Goal: Transaction & Acquisition: Purchase product/service

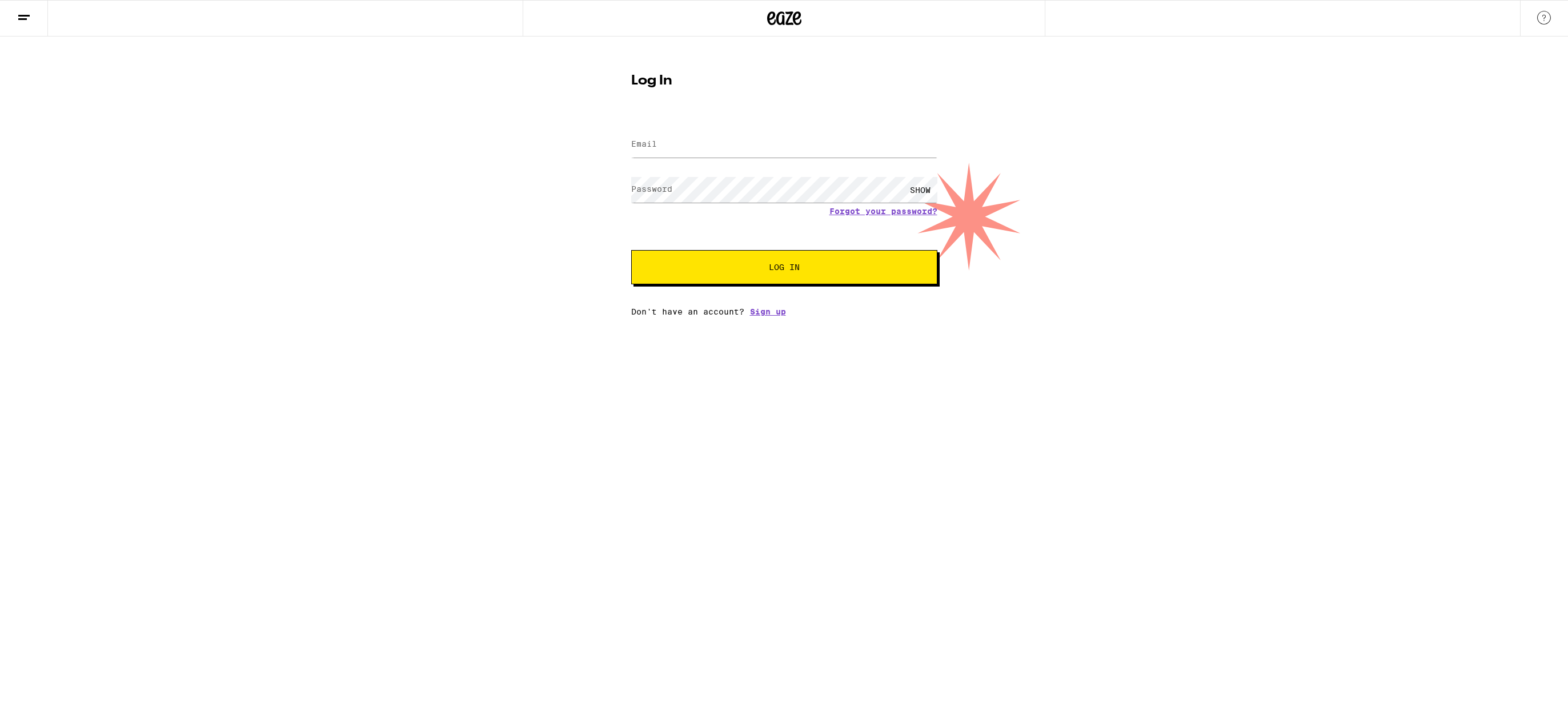
click at [937, 145] on nordpass-icon at bounding box center [937, 145] width 0 height 10
click at [860, 142] on input "Email" at bounding box center [784, 144] width 306 height 25
click at [775, 147] on input "Email" at bounding box center [784, 144] width 306 height 25
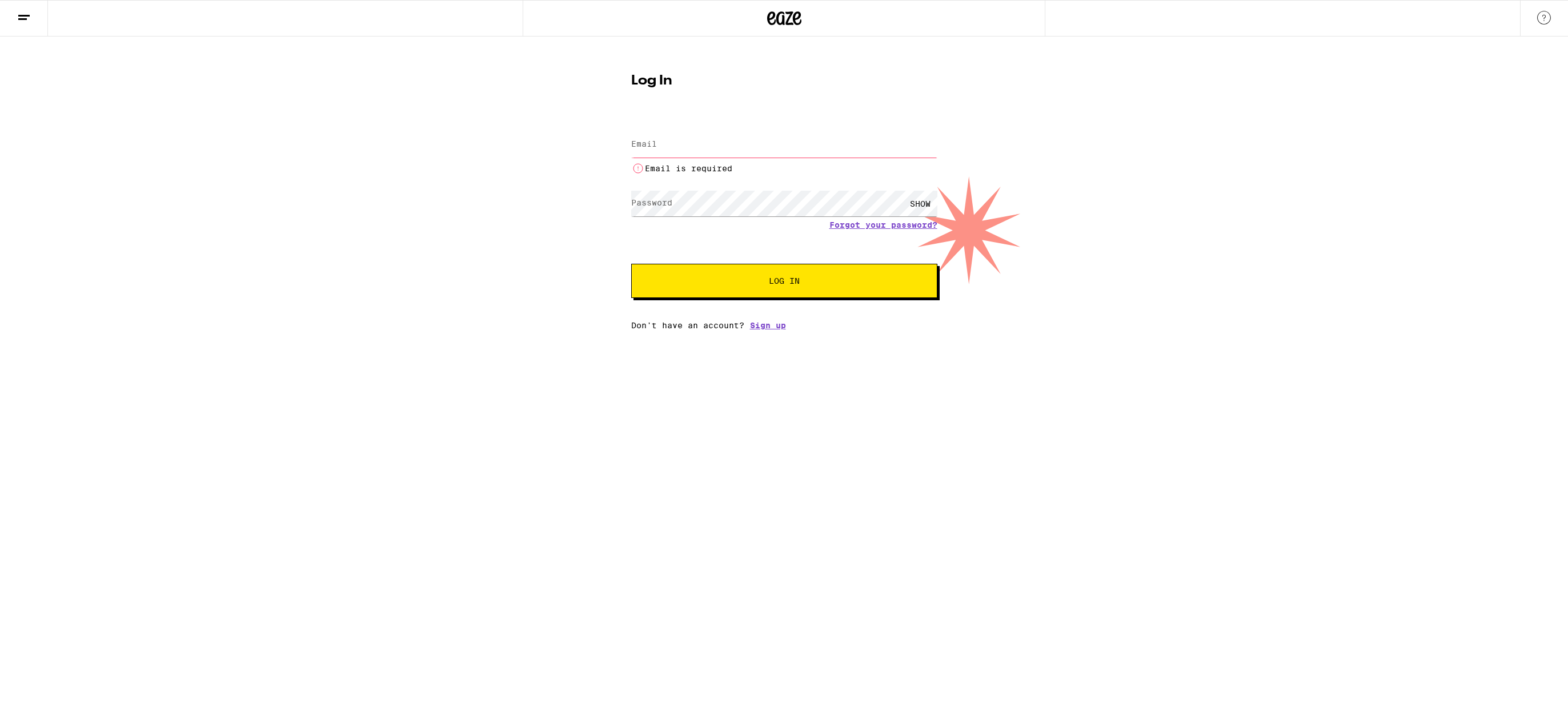
click at [937, 145] on nordpass-icon at bounding box center [937, 145] width 0 height 10
click at [1148, 318] on div "Log In Email Email Email is required Password Password SHOW Forgot your passwor…" at bounding box center [784, 182] width 1568 height 293
click at [737, 144] on input "Email" at bounding box center [784, 144] width 306 height 25
click at [869, 223] on form "Email Email Email is required Password Password SHOW Forgot your password? Log …" at bounding box center [784, 208] width 306 height 181
click at [868, 224] on link "Forgot your password?" at bounding box center [883, 224] width 108 height 9
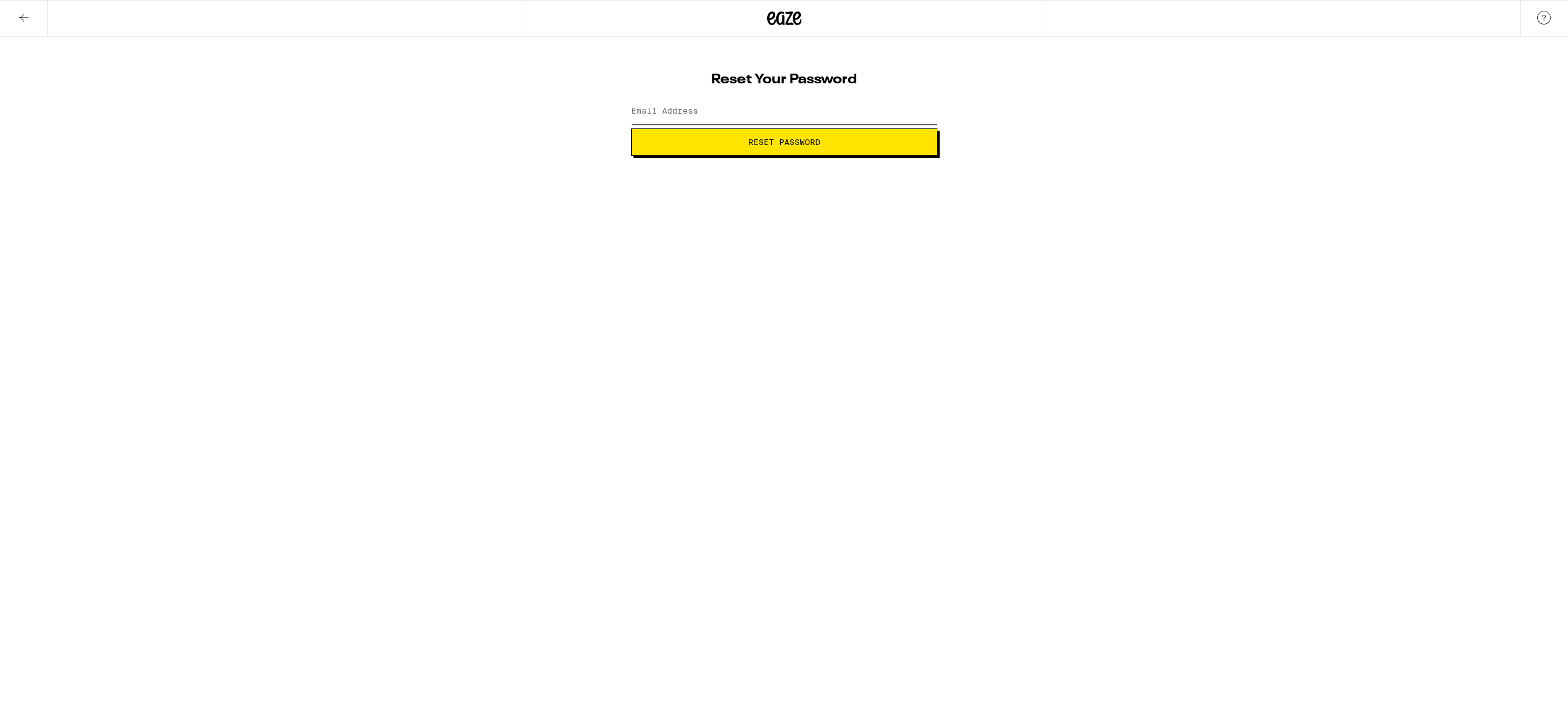
click at [735, 102] on input "Email Address" at bounding box center [784, 111] width 306 height 25
click at [631, 129] on button "Reset Password" at bounding box center [784, 142] width 306 height 27
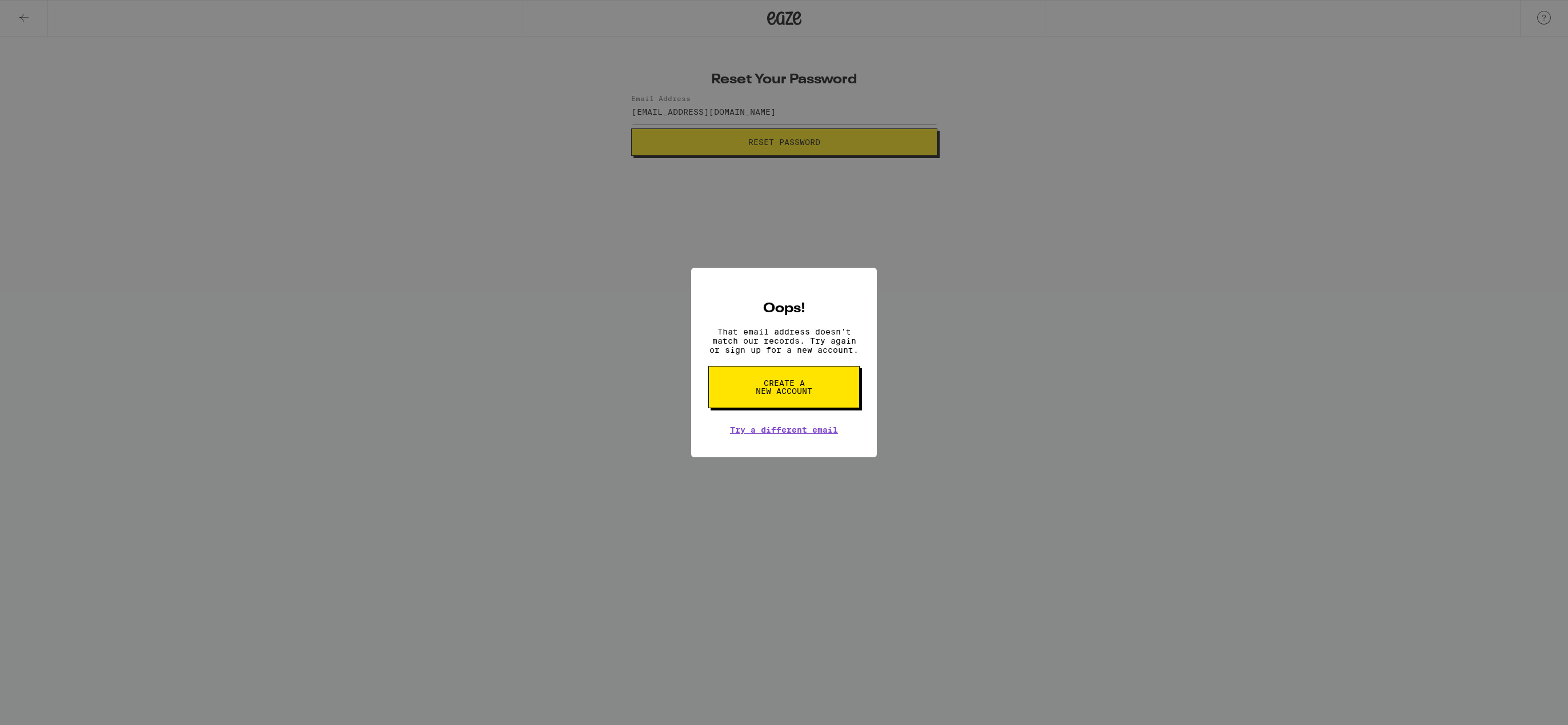
click at [767, 435] on link "Try a different email" at bounding box center [784, 429] width 108 height 9
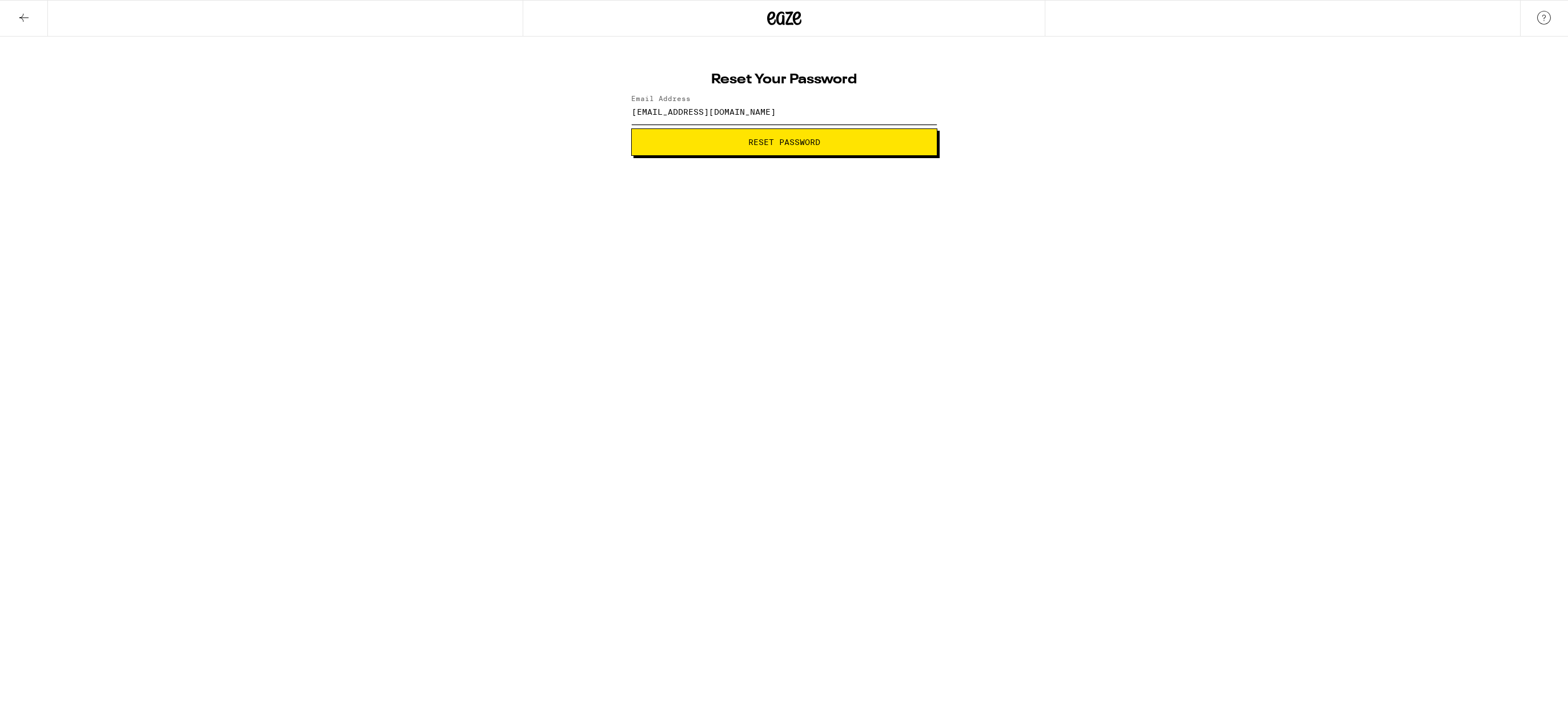
click at [730, 115] on input "rmalekian@gmail.com" at bounding box center [784, 111] width 306 height 25
type input "ramin_malekian@yahoo.com"
click at [753, 141] on span "Reset Password" at bounding box center [784, 142] width 72 height 8
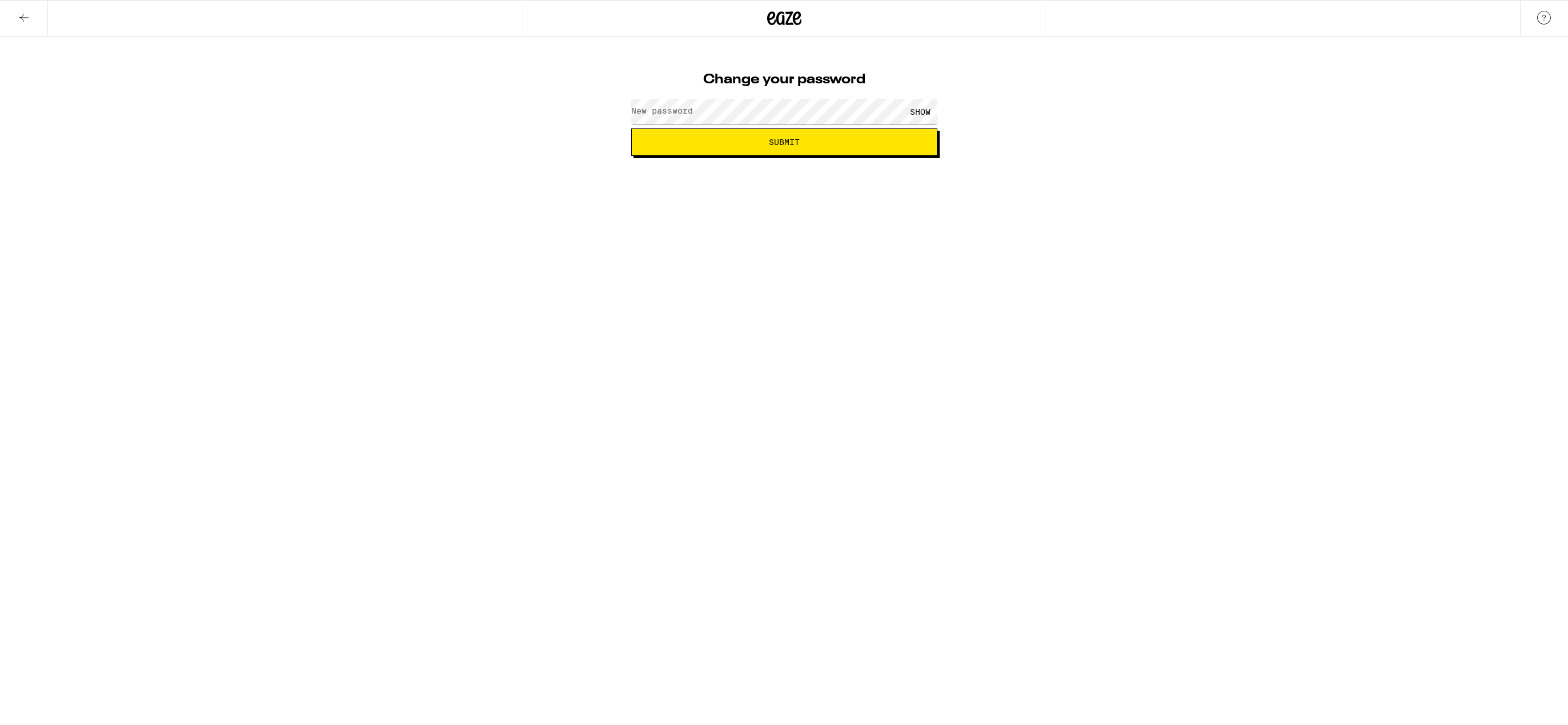
click at [664, 108] on label "New password" at bounding box center [661, 110] width 61 height 9
click at [778, 146] on span "Submit" at bounding box center [785, 142] width 31 height 8
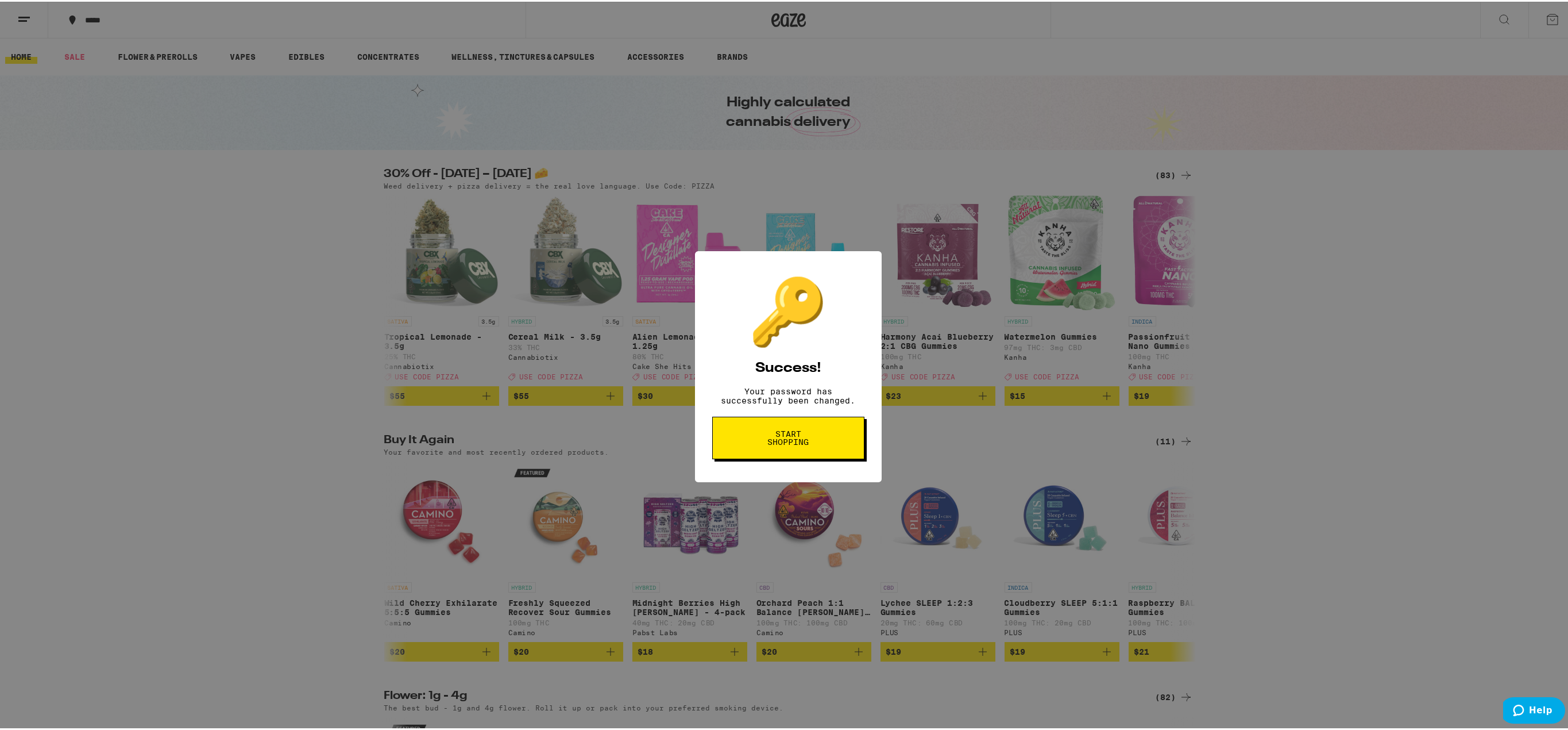
click at [787, 436] on button "Start shopping" at bounding box center [787, 436] width 152 height 42
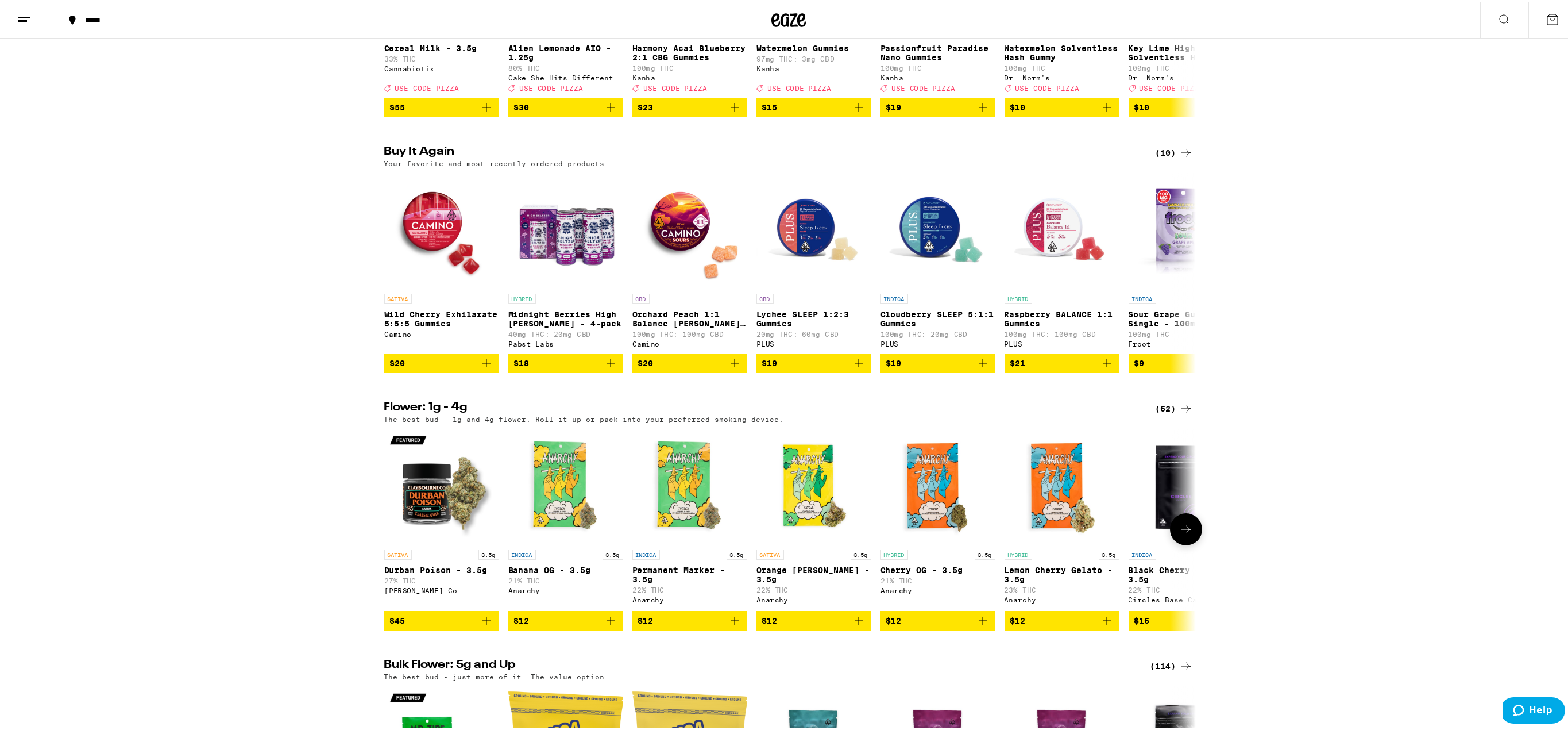
scroll to position [344, 0]
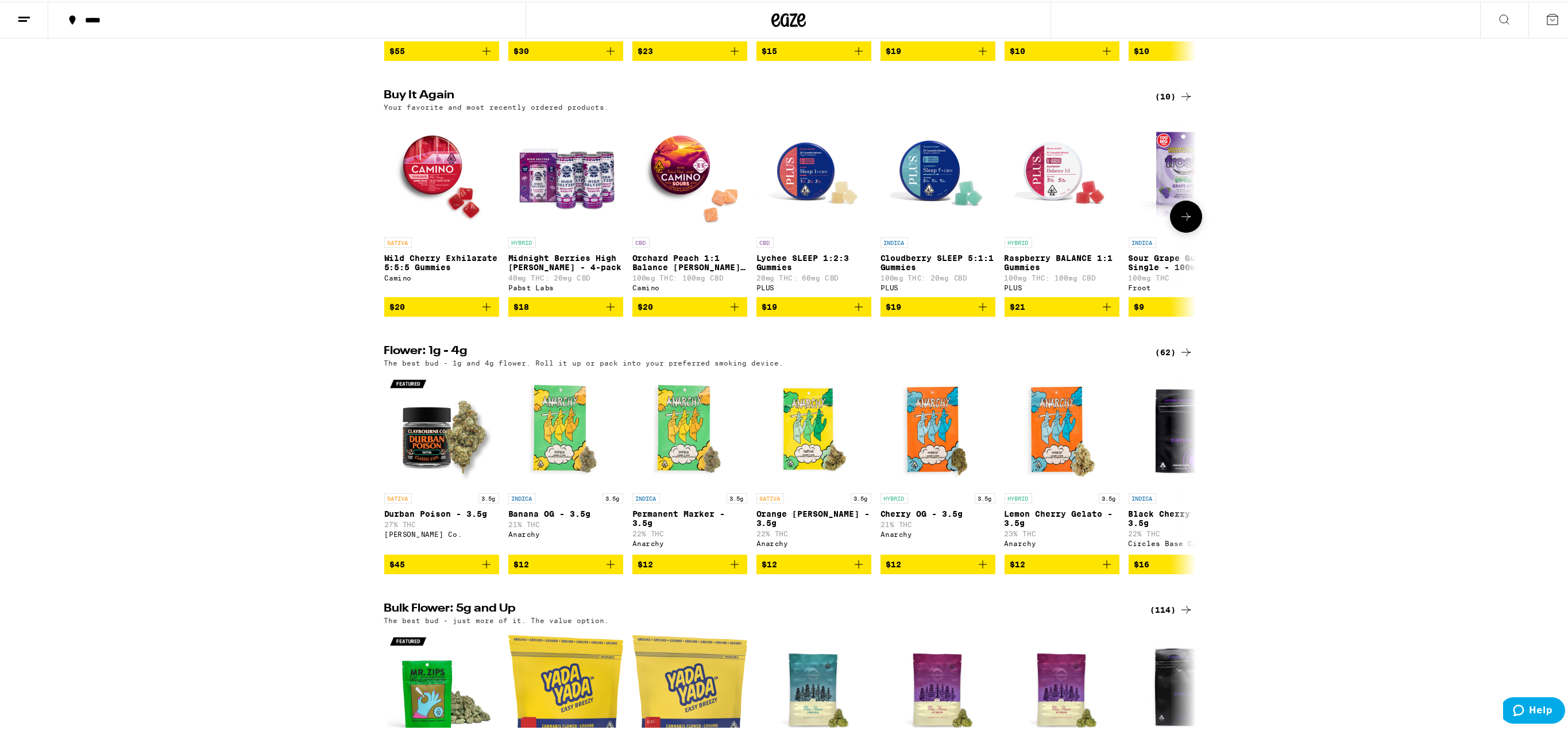
click at [1046, 183] on img "Open page for Raspberry BALANCE 1:1 Gummies from PLUS" at bounding box center [1062, 172] width 115 height 115
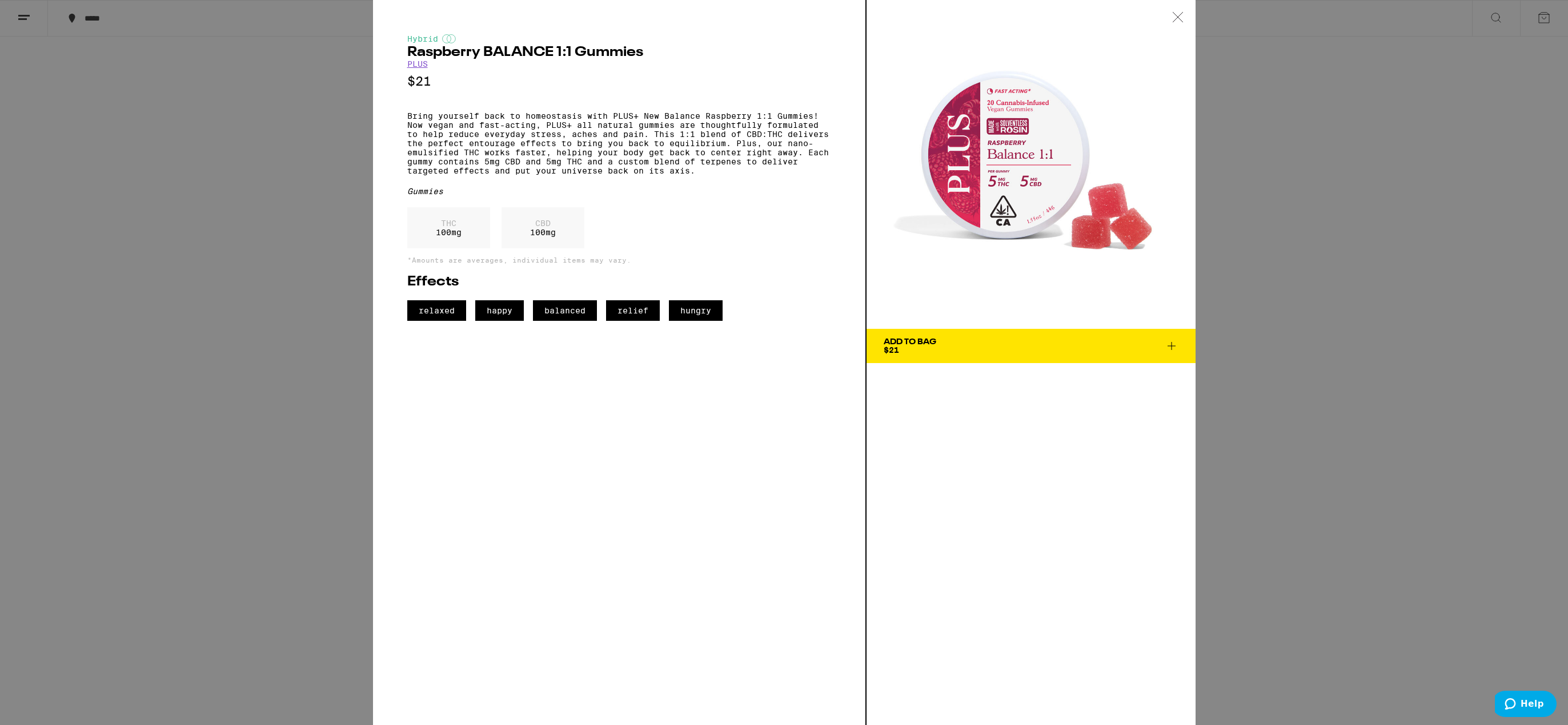
click at [1186, 16] on div at bounding box center [1178, 18] width 35 height 36
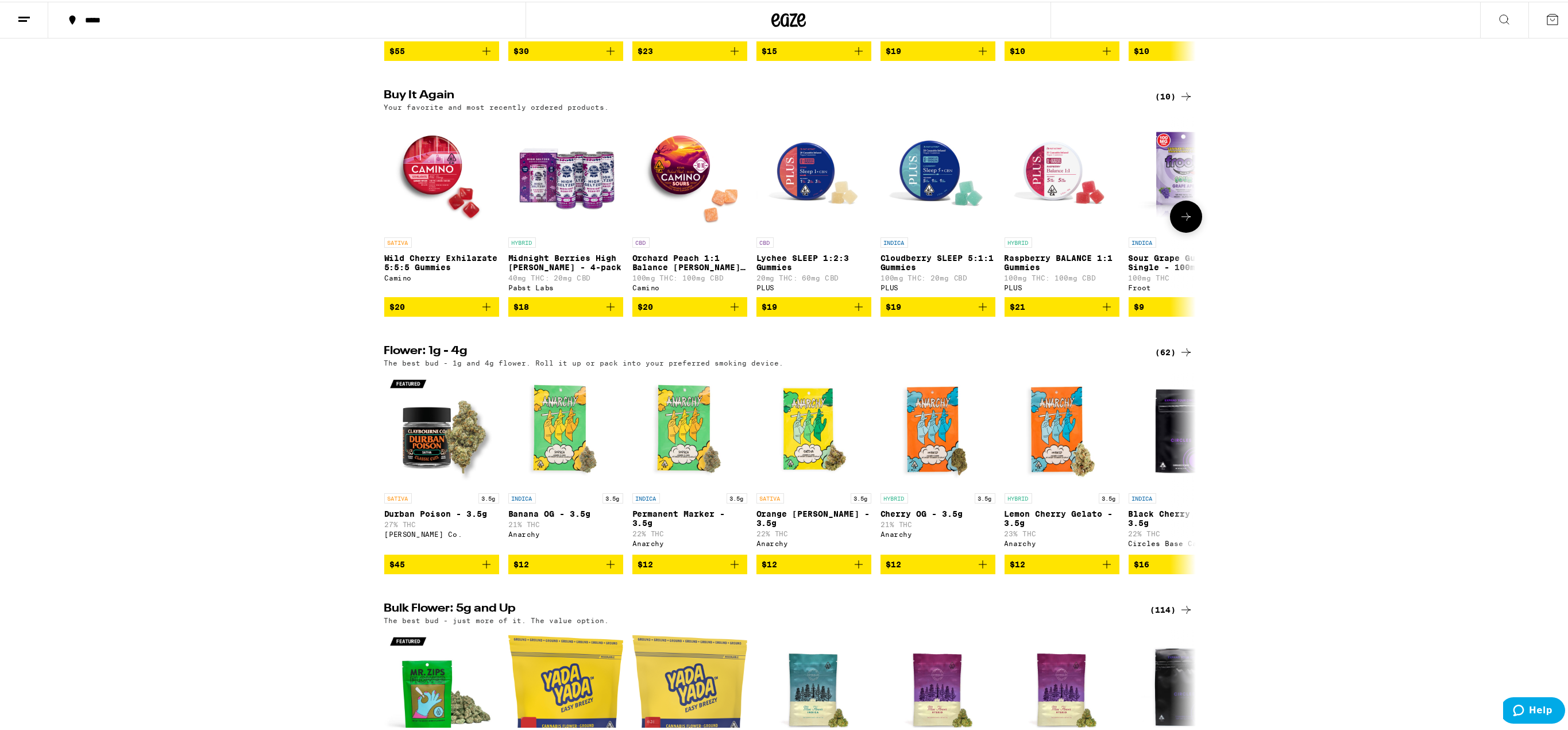
click at [1105, 312] on icon "Add to bag" at bounding box center [1107, 305] width 14 height 14
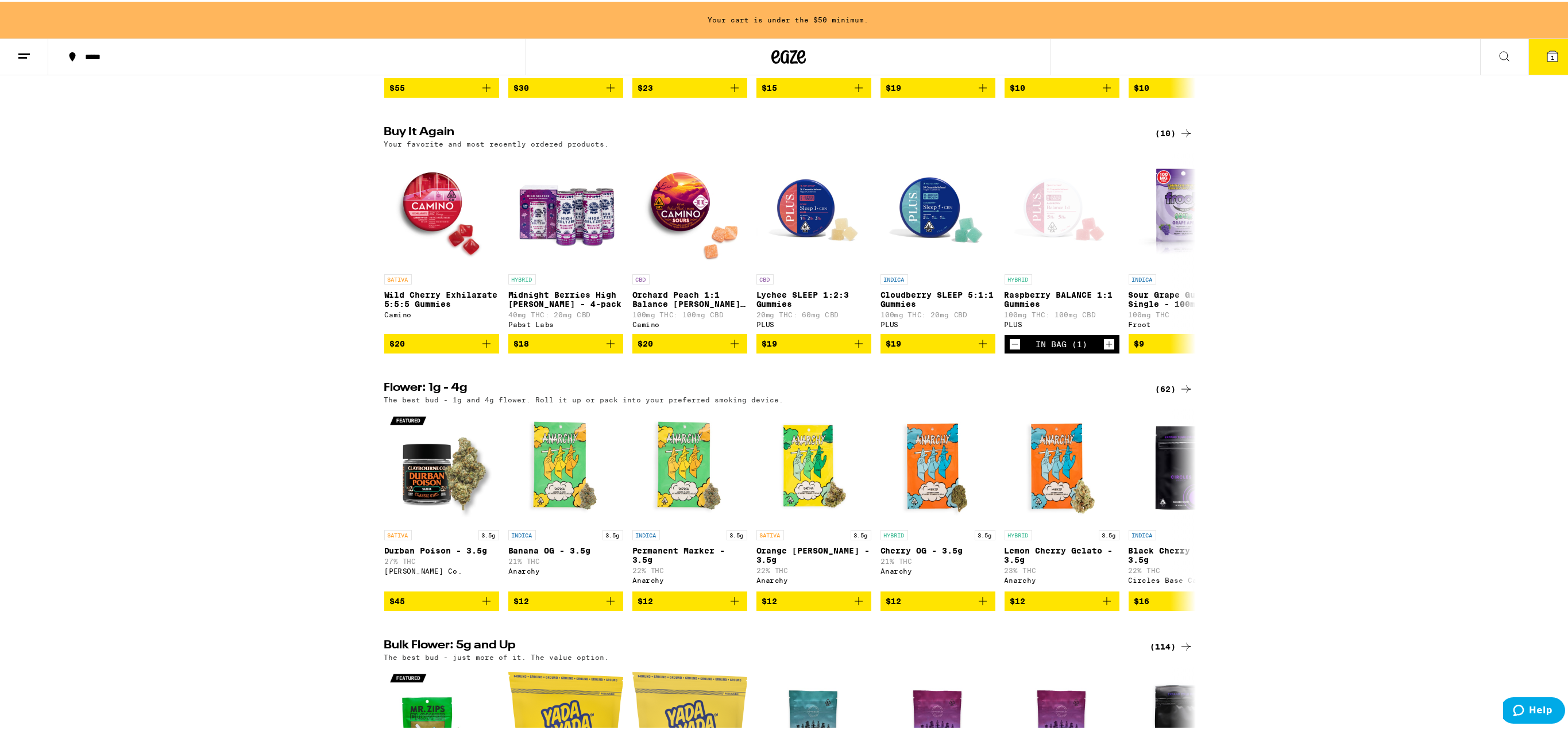
scroll to position [382, 0]
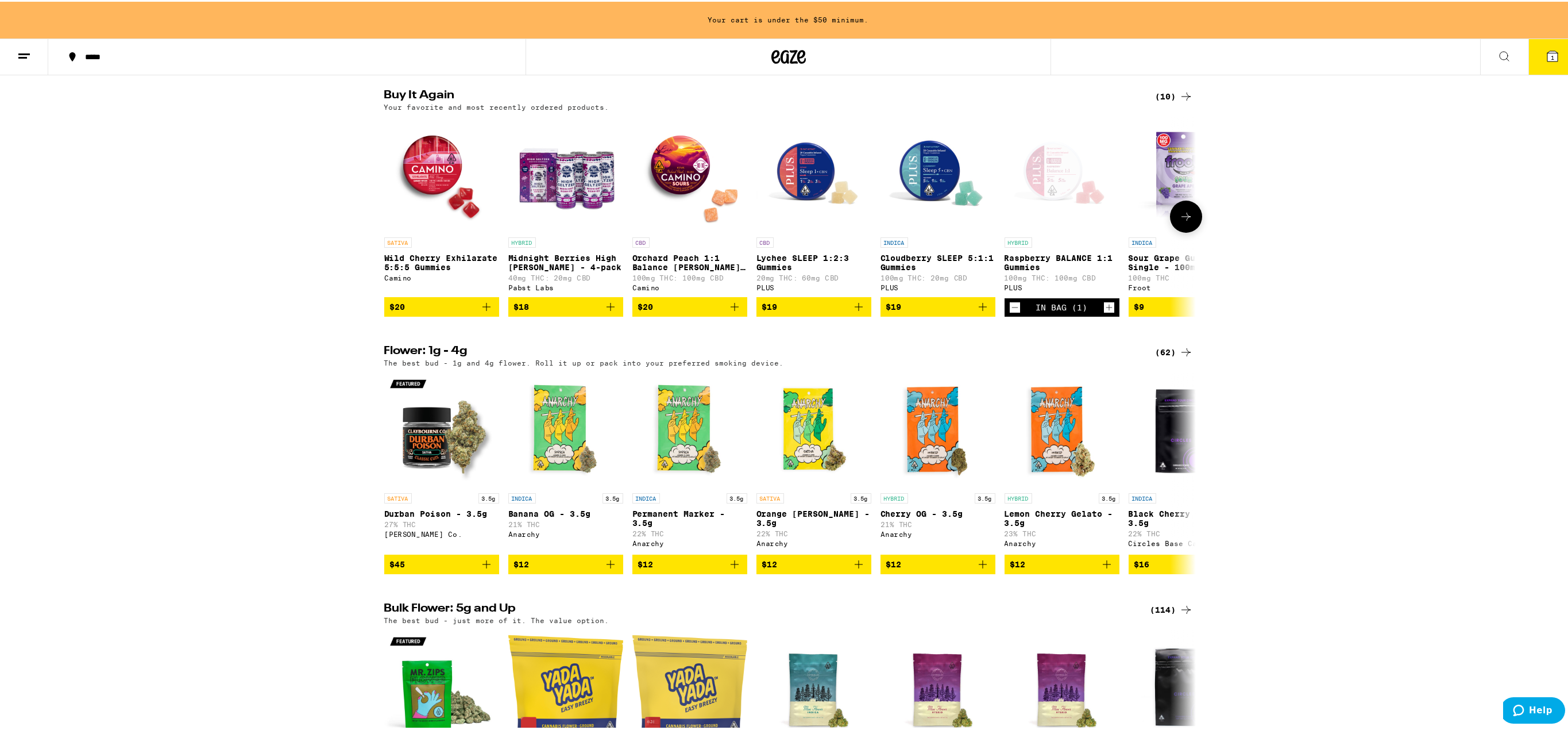
click at [683, 182] on img "Open page for Orchard Peach 1:1 Balance Sours Gummies from Camino" at bounding box center [689, 172] width 115 height 115
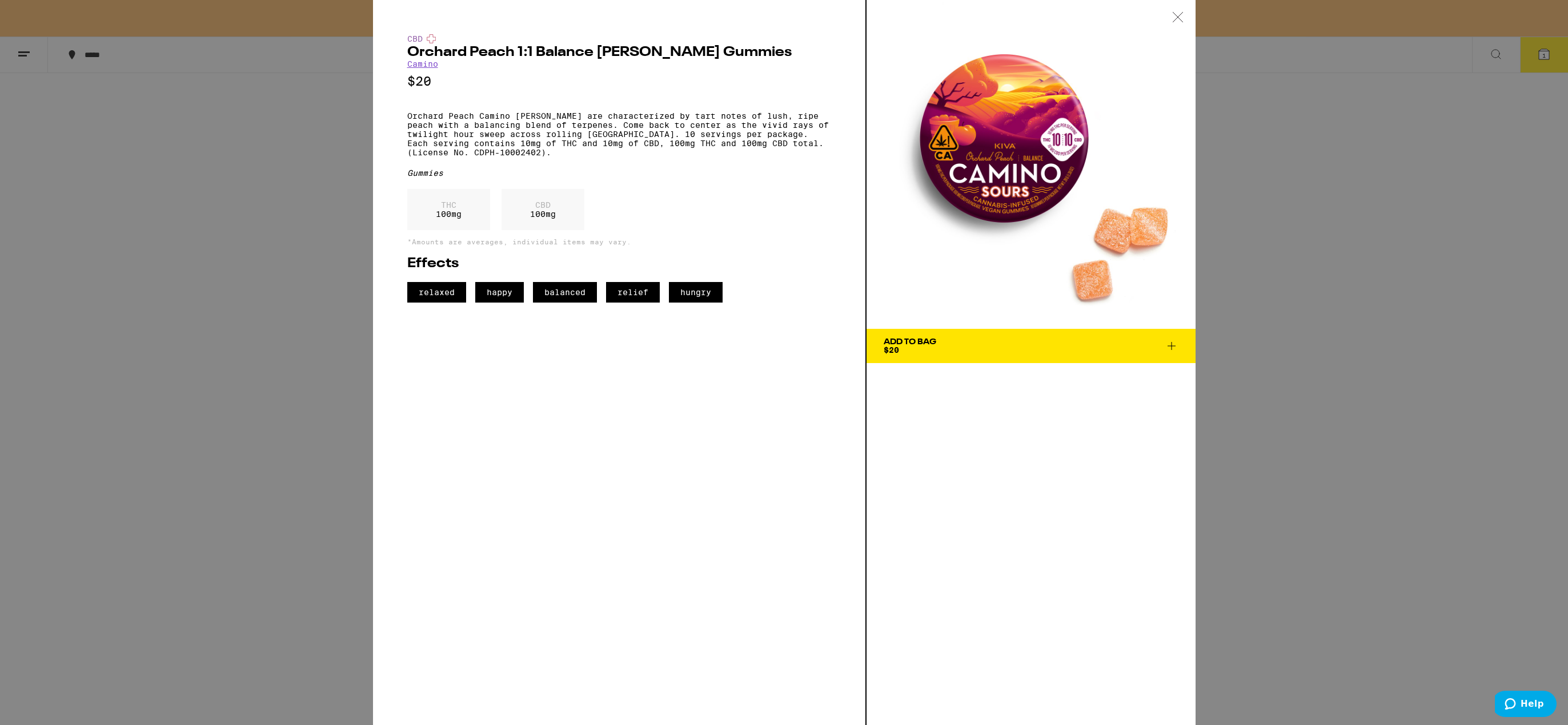
click at [1177, 348] on icon at bounding box center [1171, 346] width 14 height 14
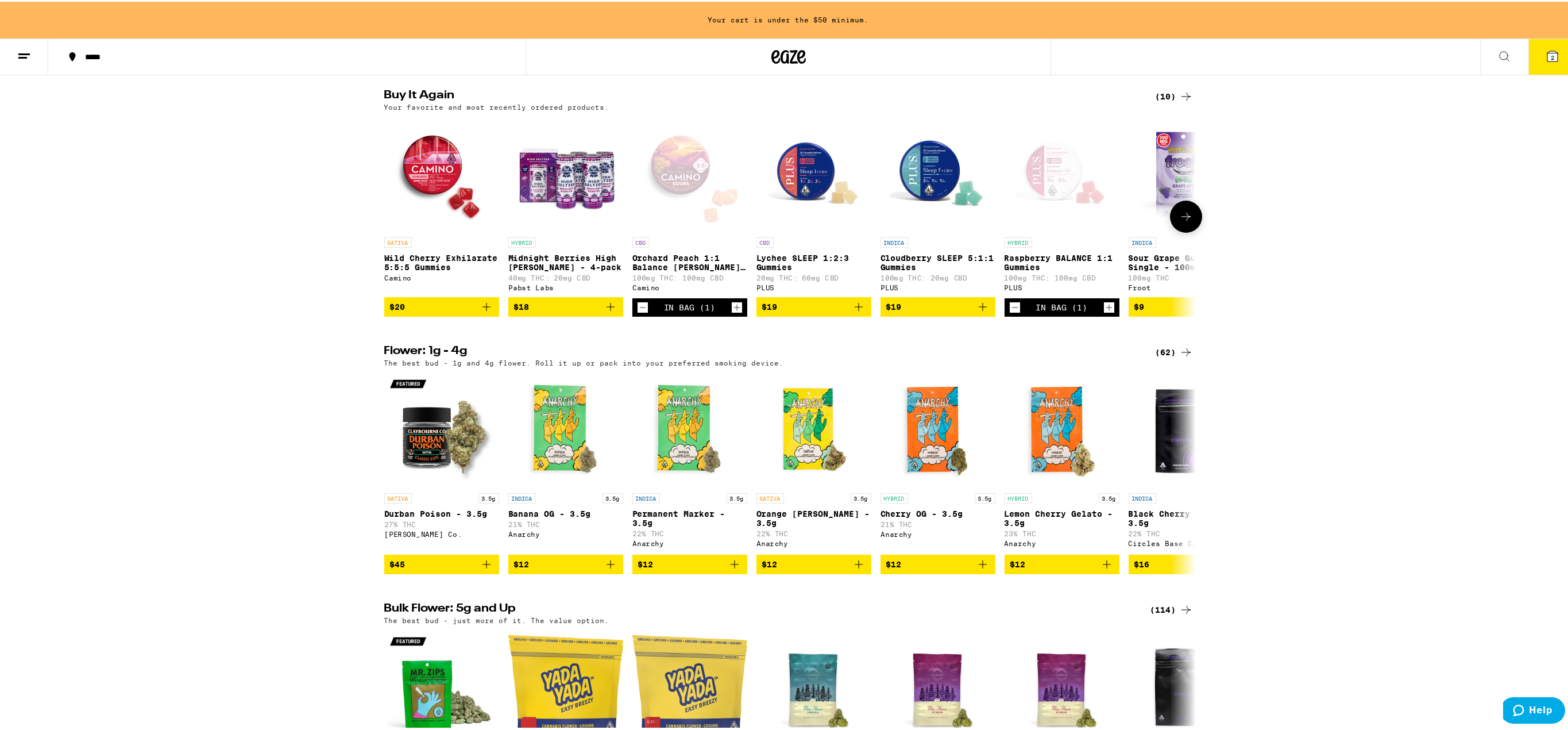
click at [637, 313] on icon "Decrement" at bounding box center [642, 306] width 11 height 14
click at [482, 309] on icon "Add to bag" at bounding box center [486, 305] width 8 height 8
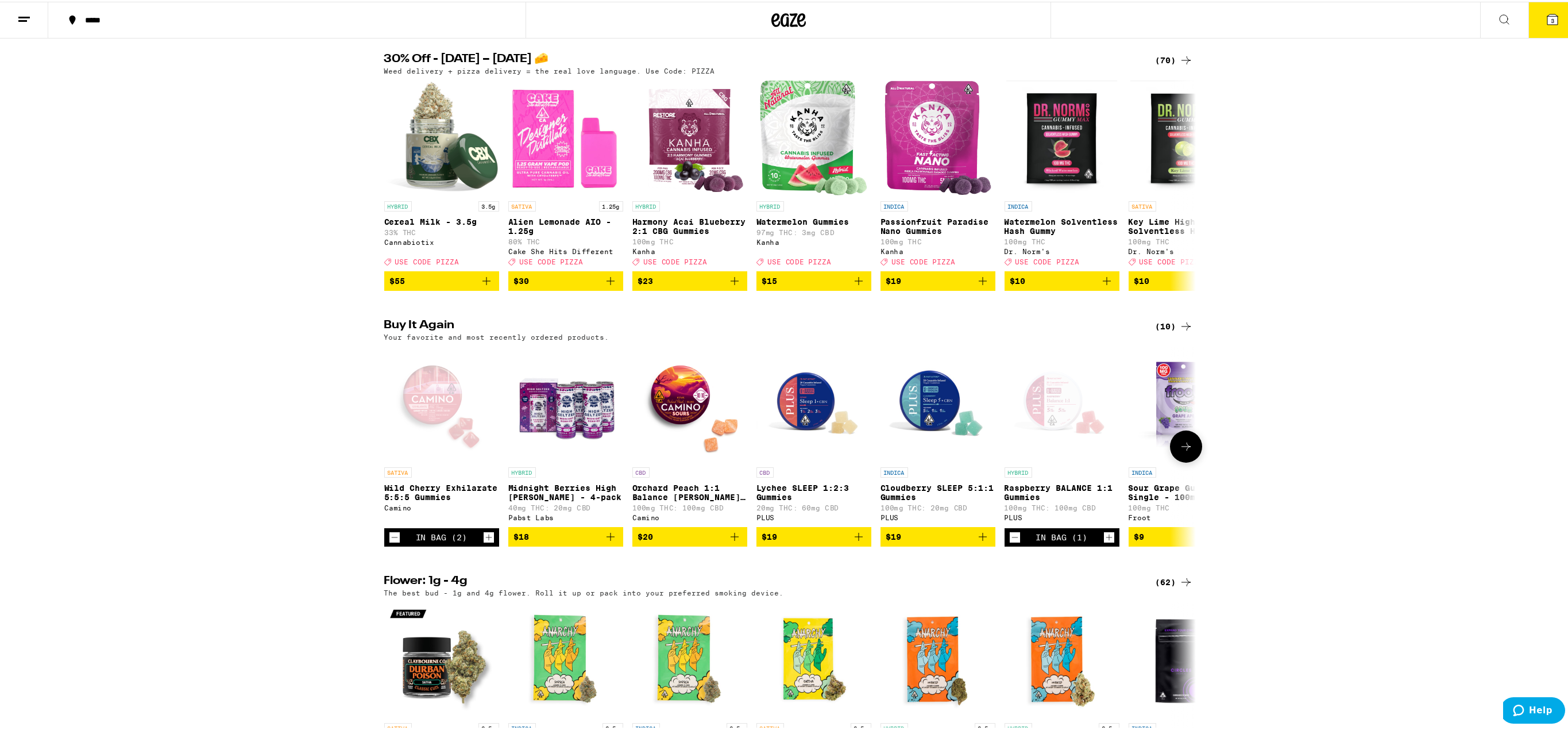
click at [604, 542] on icon "Add to bag" at bounding box center [611, 535] width 14 height 14
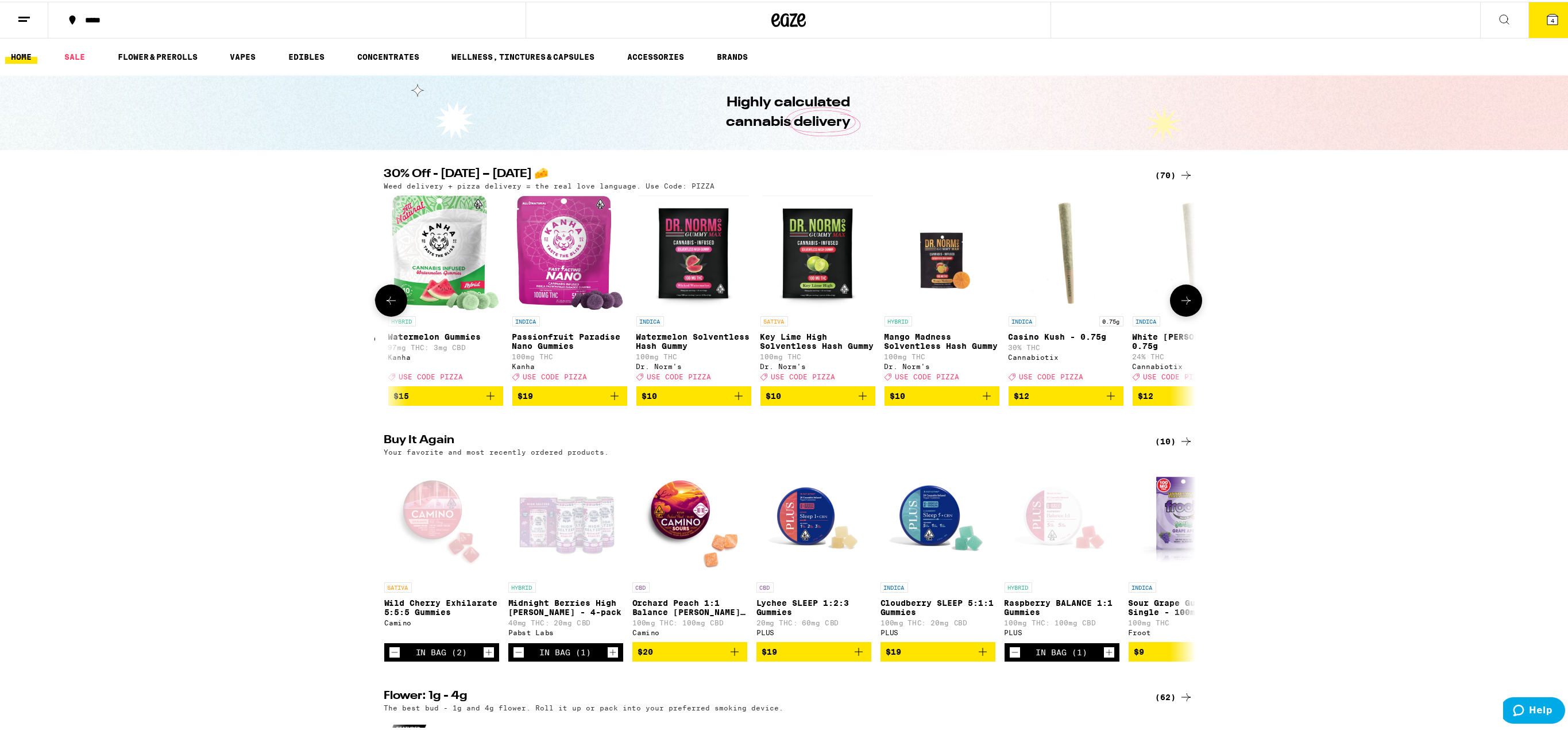
scroll to position [0, 370]
click at [694, 255] on img "Open page for Watermelon Solventless Hash Gummy from Dr. Norm's" at bounding box center [692, 250] width 111 height 115
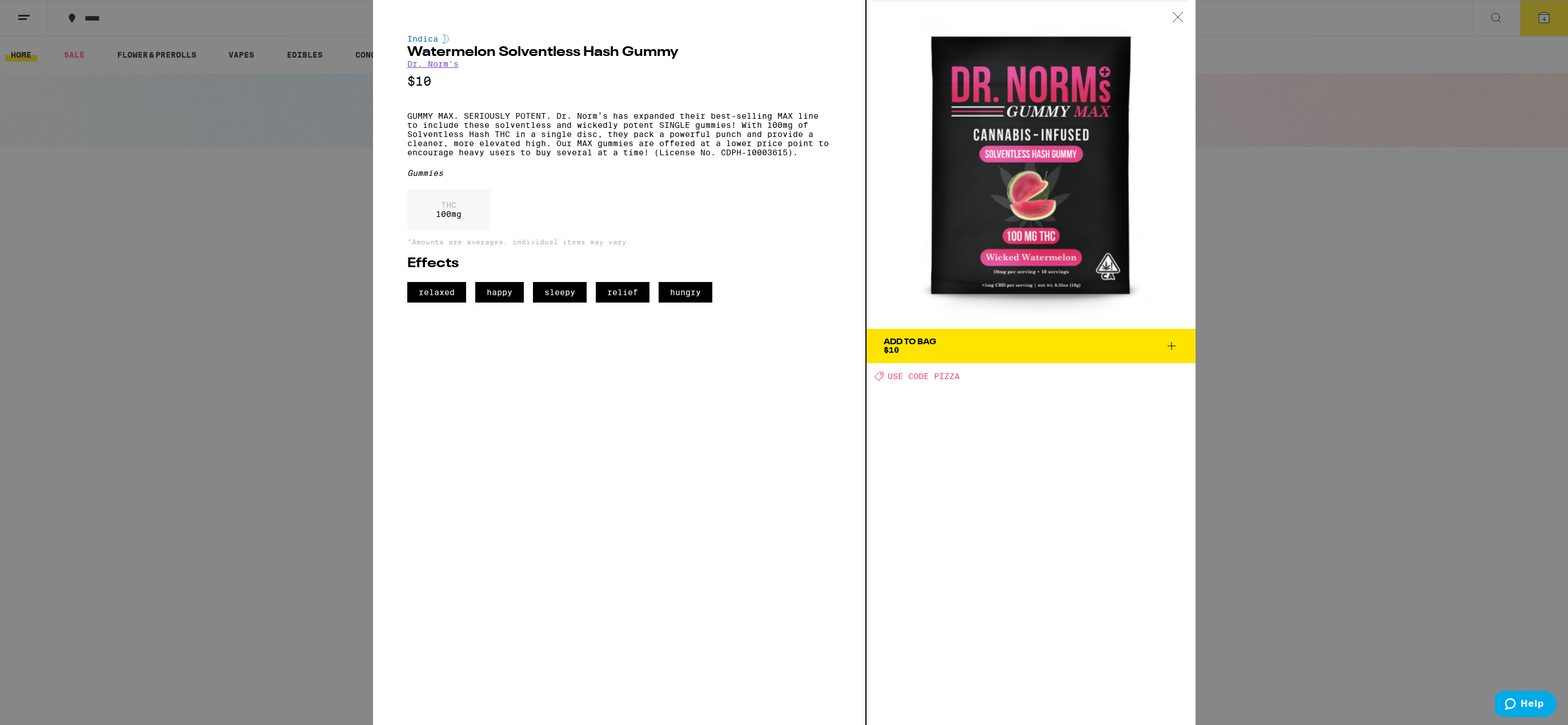
click at [1176, 19] on icon at bounding box center [1178, 17] width 10 height 10
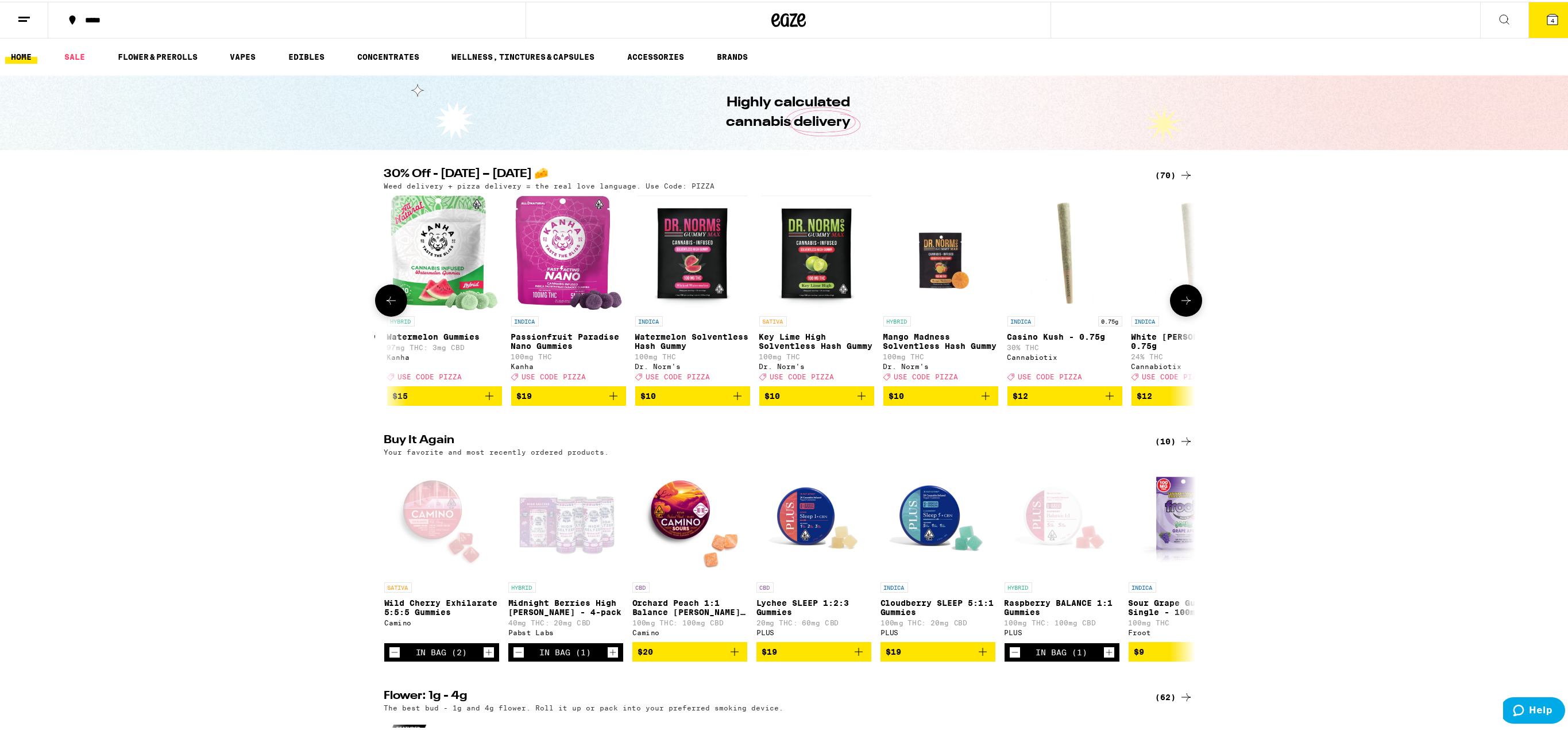
click at [850, 264] on img "Open page for Key Lime High Solventless Hash Gummy from Dr. Norm's" at bounding box center [816, 250] width 111 height 115
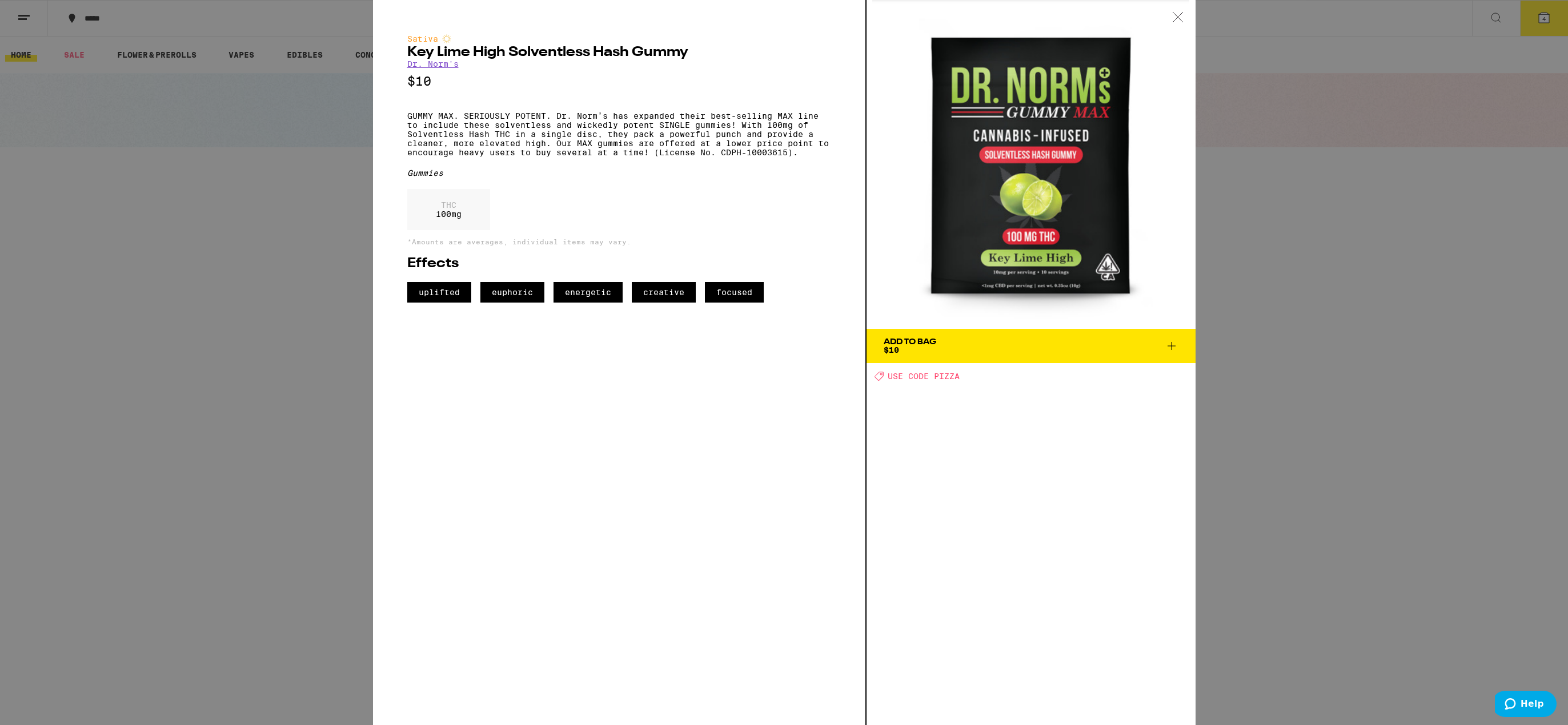
drag, startPoint x: 1182, startPoint y: 15, endPoint x: 1182, endPoint y: 22, distance: 7.0
click at [1181, 17] on icon at bounding box center [1178, 17] width 12 height 11
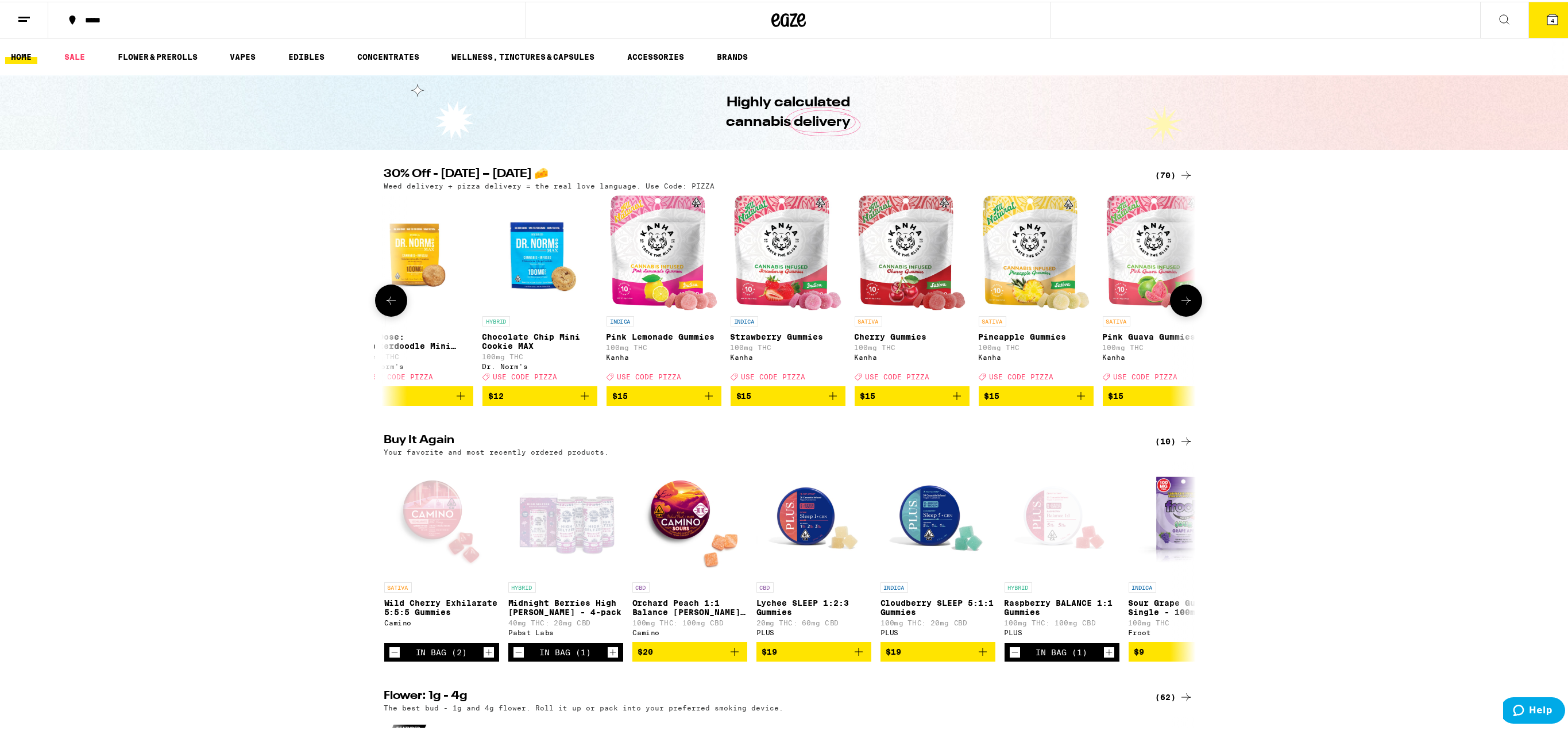
scroll to position [0, 1515]
click at [891, 250] on img "Open page for Cherry Gummies from Kanha" at bounding box center [911, 250] width 107 height 115
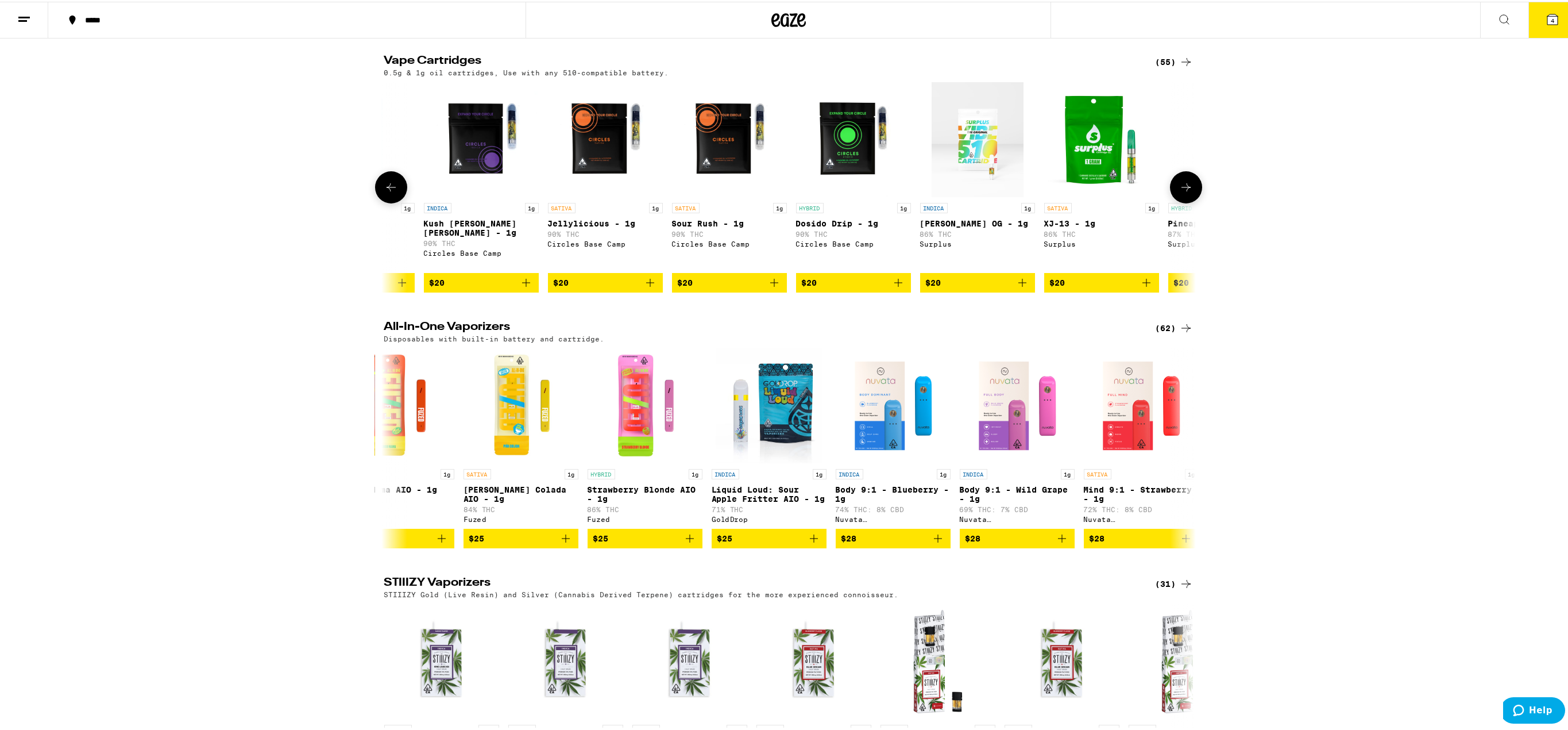
scroll to position [0, 170]
click at [712, 185] on img "Open page for Sour Rush - 1g from Circles Base Camp" at bounding box center [729, 137] width 115 height 115
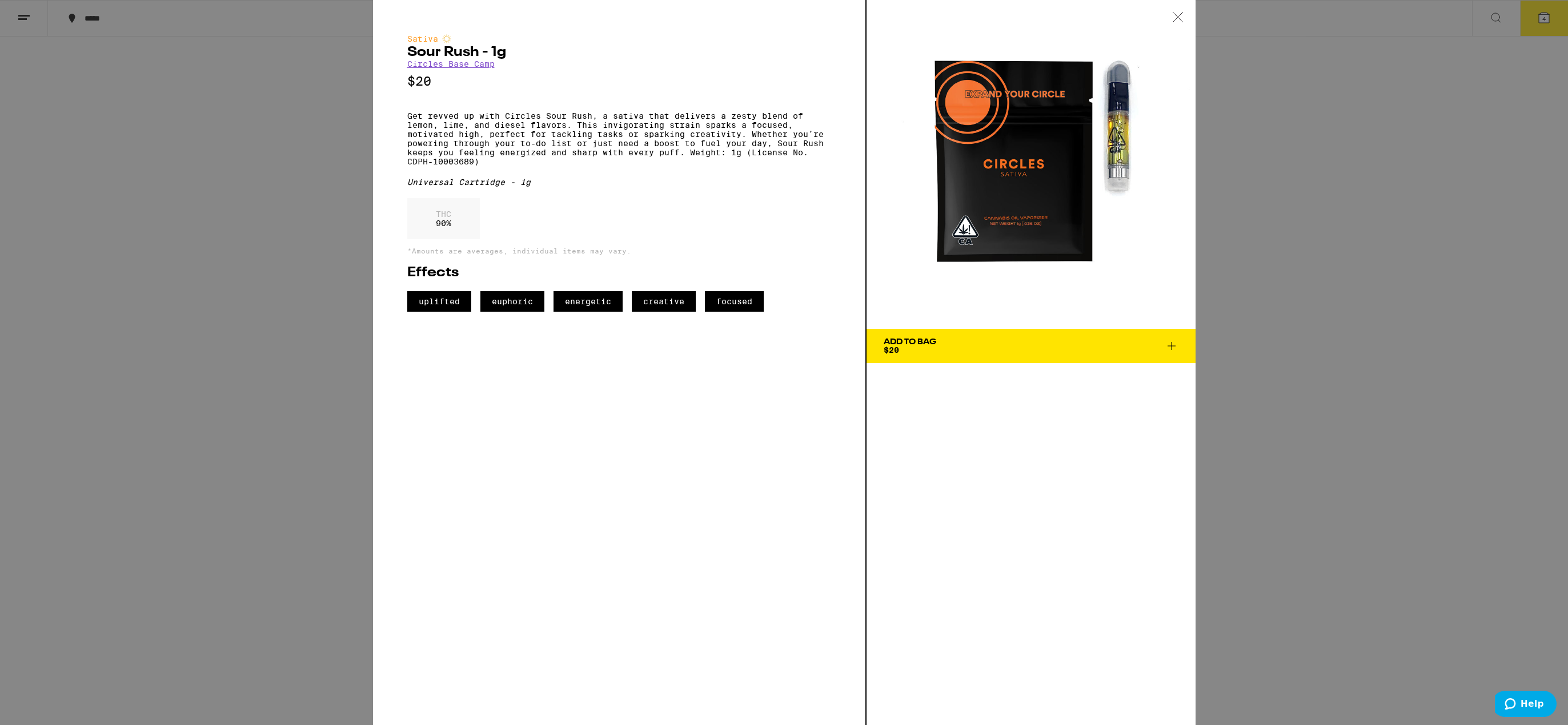
click at [1107, 168] on img at bounding box center [1031, 164] width 329 height 328
click at [1017, 176] on img at bounding box center [1031, 164] width 329 height 328
click at [1184, 20] on div at bounding box center [1178, 18] width 35 height 36
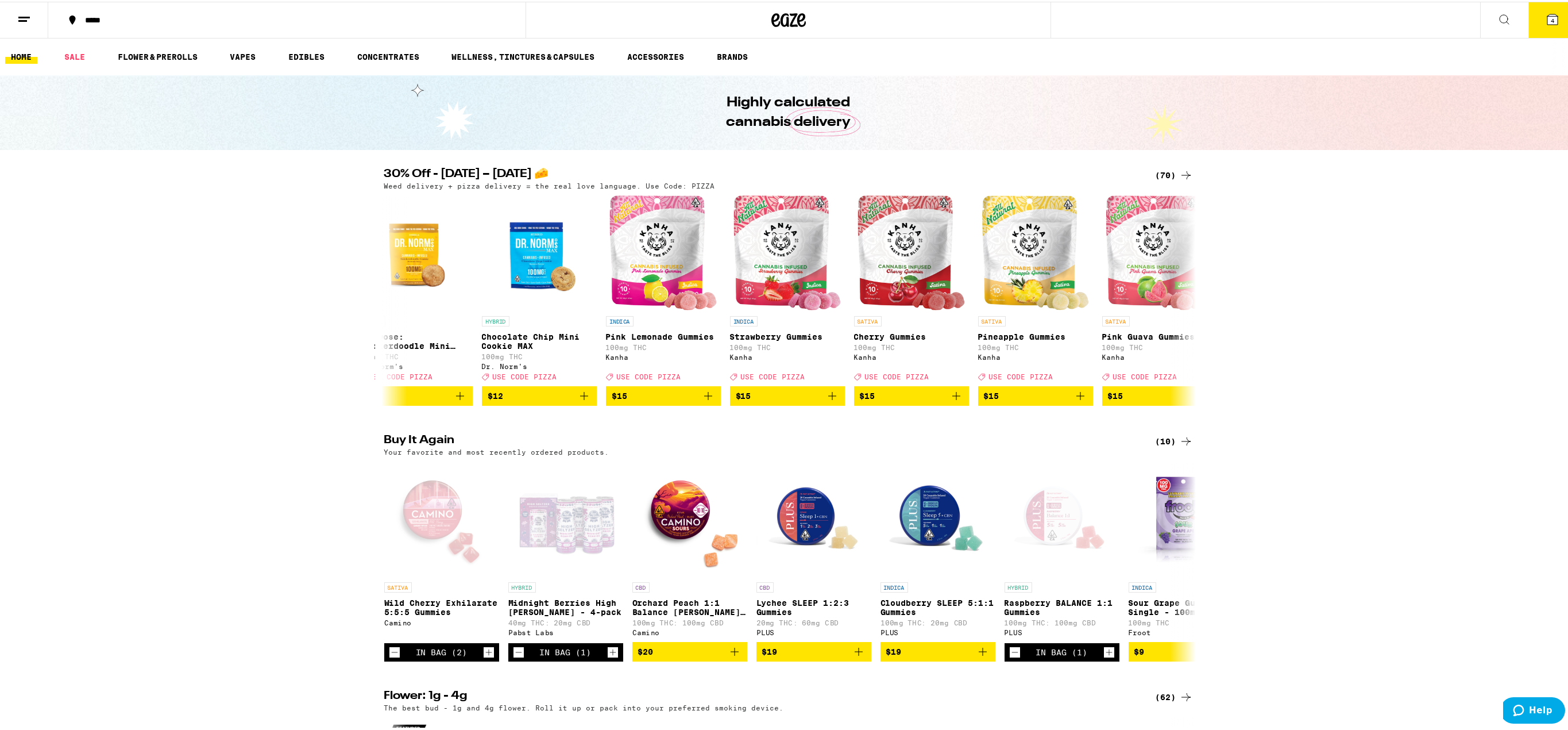
click at [1497, 15] on icon at bounding box center [1504, 18] width 14 height 14
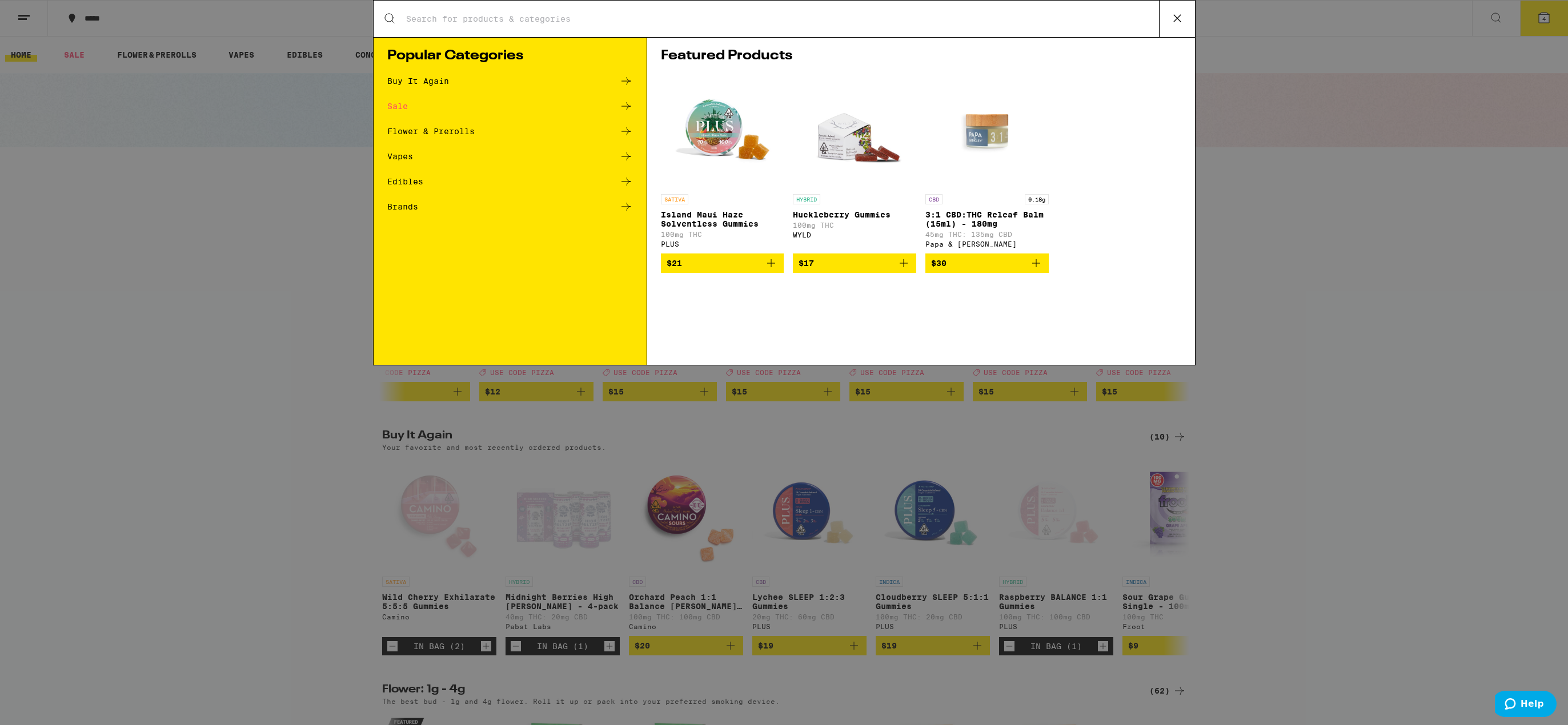
click at [479, 21] on input "Search for Products" at bounding box center [782, 19] width 754 height 11
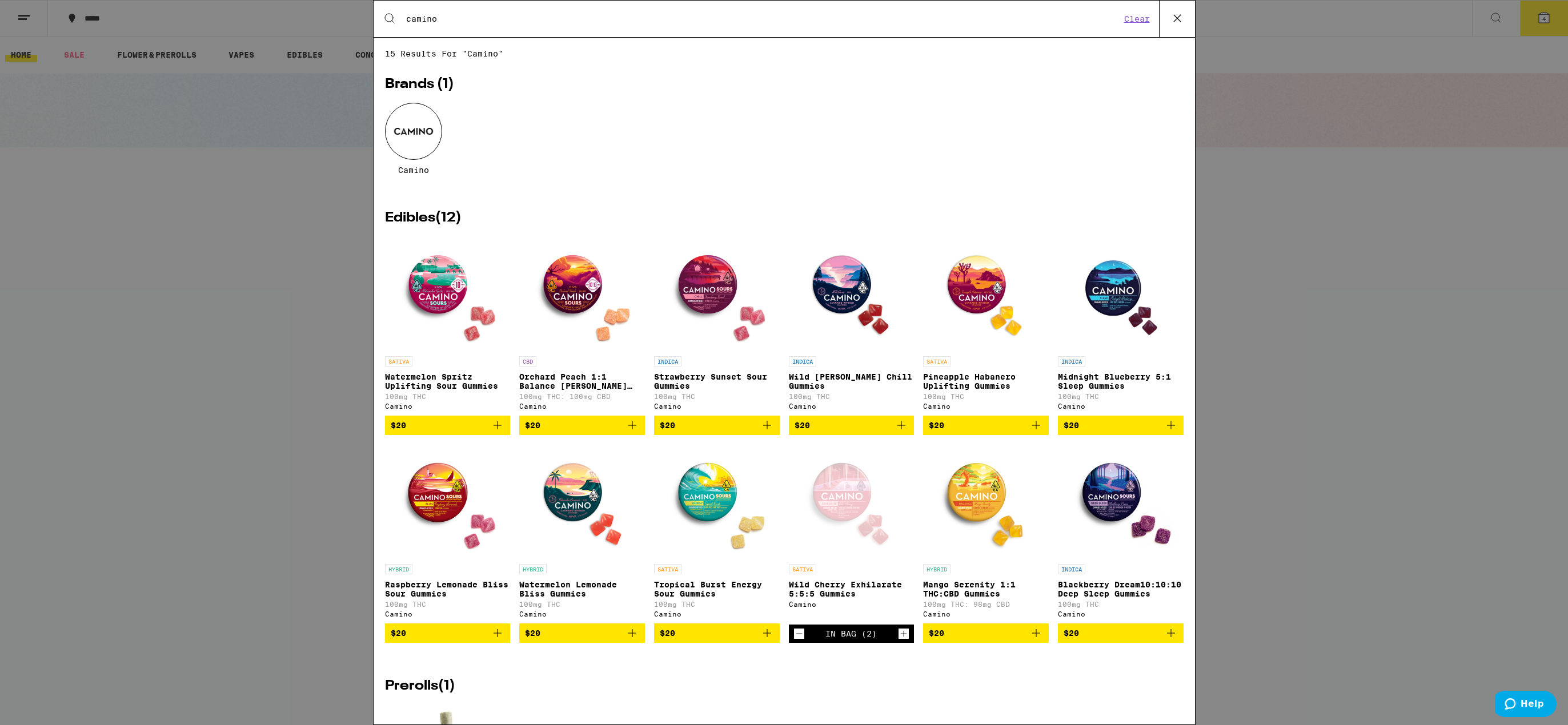
type input "camino"
click at [843, 291] on img "Open page for Wild Berry Chill Gummies from Camino" at bounding box center [850, 293] width 114 height 114
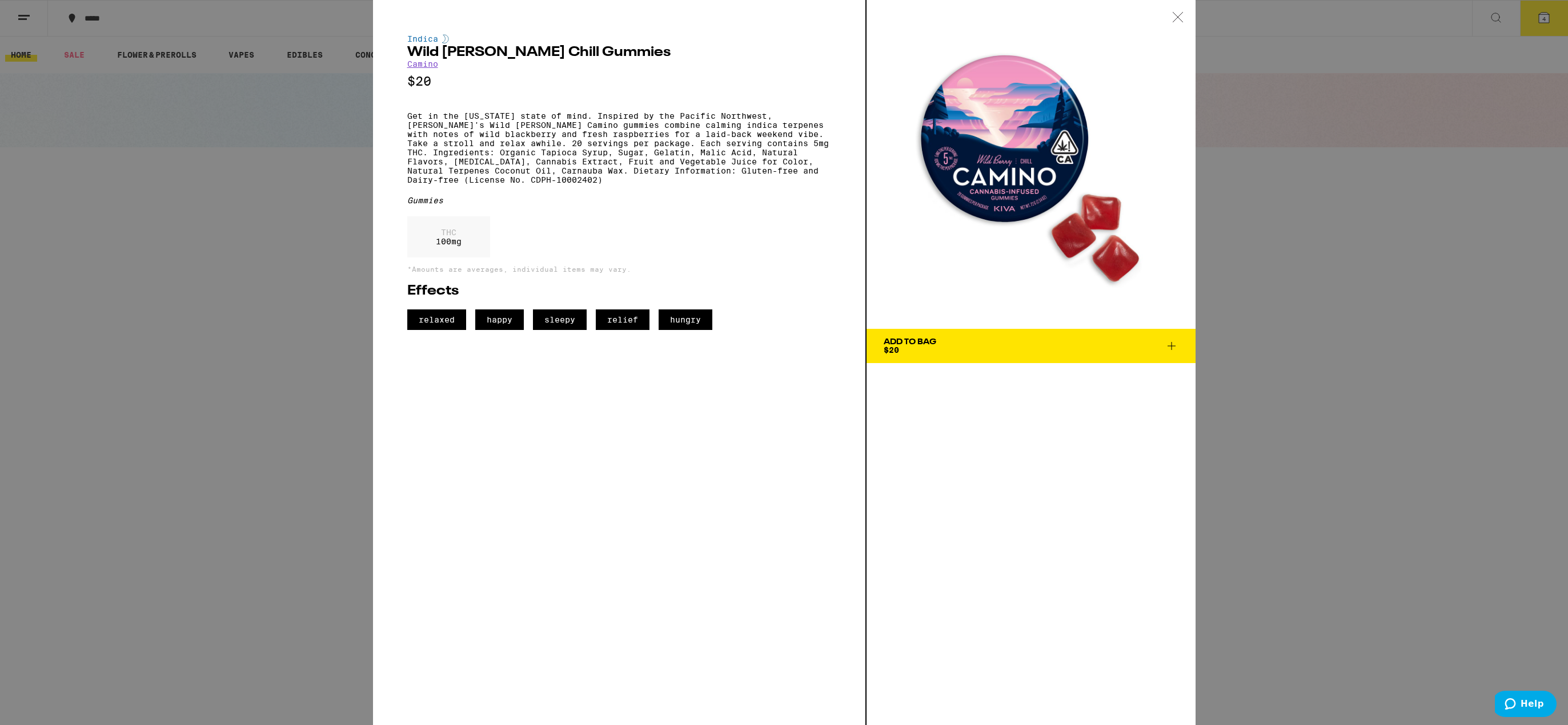
click at [1177, 19] on icon at bounding box center [1178, 17] width 12 height 11
click at [1183, 22] on div at bounding box center [1178, 18] width 35 height 36
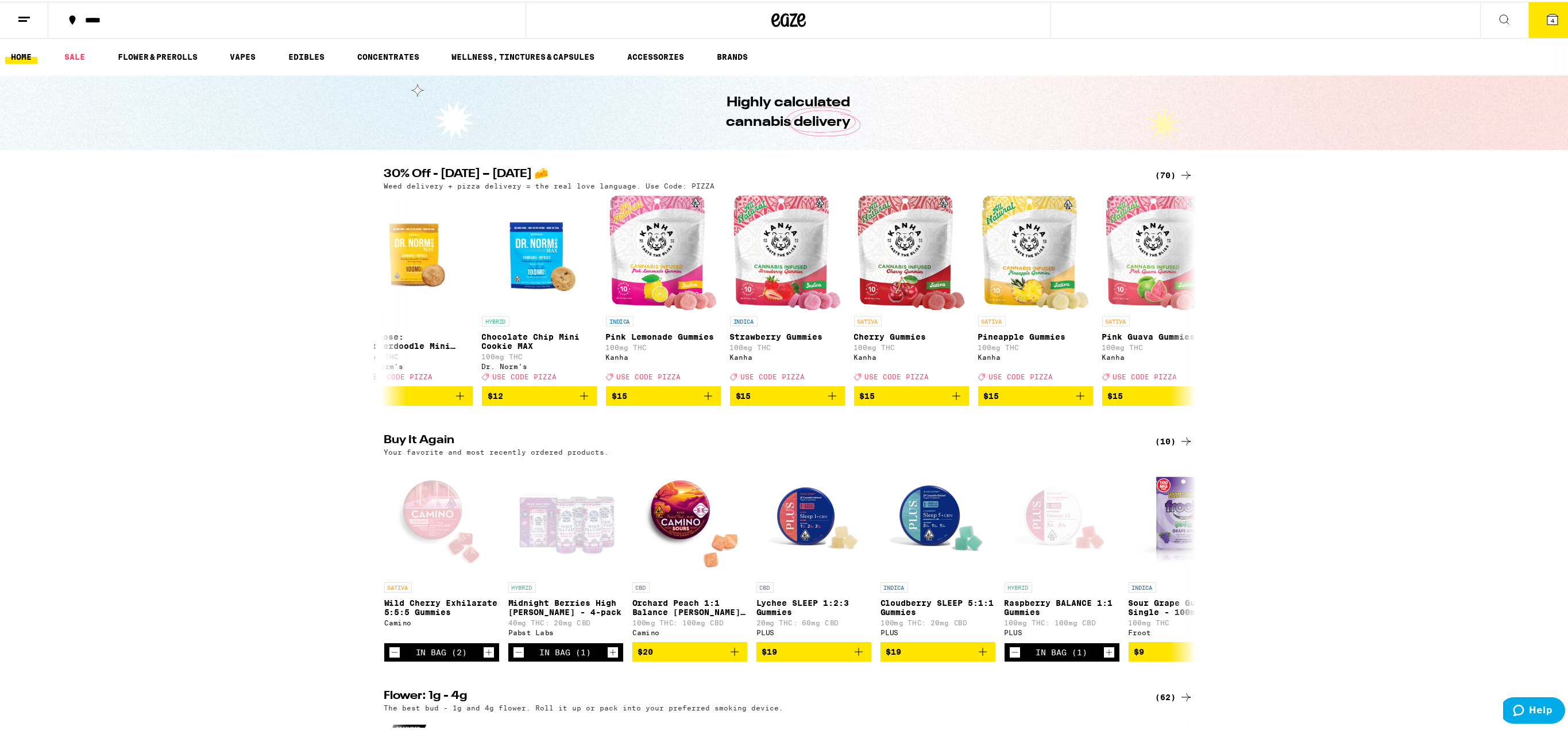
click at [1505, 18] on button at bounding box center [1504, 19] width 48 height 36
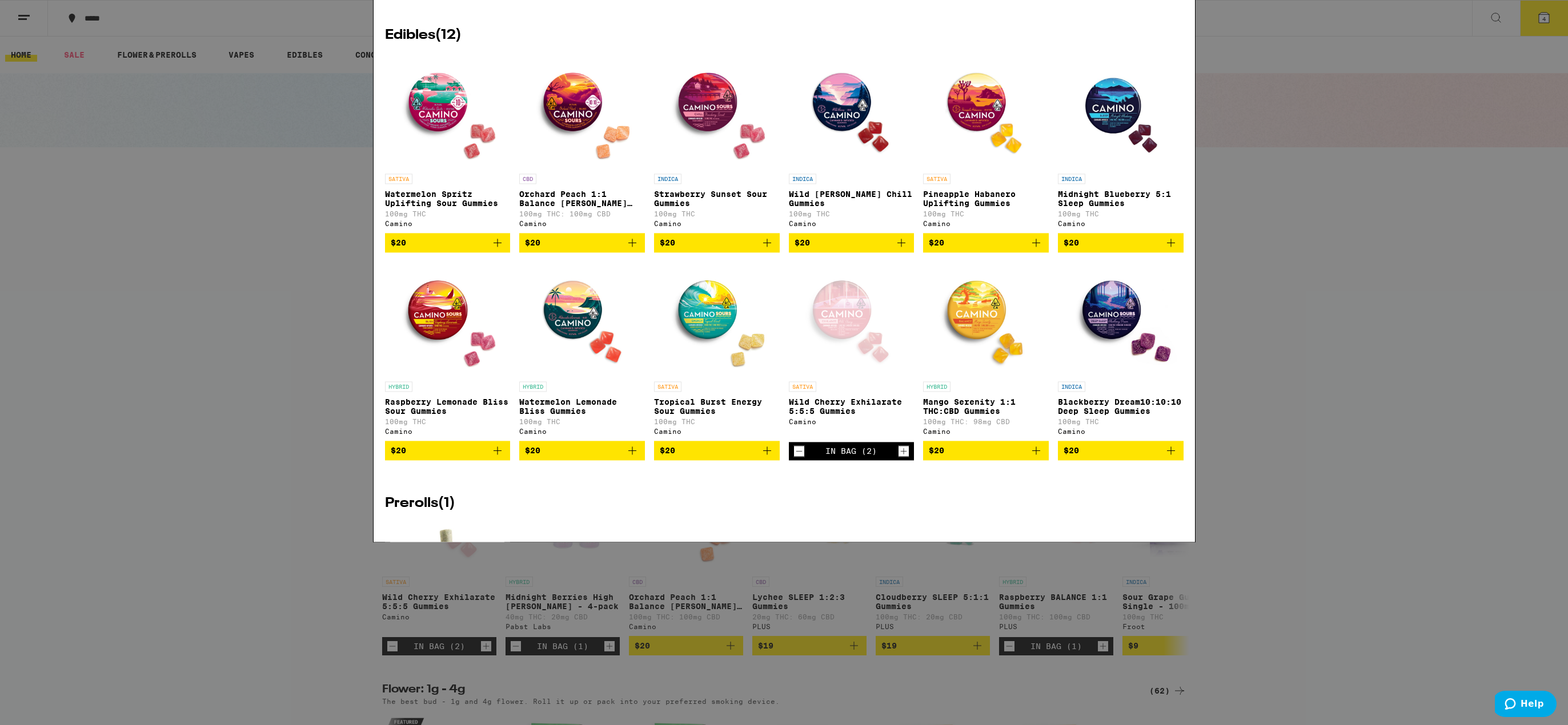
click at [420, 285] on img "Open page for Watermelon Spritz Uplifting Sour Gummies from Camino" at bounding box center [447, 293] width 114 height 114
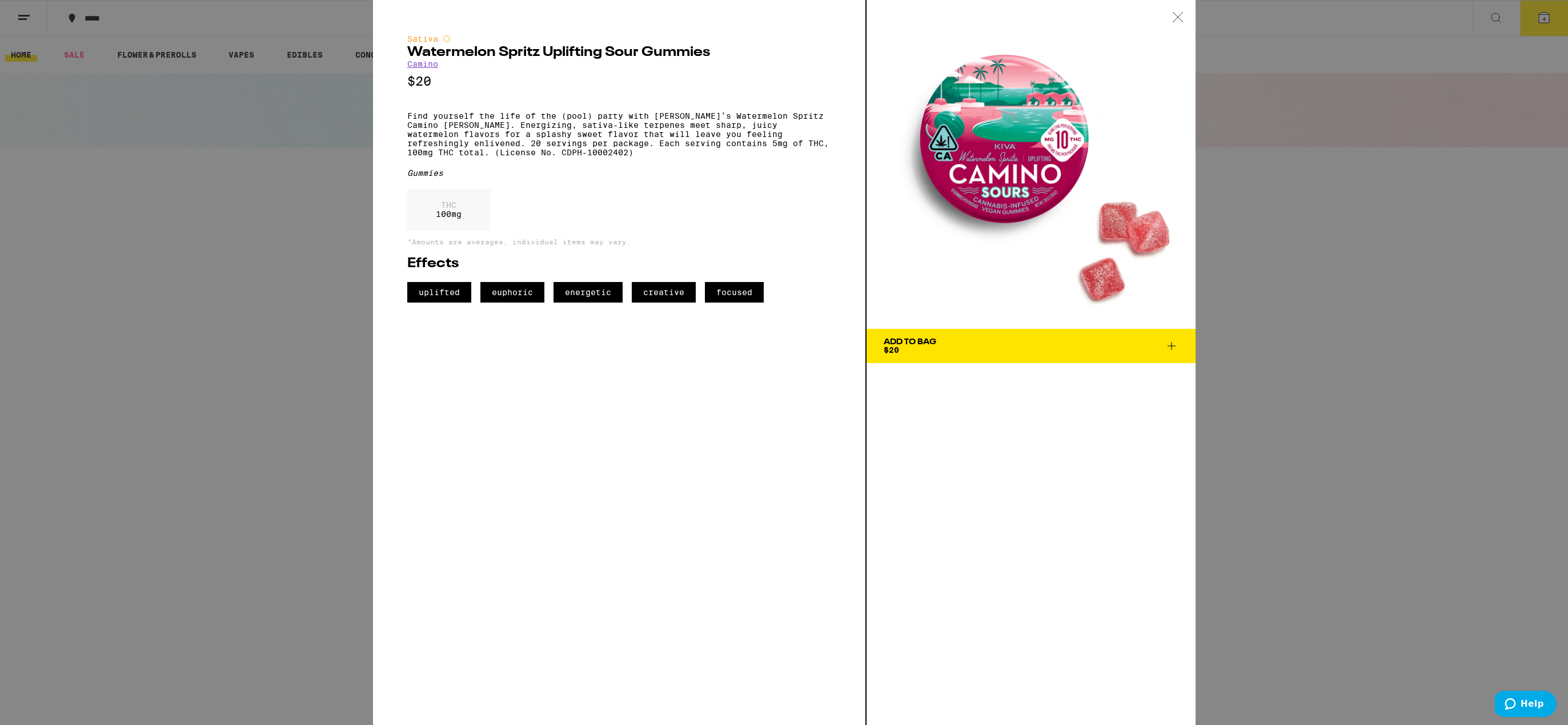
click at [1179, 15] on icon at bounding box center [1178, 17] width 12 height 11
click at [1174, 16] on icon at bounding box center [1178, 17] width 12 height 11
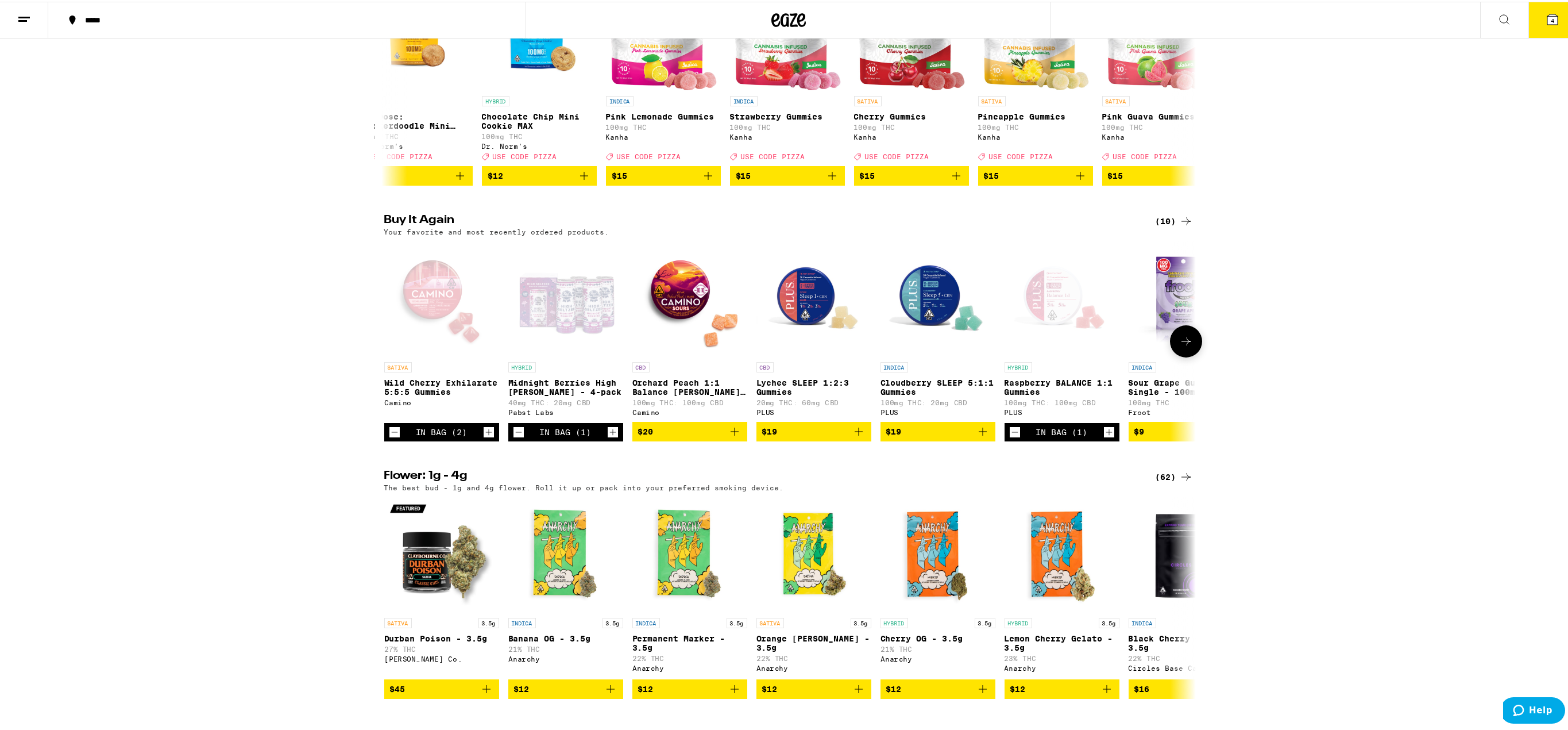
scroll to position [230, 0]
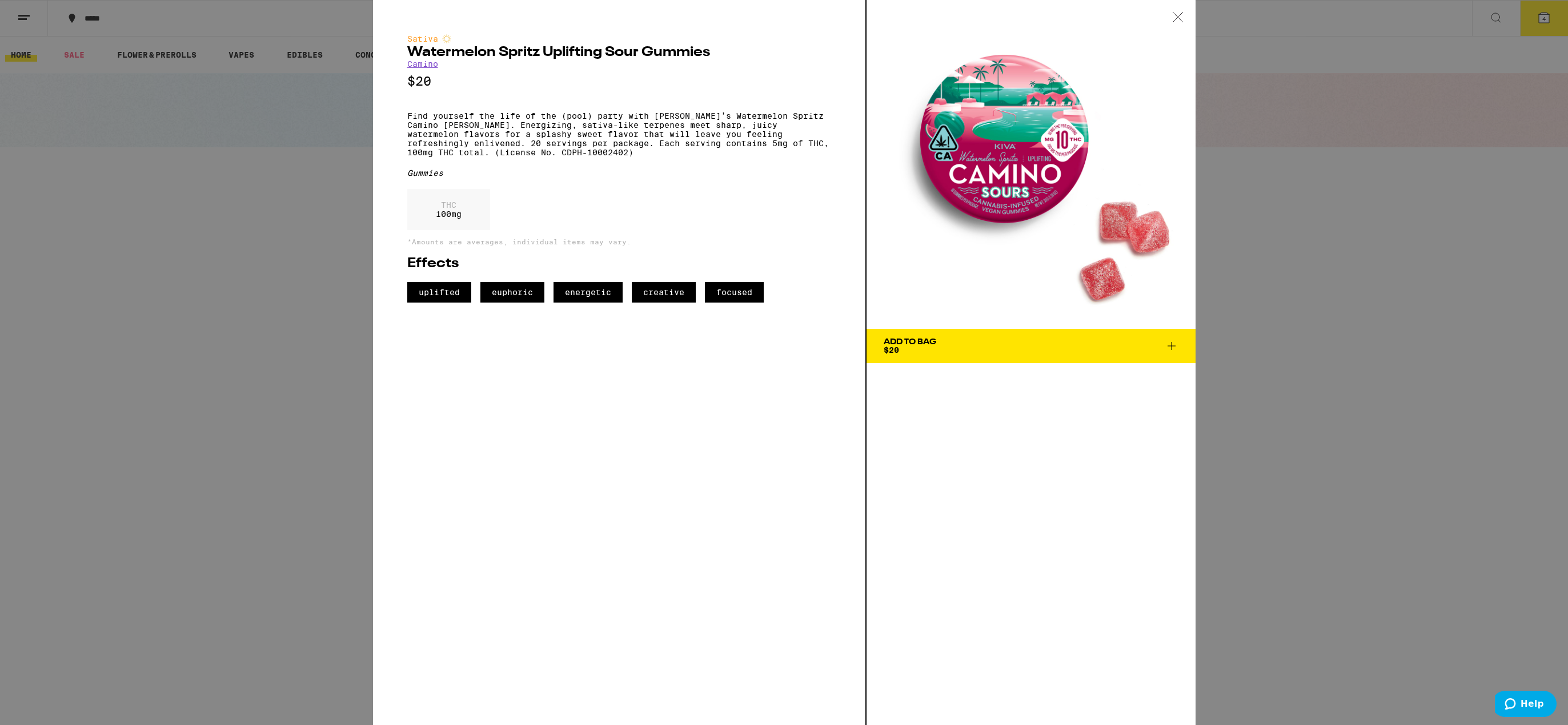
click at [1173, 15] on icon at bounding box center [1178, 17] width 12 height 11
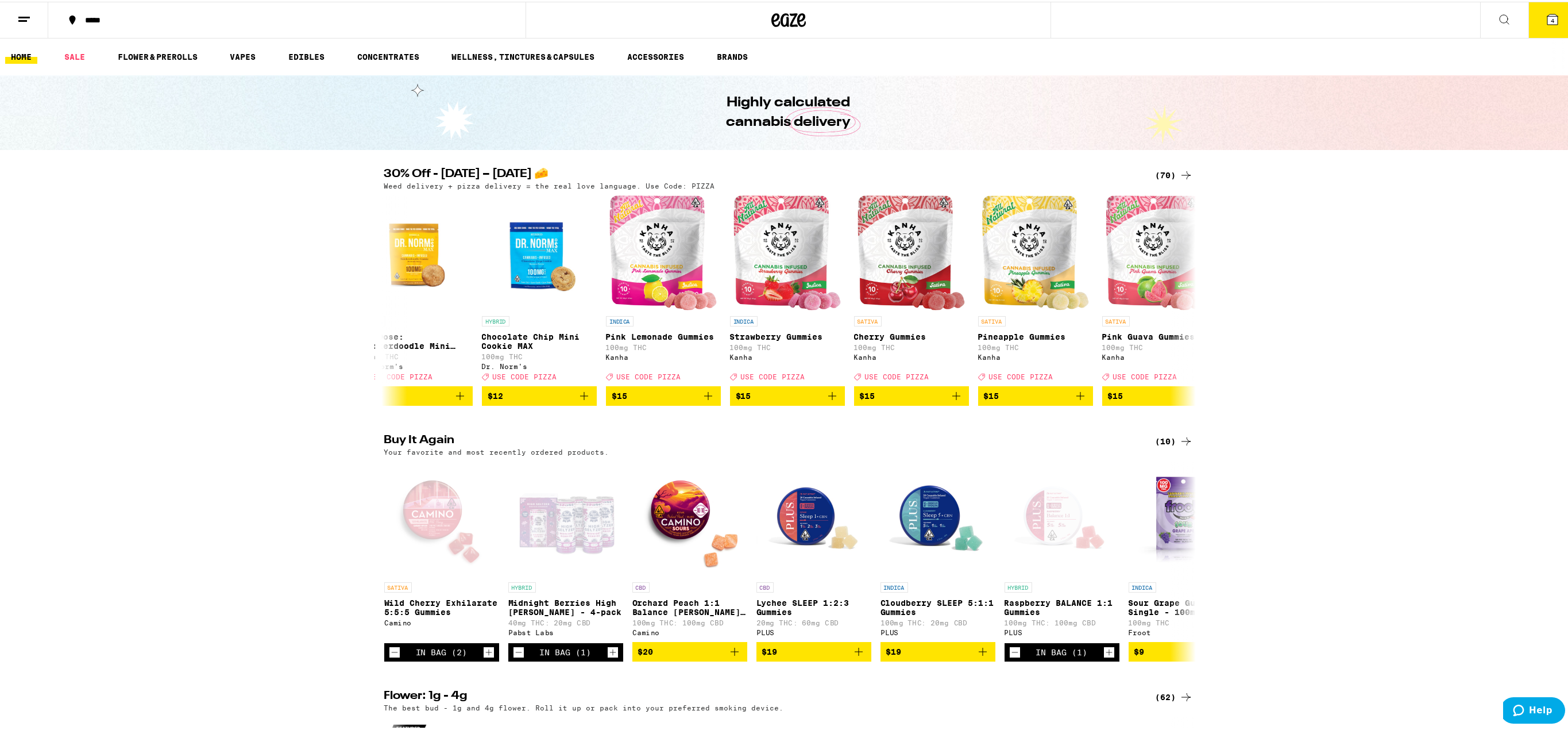
click at [1497, 13] on icon at bounding box center [1504, 18] width 14 height 14
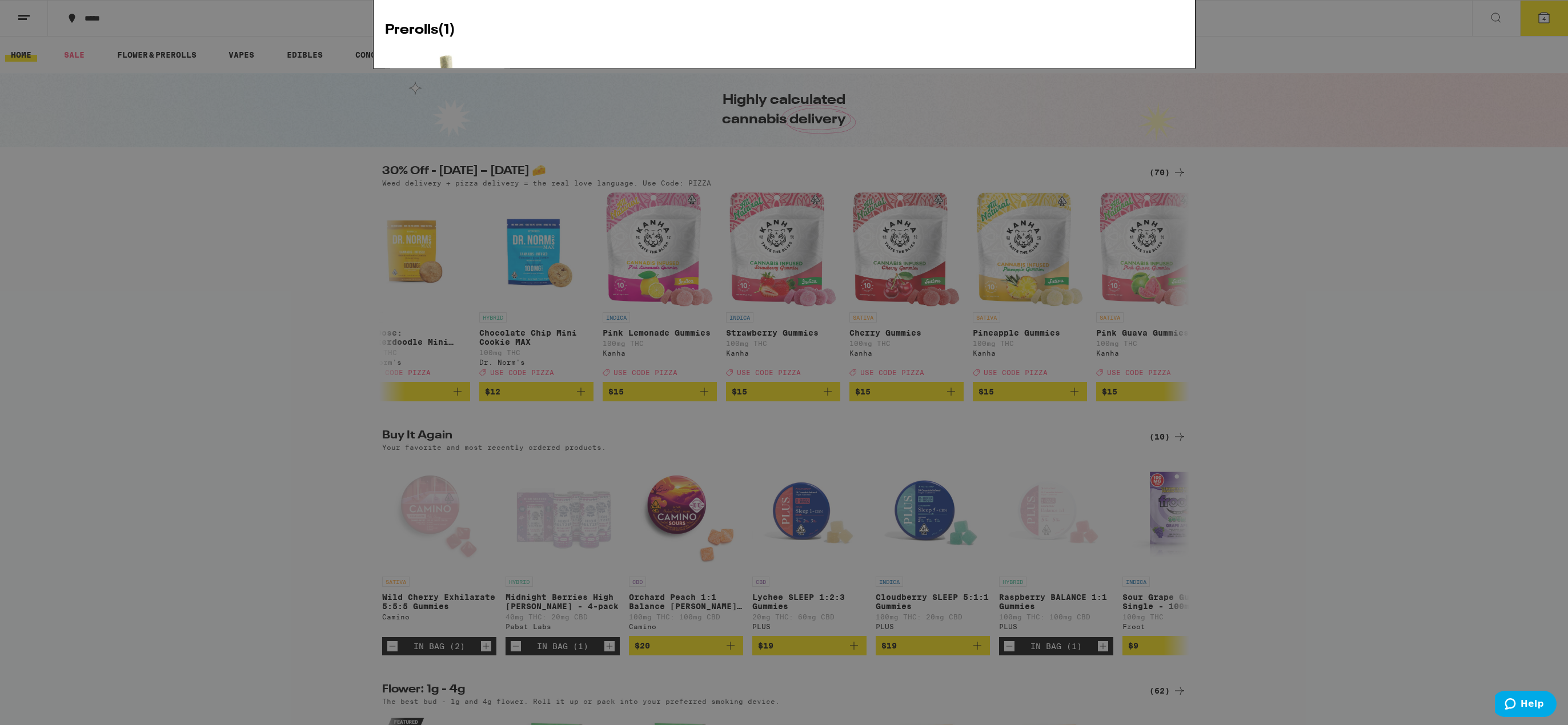
click at [1486, 14] on div "Search for Products camino Clear 15 results for "camino" Brands ( 1 ) Camino Ed…" at bounding box center [784, 362] width 1568 height 725
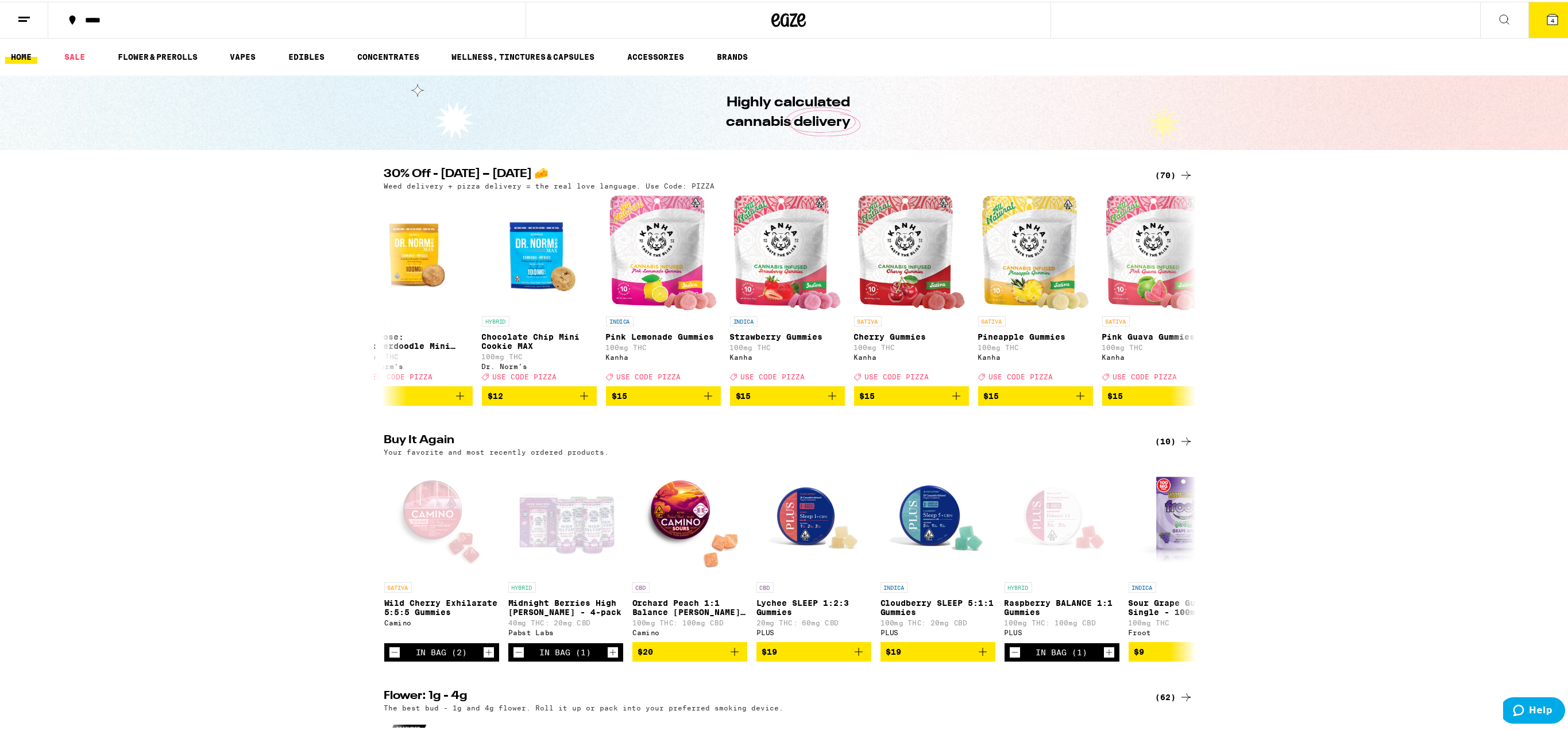
click at [1498, 19] on icon at bounding box center [1504, 18] width 14 height 14
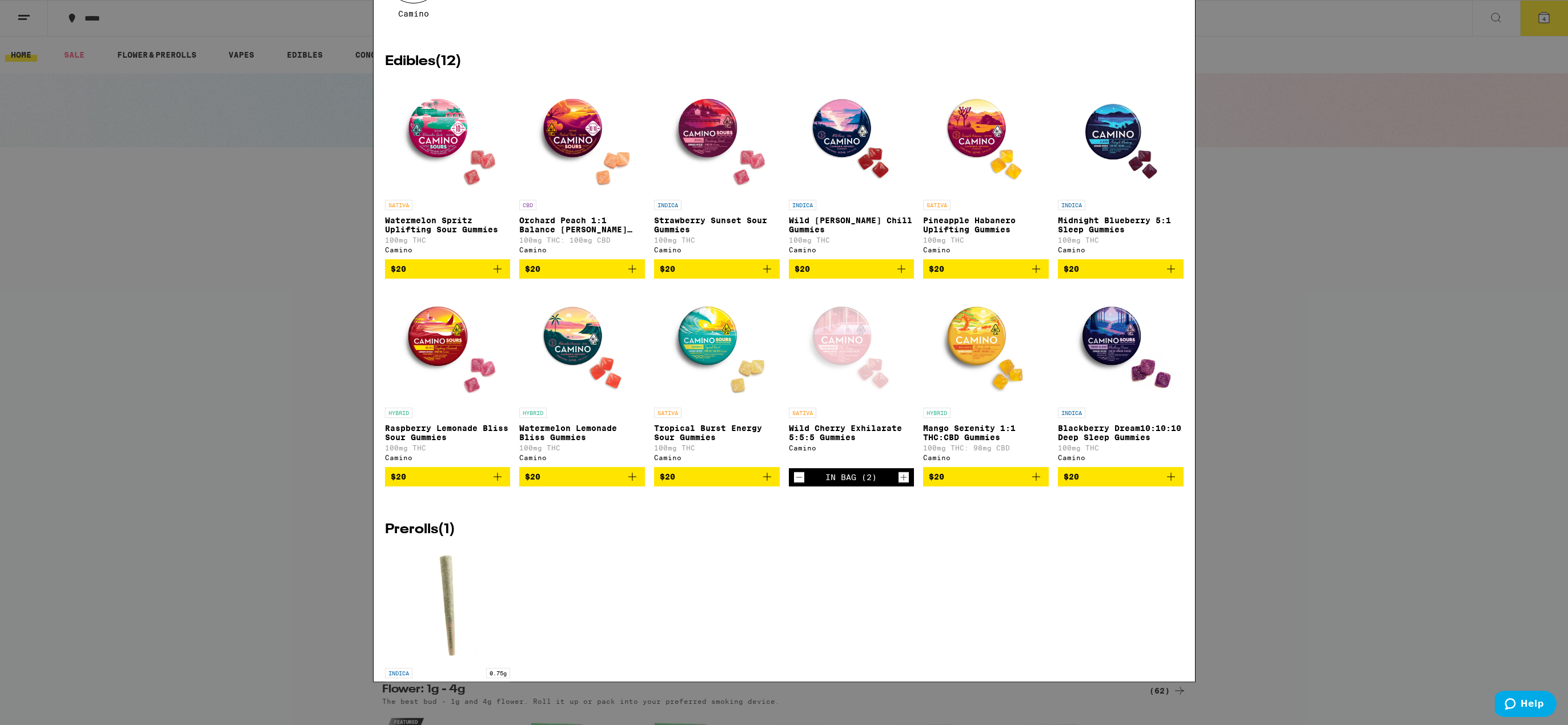
scroll to position [114, 0]
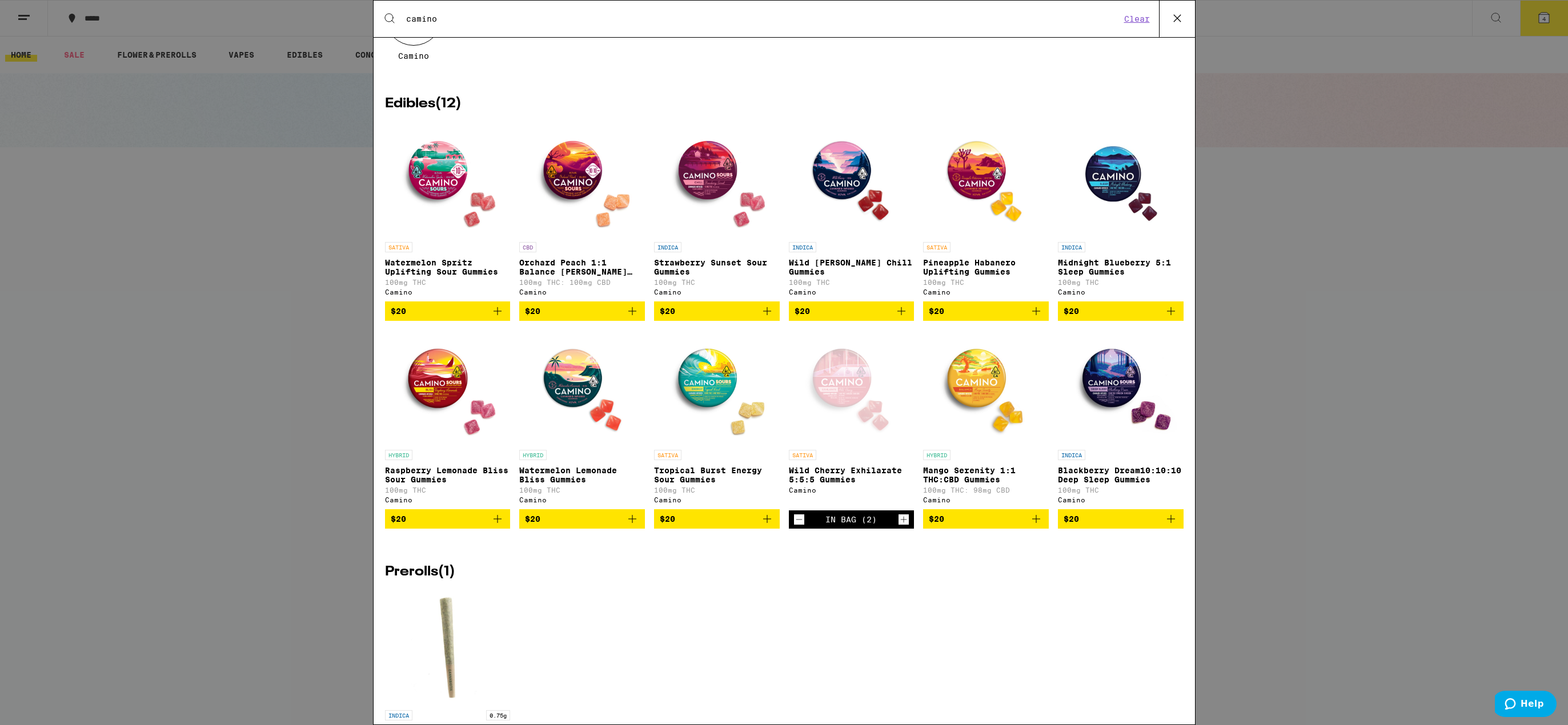
type input "camino"
click at [968, 372] on img "Open page for Mango Serenity 1:1 THC:CBD Gummies from Camino" at bounding box center [986, 387] width 114 height 114
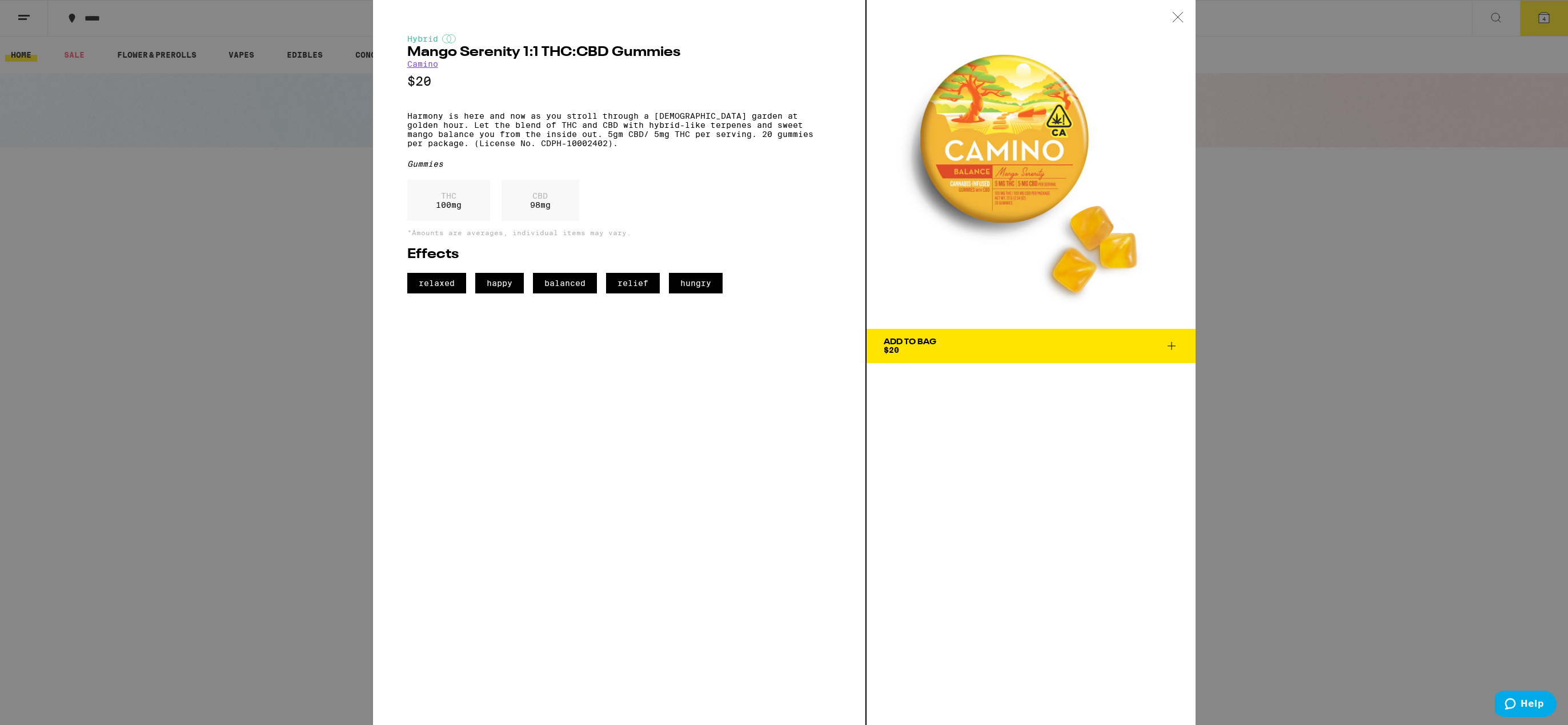
click at [1172, 347] on icon at bounding box center [1171, 346] width 8 height 8
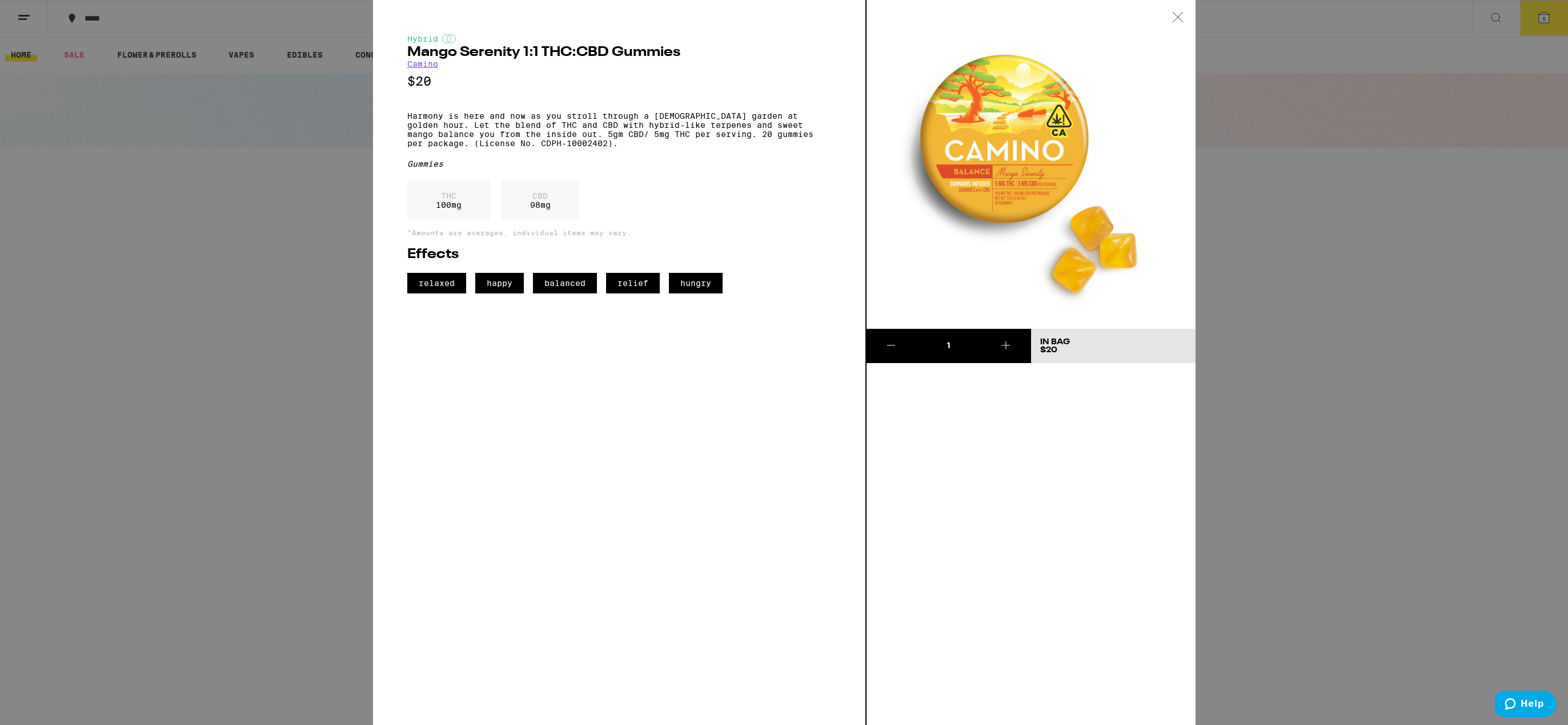
click at [1179, 17] on icon at bounding box center [1178, 17] width 12 height 11
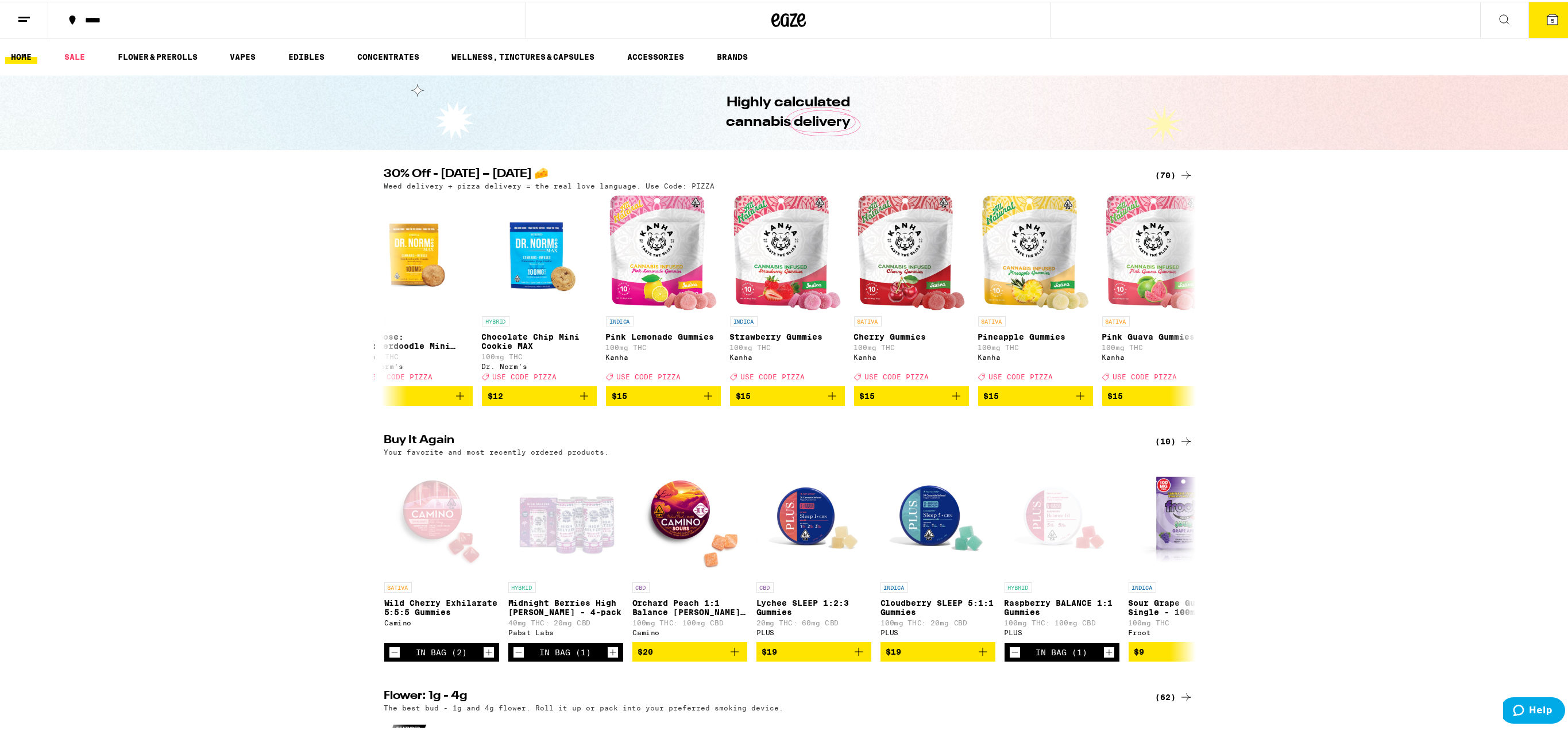
click at [1497, 18] on icon at bounding box center [1504, 18] width 14 height 14
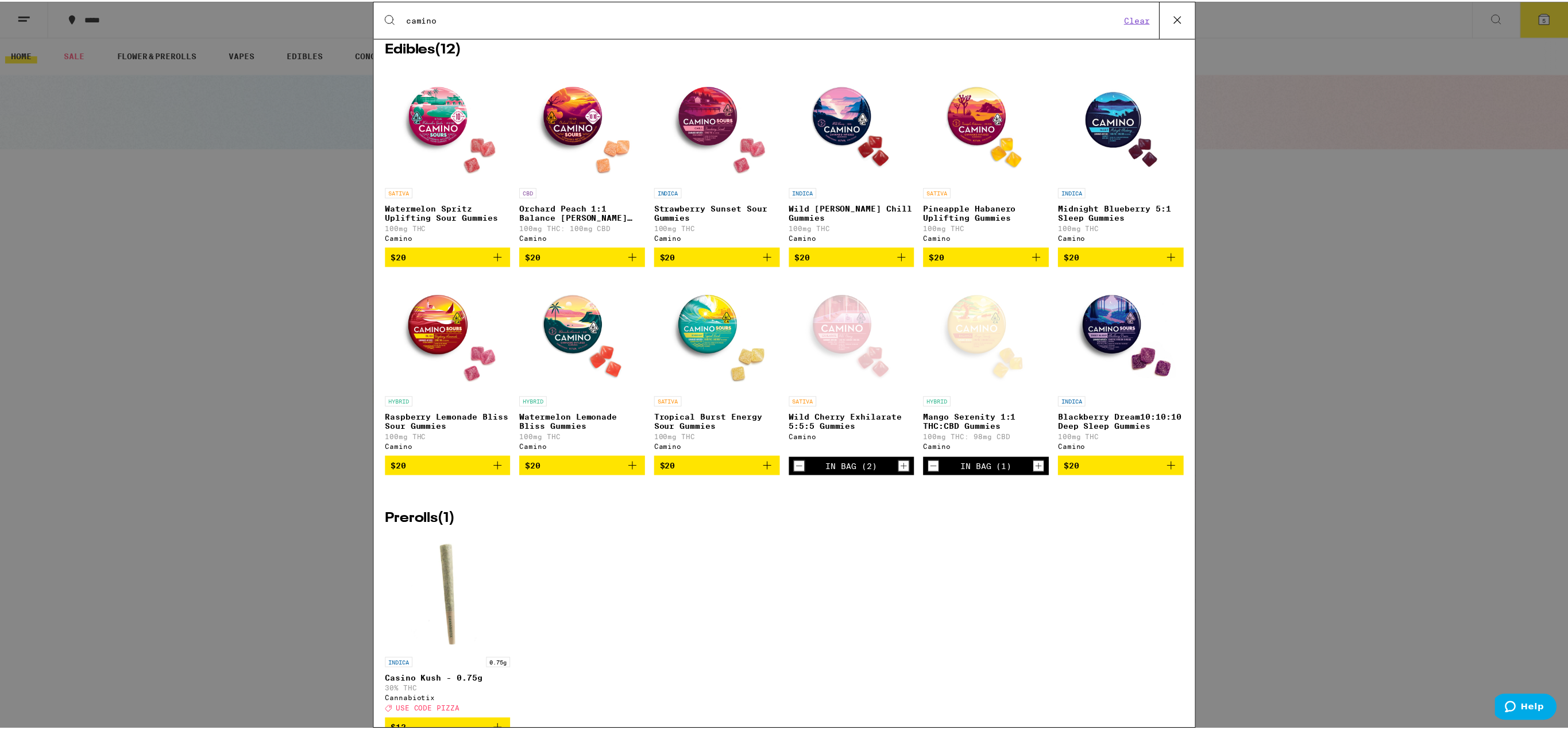
scroll to position [173, 0]
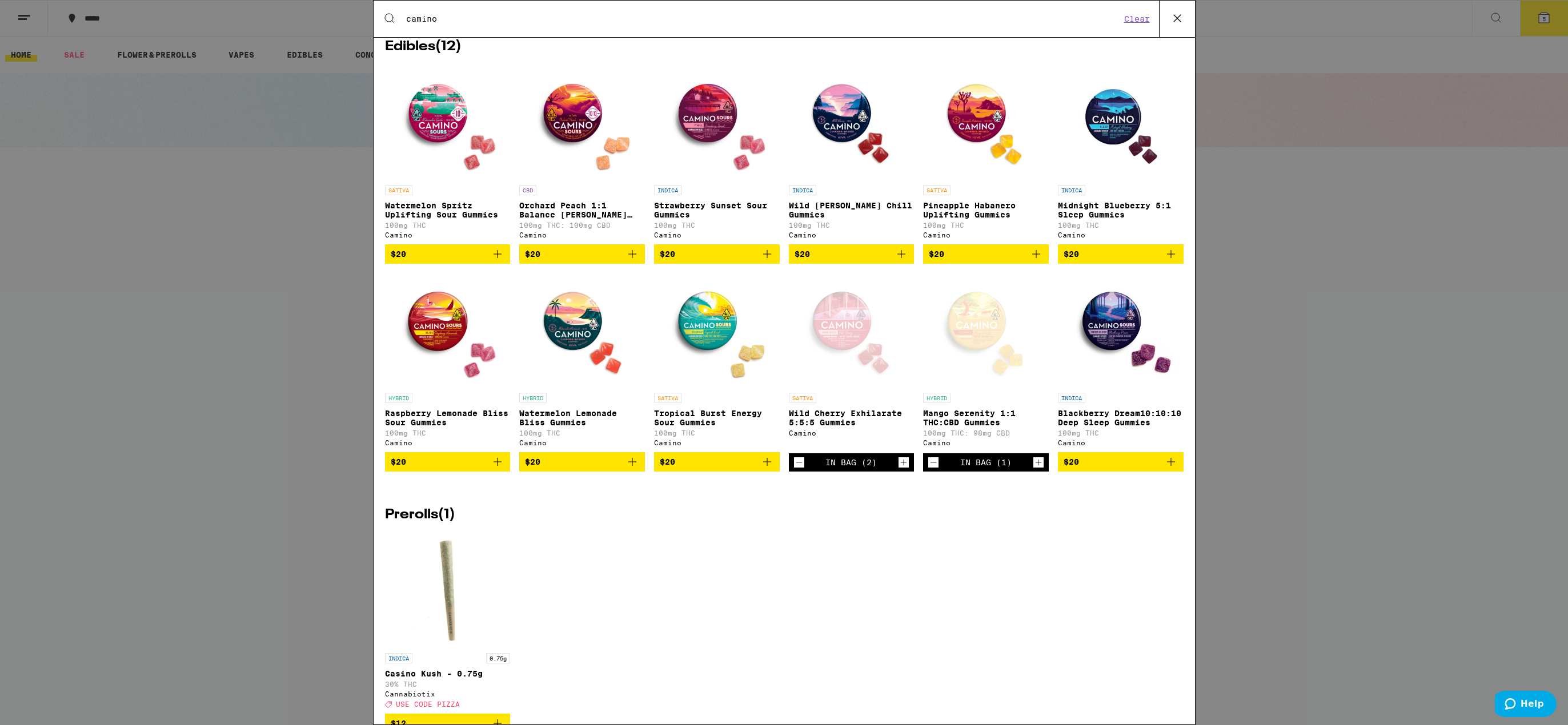
click at [696, 398] on link "SATIVA Tropical Burst Energy Sour Gummies 100mg THC Camino" at bounding box center [717, 362] width 126 height 179
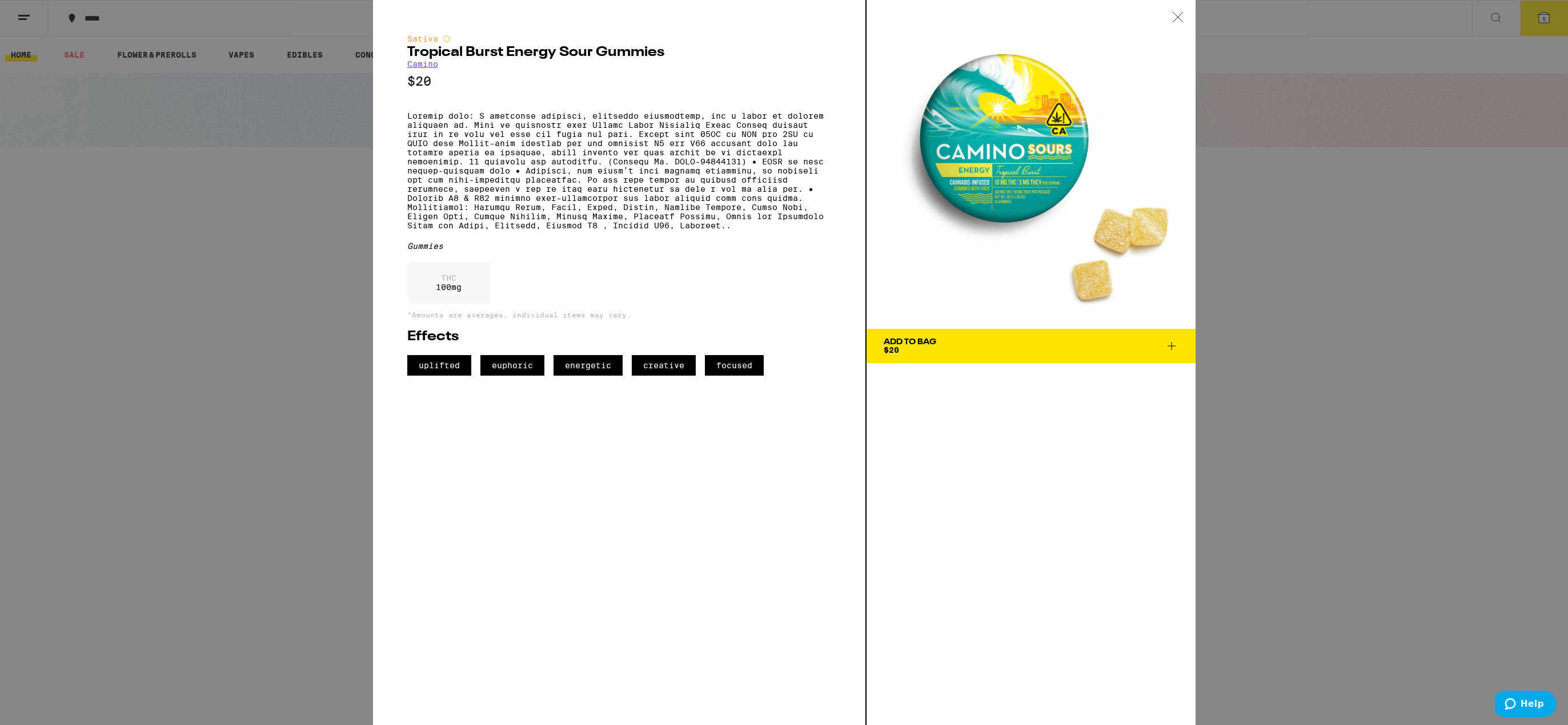
drag, startPoint x: 1181, startPoint y: 21, endPoint x: 1180, endPoint y: 27, distance: 6.1
click at [1181, 21] on icon at bounding box center [1178, 17] width 12 height 11
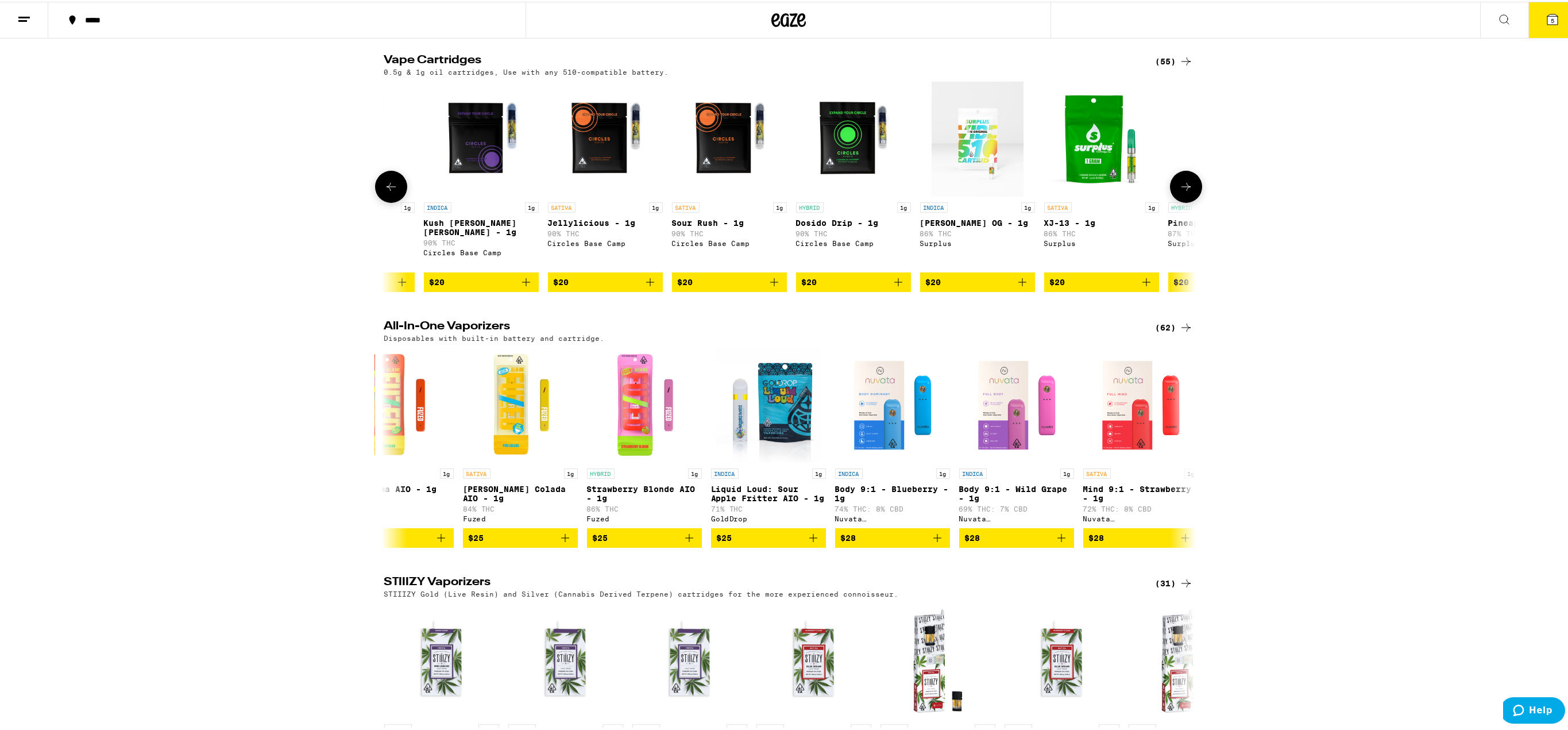
scroll to position [1150, 0]
click at [862, 191] on img "Open page for Dosido Drip - 1g from Circles Base Camp" at bounding box center [853, 137] width 115 height 115
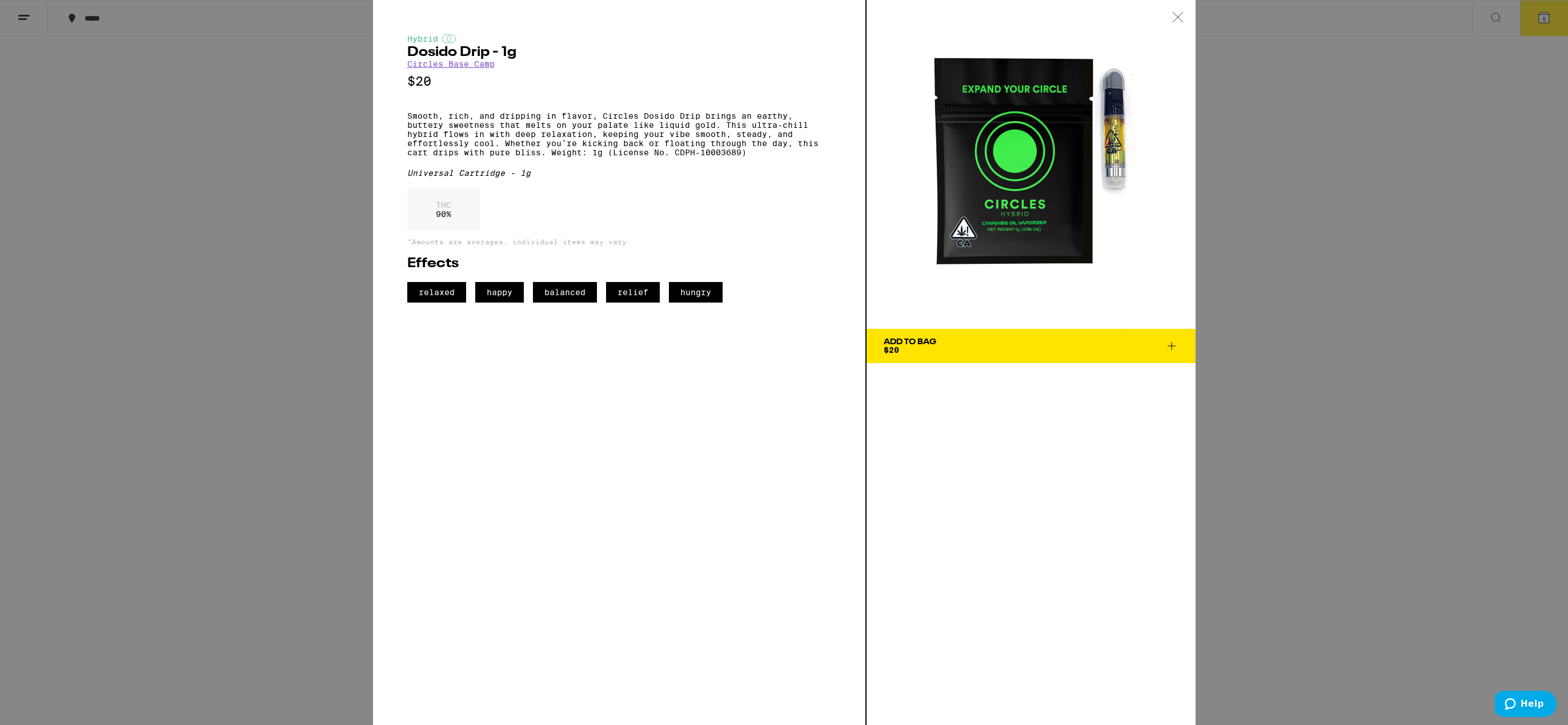
drag, startPoint x: 1176, startPoint y: 19, endPoint x: 1129, endPoint y: 60, distance: 62.4
click at [1176, 19] on icon at bounding box center [1178, 17] width 10 height 10
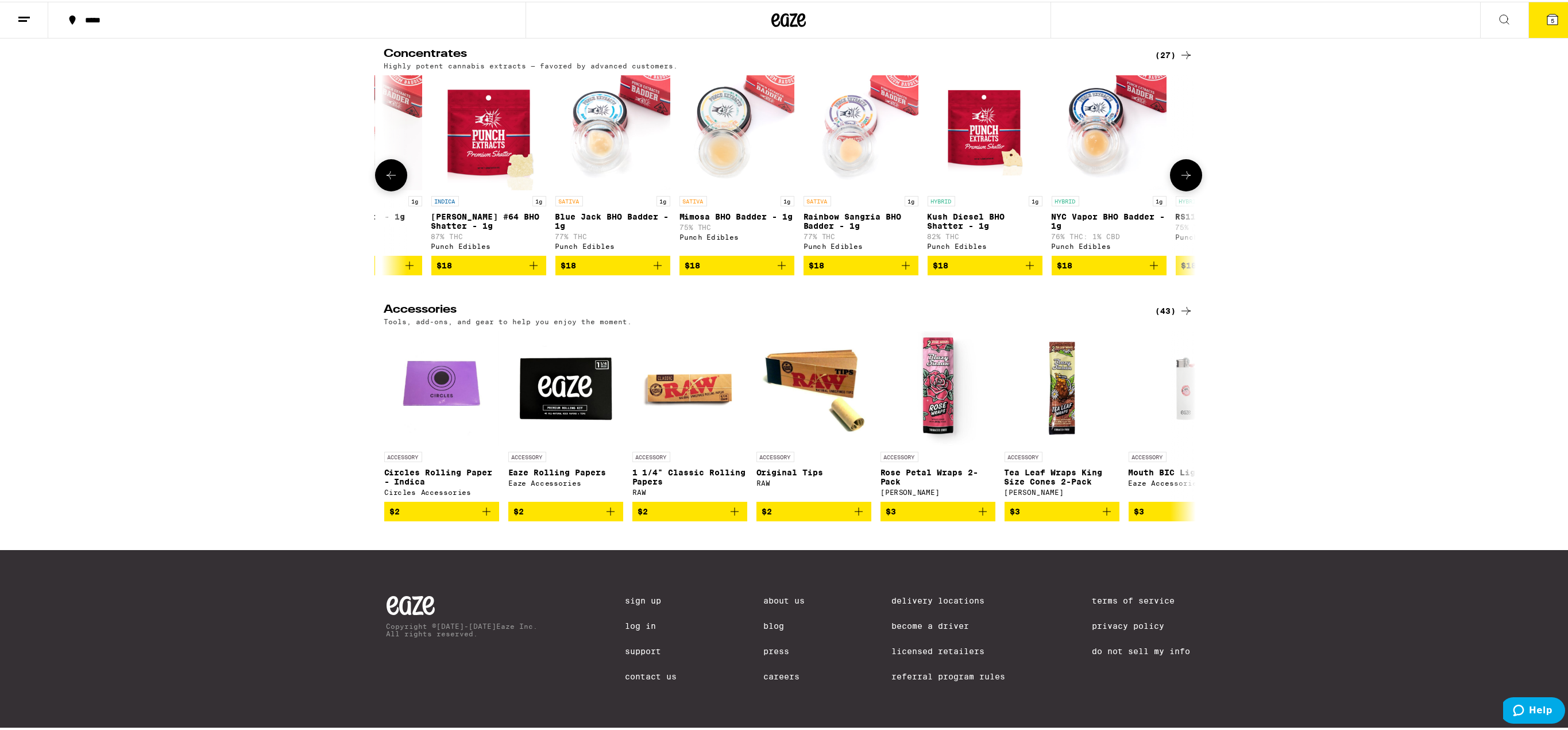
scroll to position [0, 77]
click at [1180, 417] on icon at bounding box center [1187, 424] width 14 height 14
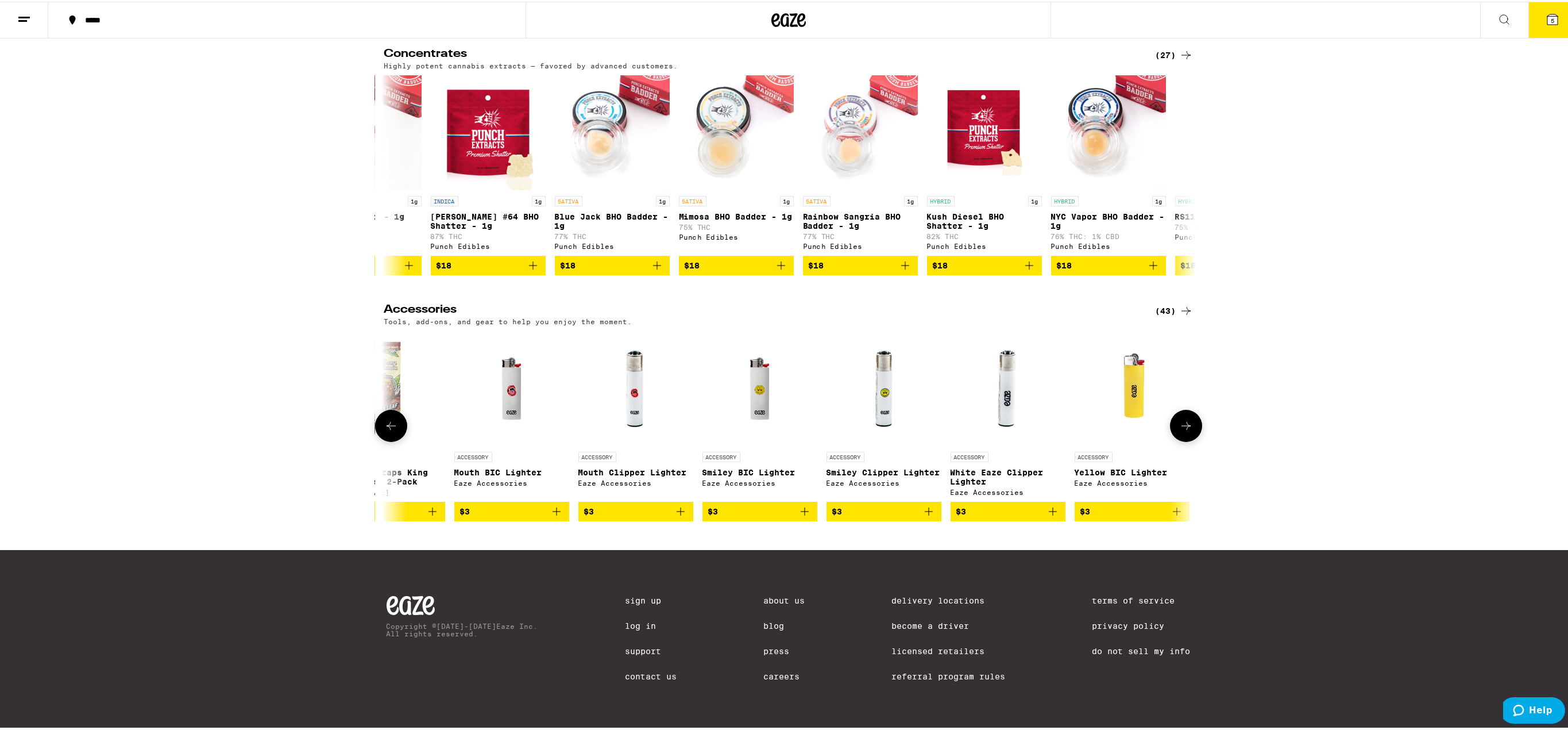
scroll to position [0, 683]
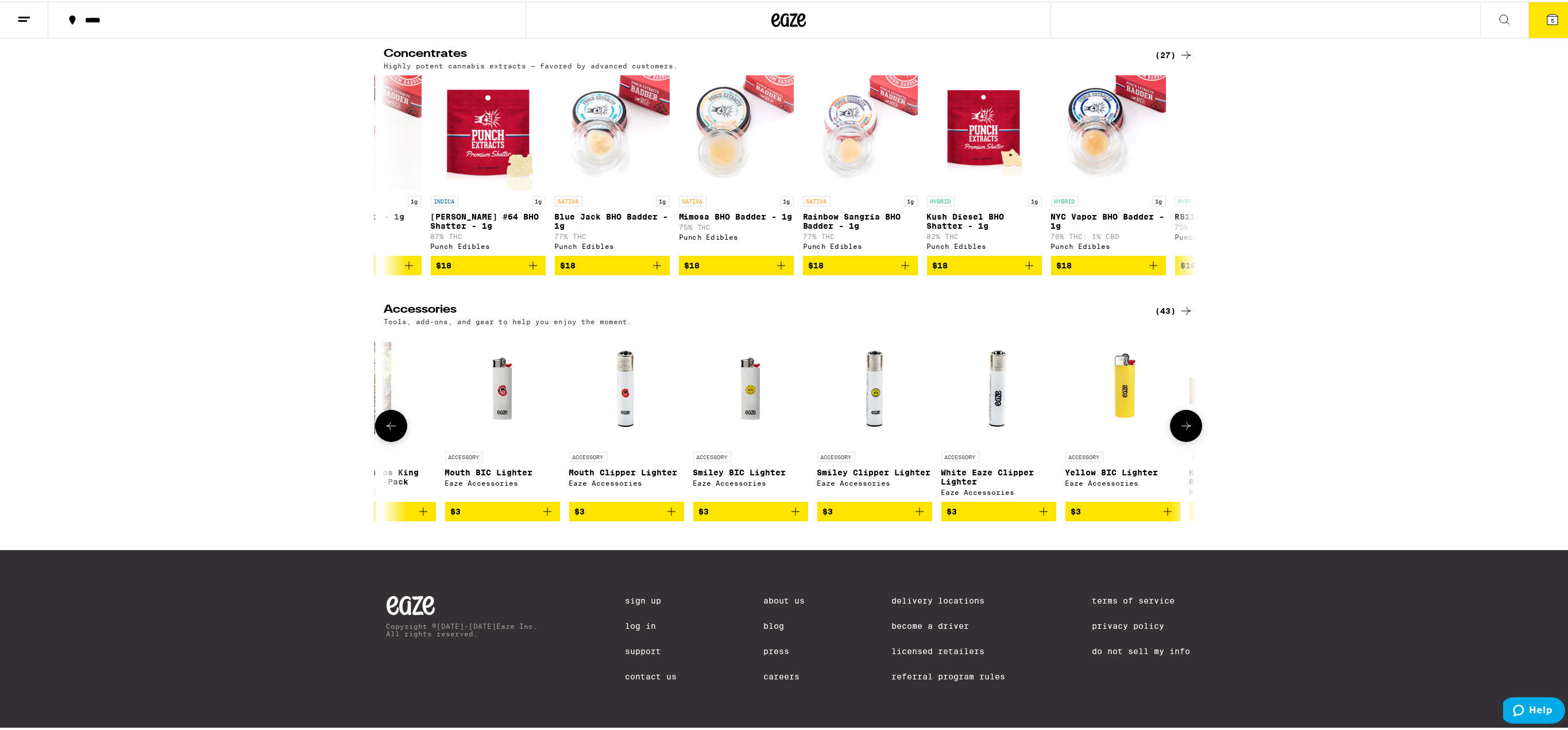
click at [628, 366] on img "Open page for Mouth Clipper Lighter from Eaze Accessories" at bounding box center [627, 387] width 115 height 115
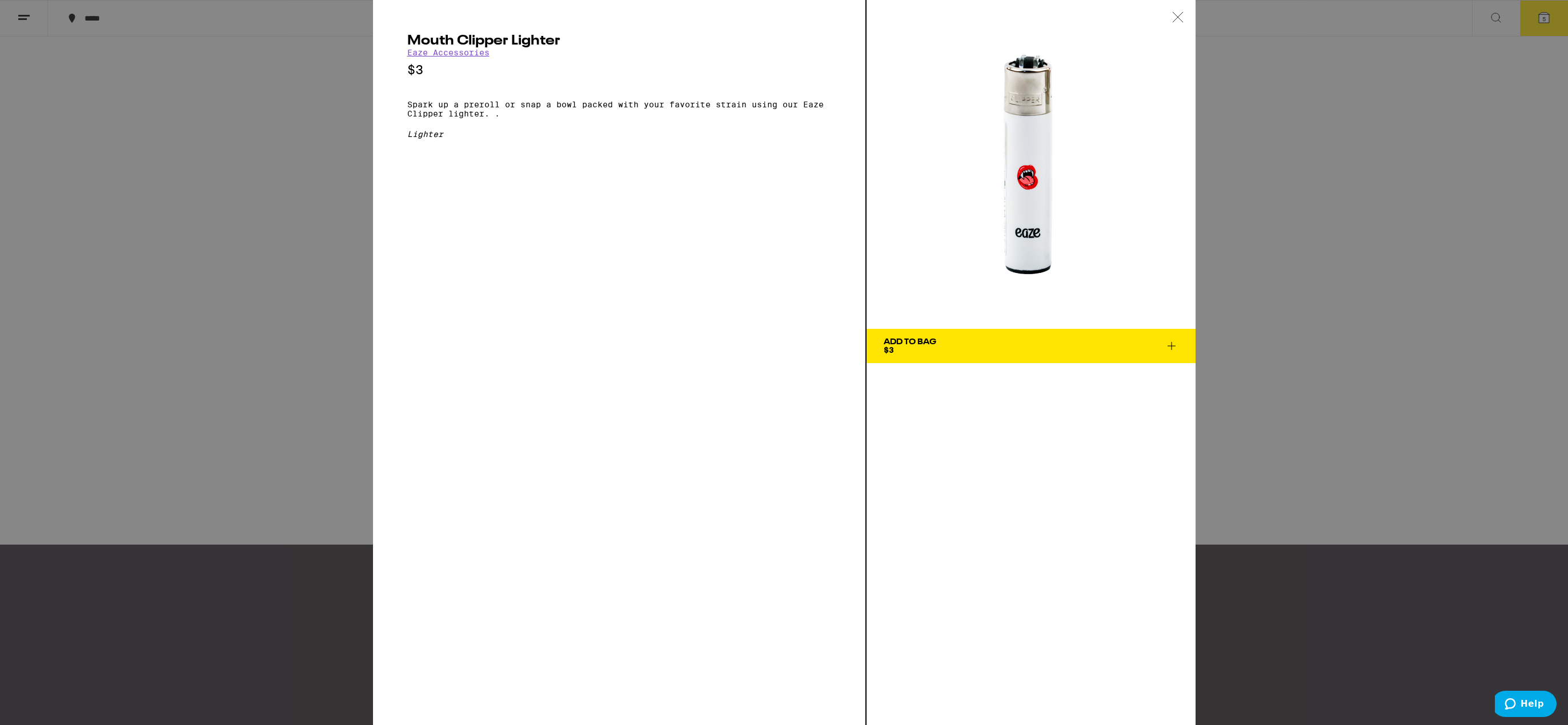
drag, startPoint x: 1176, startPoint y: 19, endPoint x: 1170, endPoint y: 30, distance: 12.5
click at [1176, 19] on icon at bounding box center [1178, 17] width 10 height 10
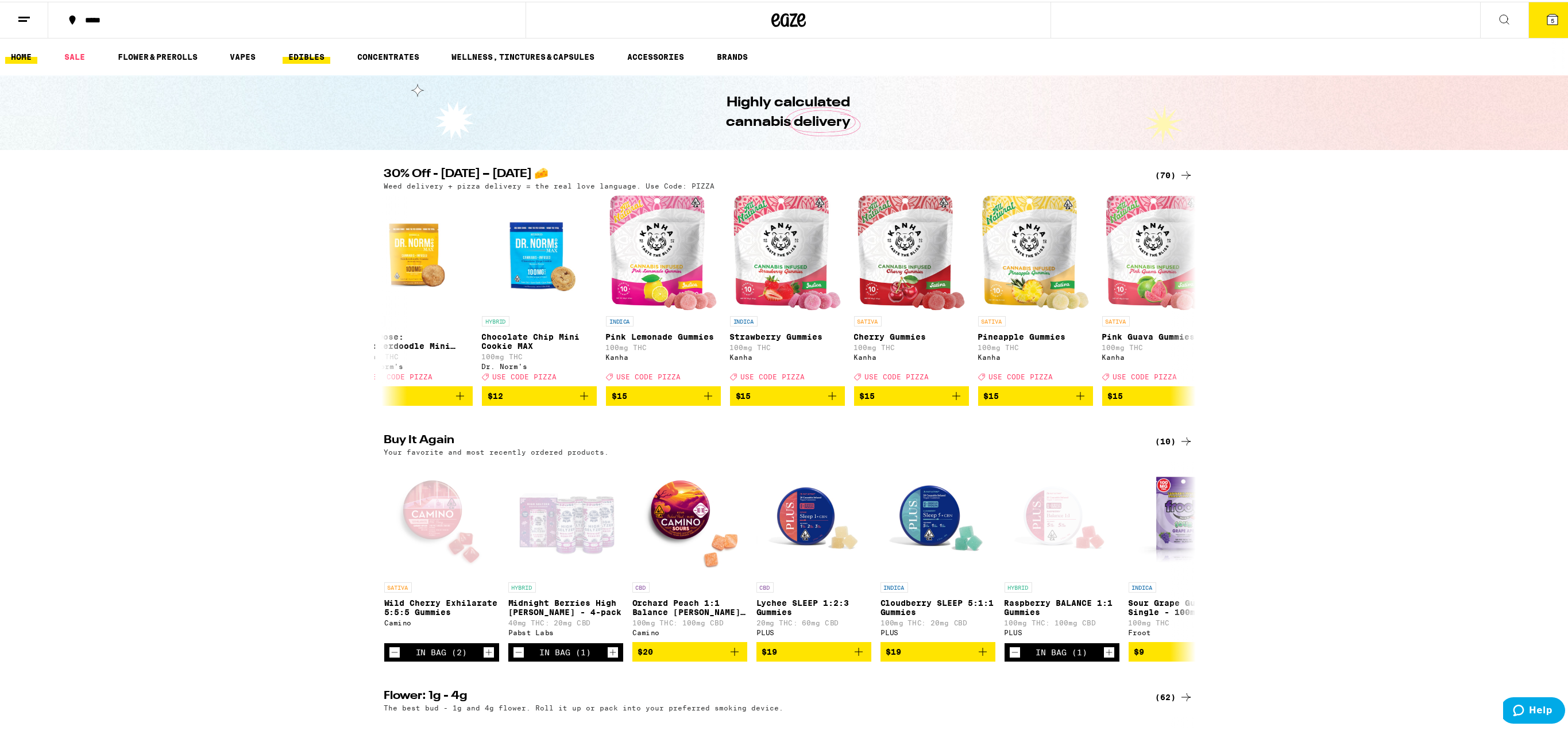
click at [307, 58] on link "EDIBLES" at bounding box center [306, 55] width 48 height 14
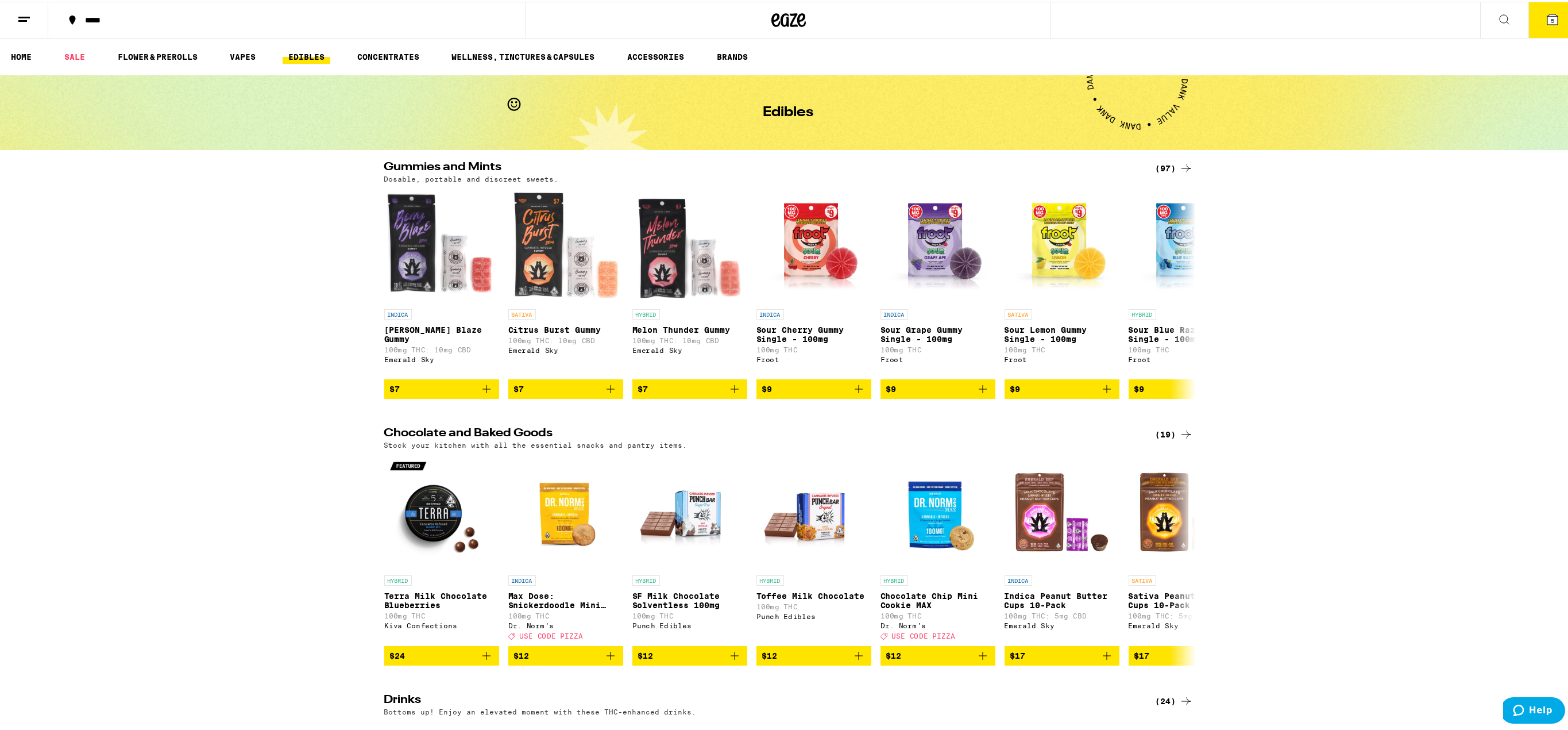
click at [675, 244] on img "Open page for Melon Thunder Gummy from Emerald Sky" at bounding box center [689, 243] width 115 height 115
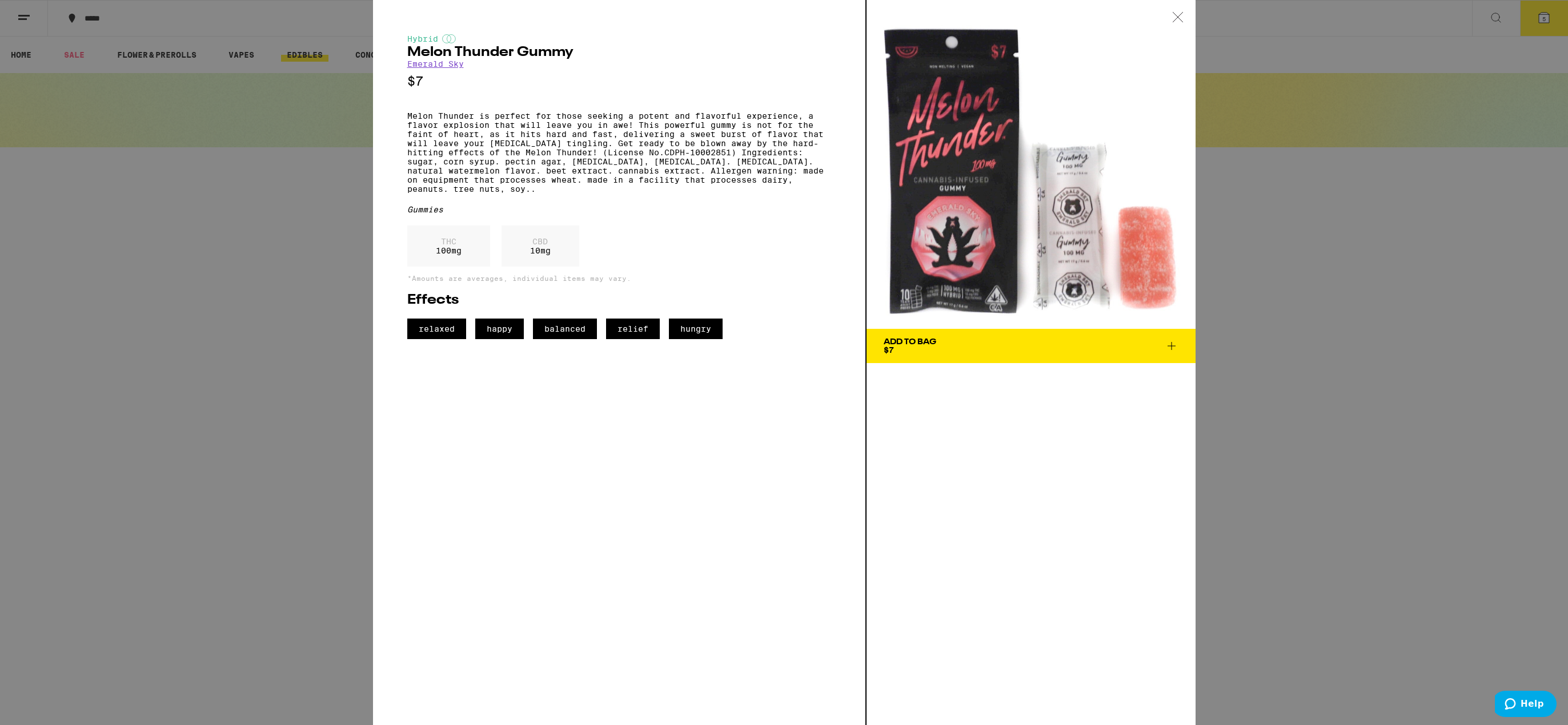
click at [1179, 17] on icon at bounding box center [1178, 17] width 10 height 10
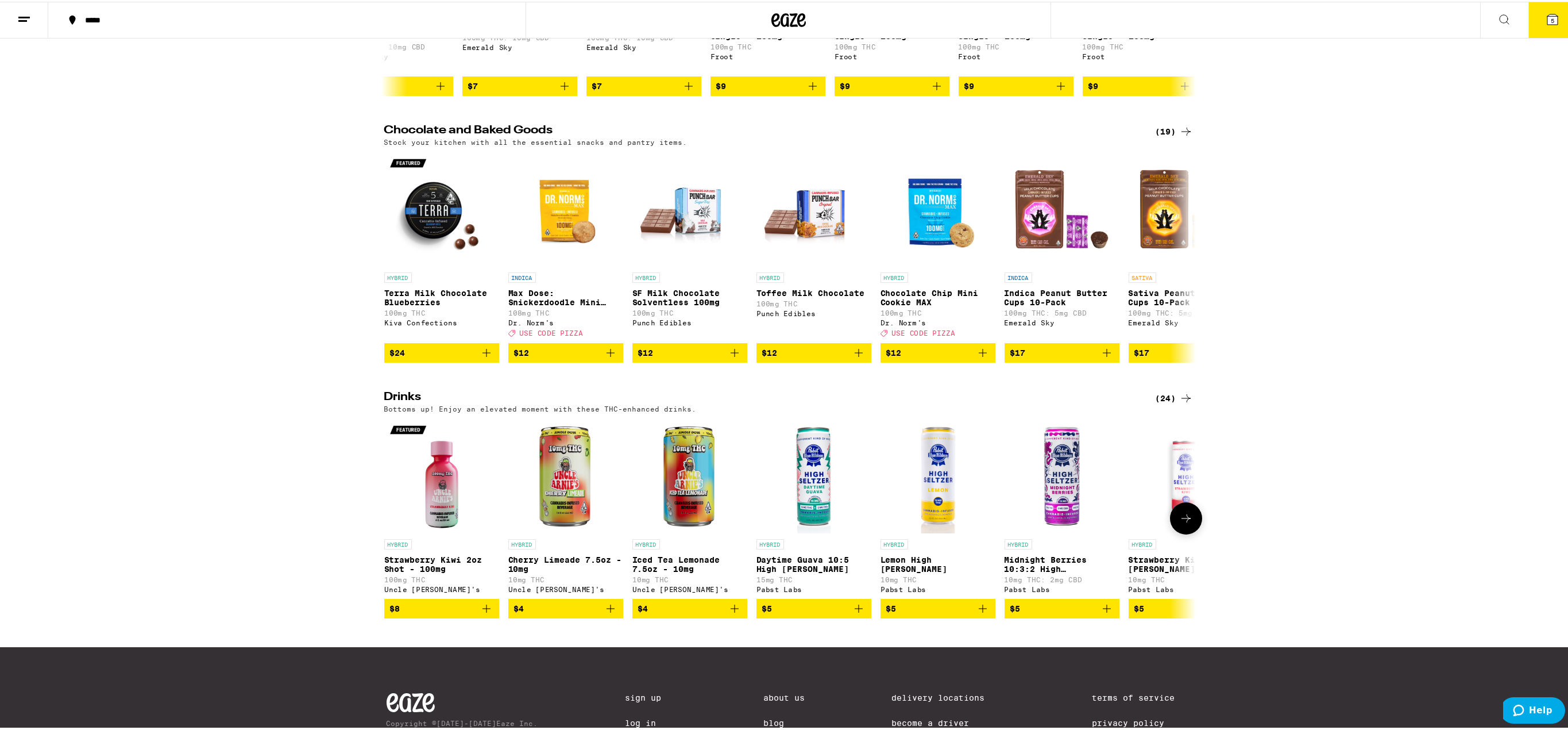
scroll to position [432, 0]
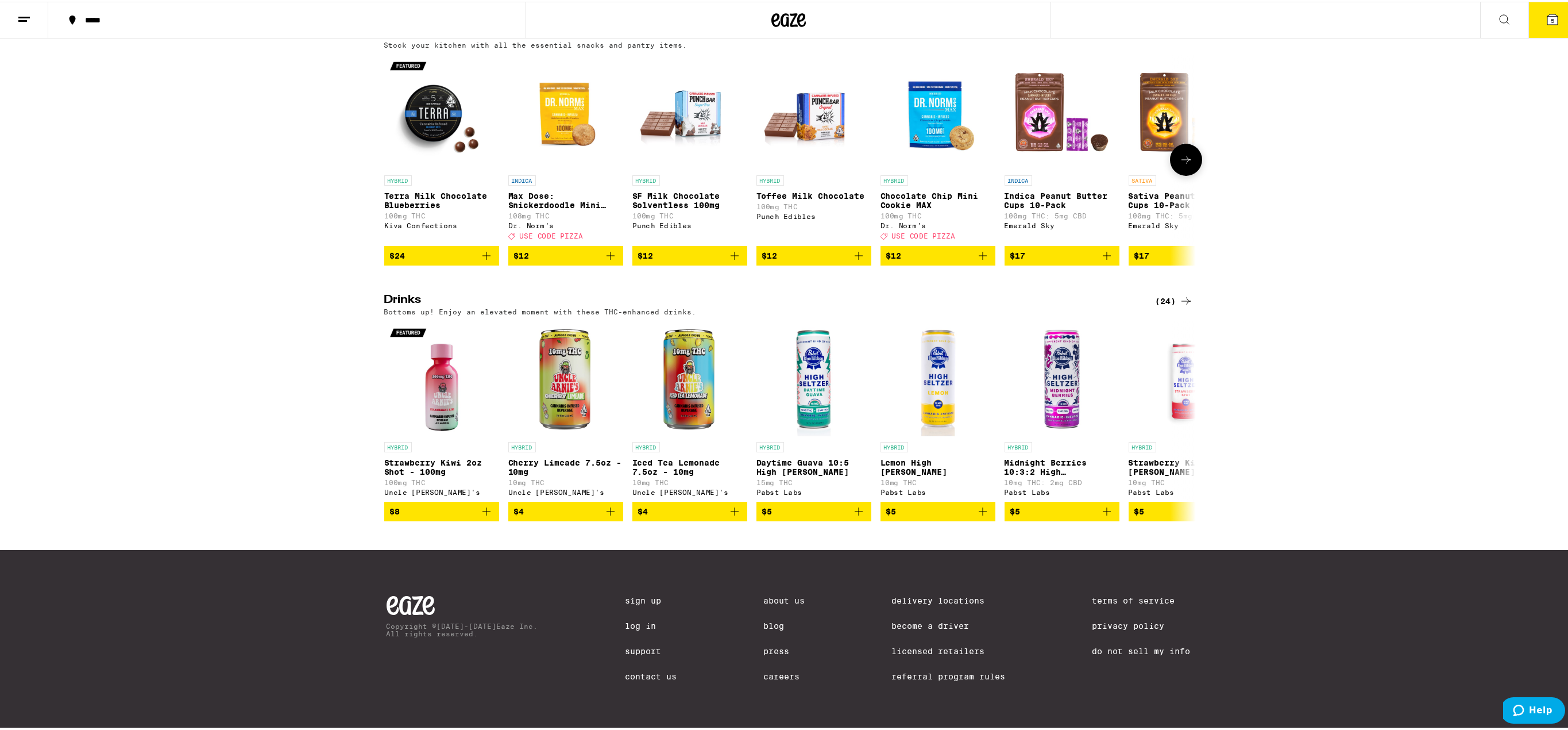
click at [574, 102] on img "Open page for Max Dose: Snickerdoodle Mini Cookie - Indica from Dr. Norm's" at bounding box center [565, 110] width 115 height 115
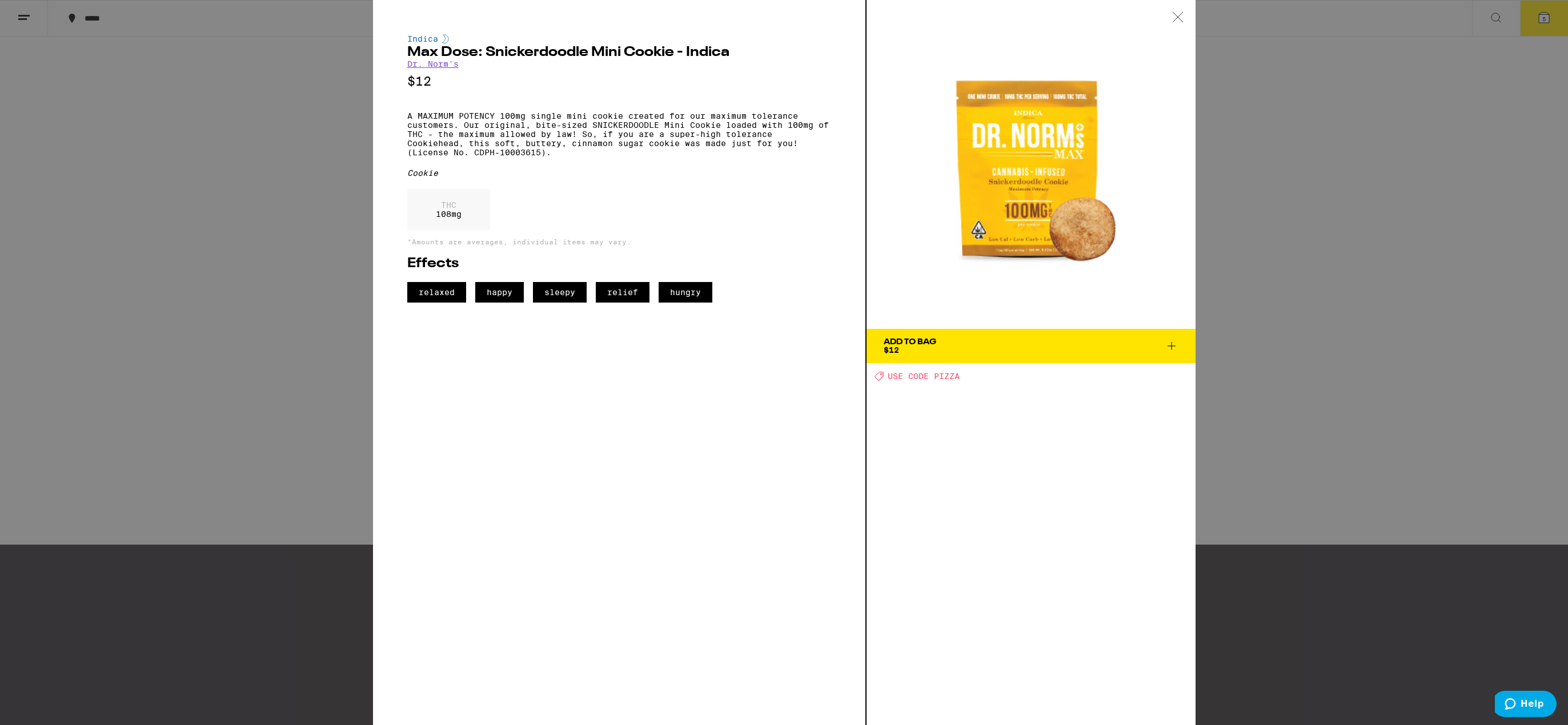
click at [1181, 20] on icon at bounding box center [1178, 17] width 10 height 10
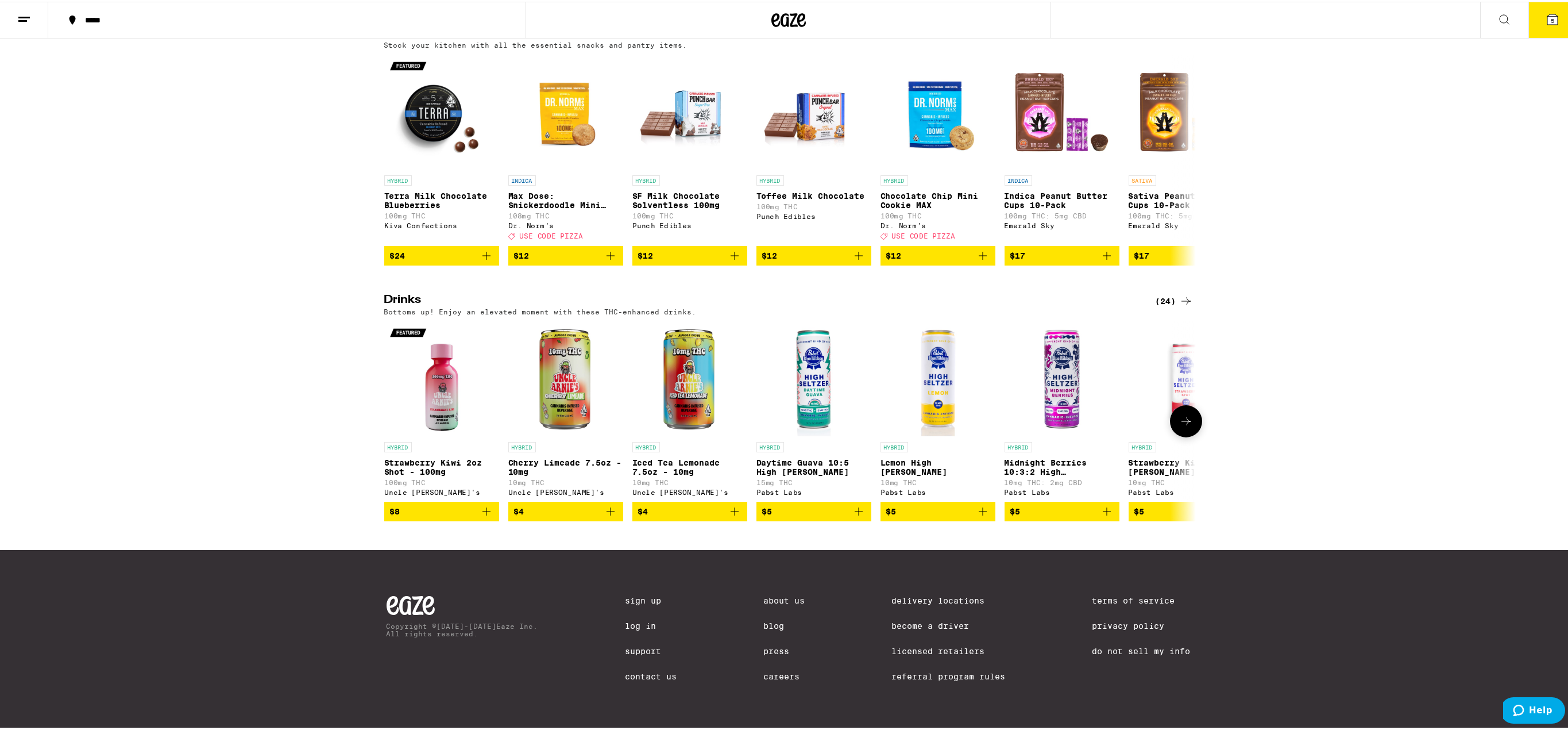
click at [1180, 416] on icon at bounding box center [1187, 420] width 14 height 14
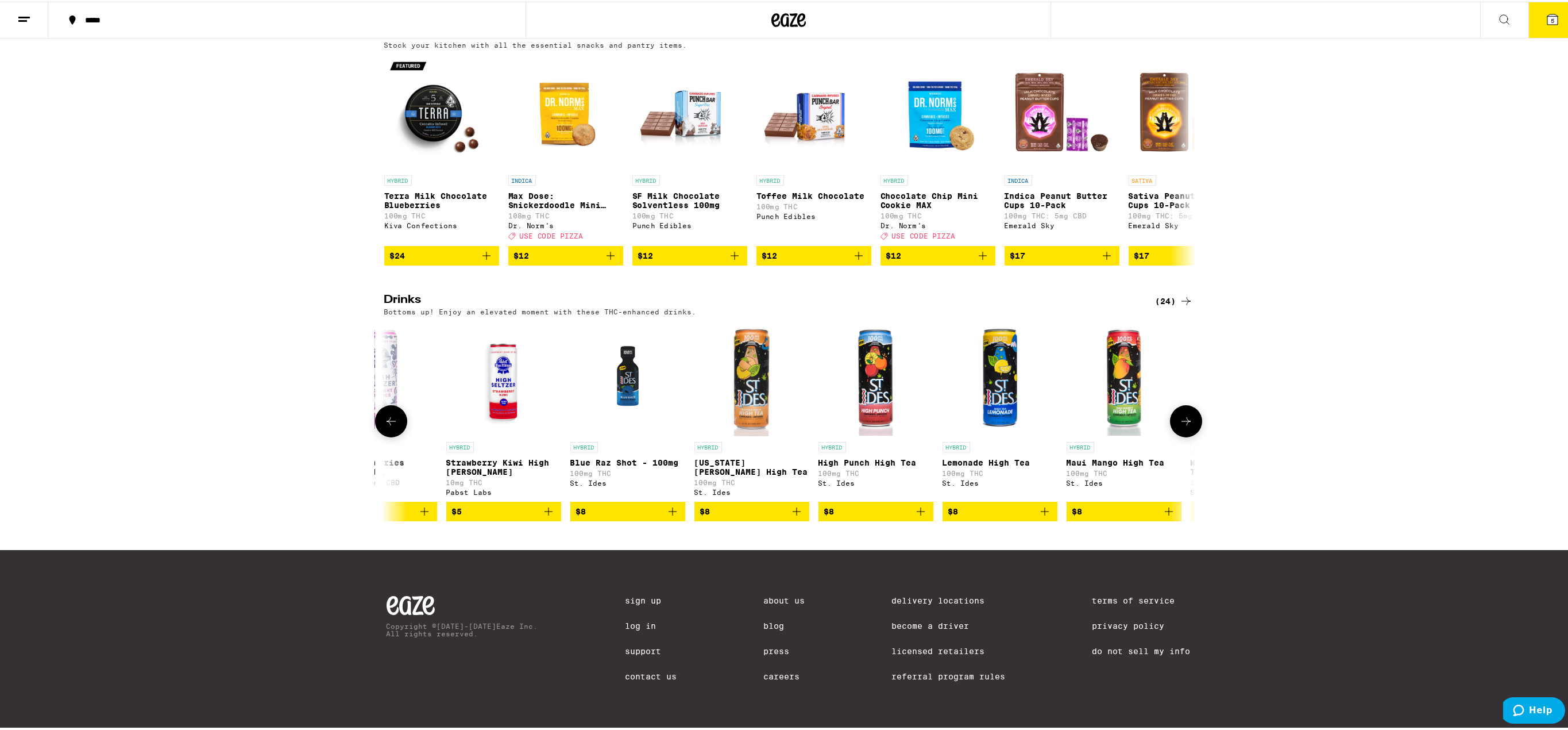
scroll to position [0, 683]
click at [734, 376] on img "Open page for Georgia Peach High Tea from St. Ides" at bounding box center [750, 377] width 115 height 115
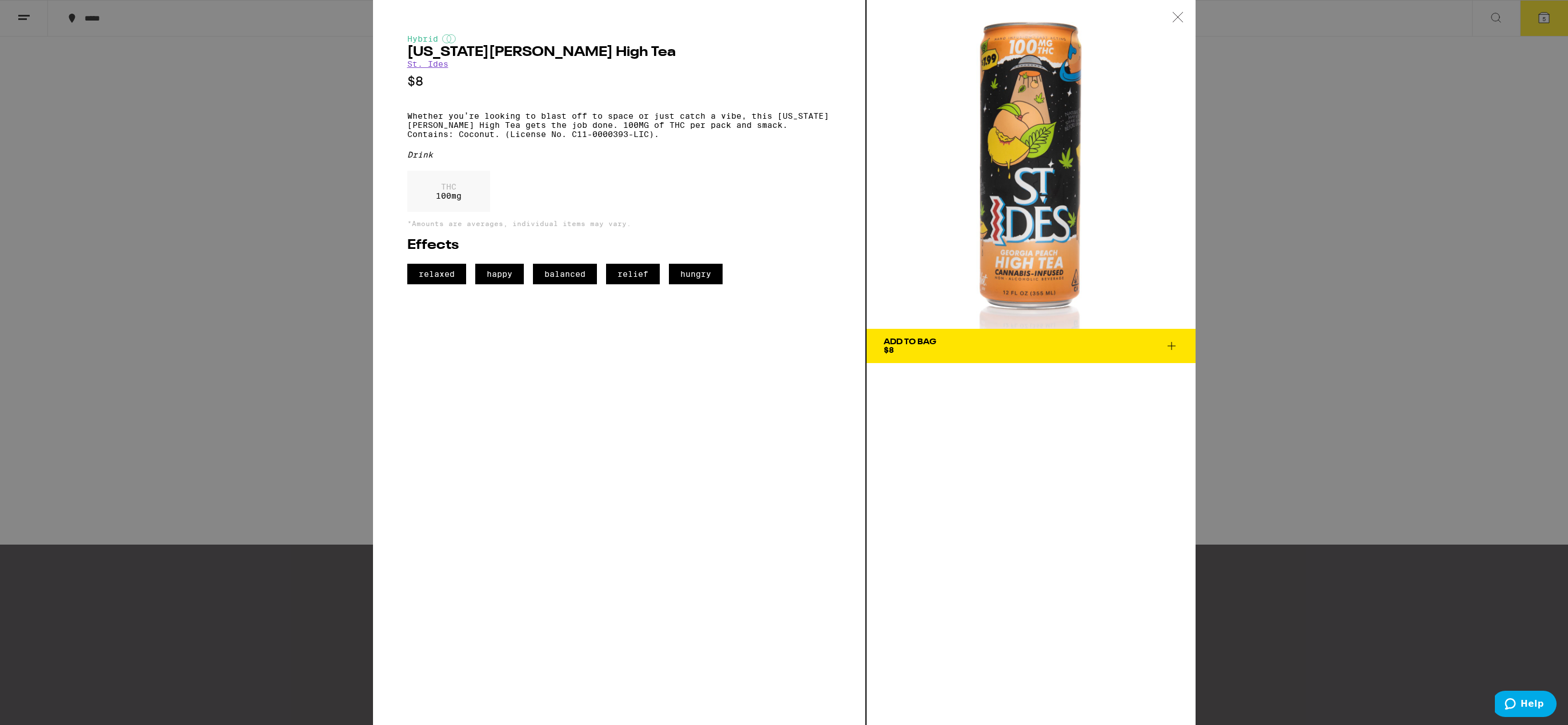
click at [1181, 21] on icon at bounding box center [1178, 17] width 12 height 11
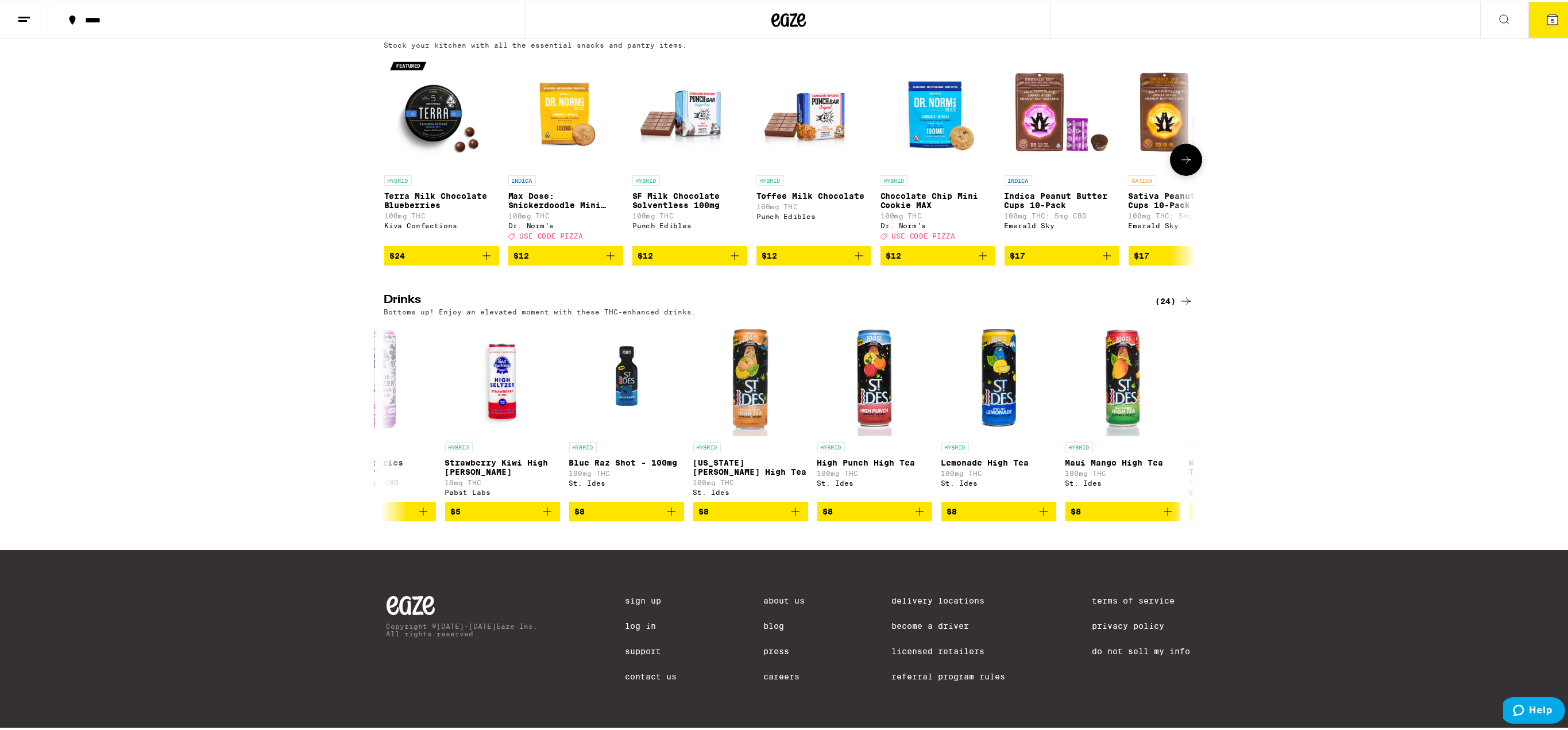
click at [816, 102] on img "Open page for Toffee Milk Chocolate from Punch Edibles" at bounding box center [814, 110] width 115 height 115
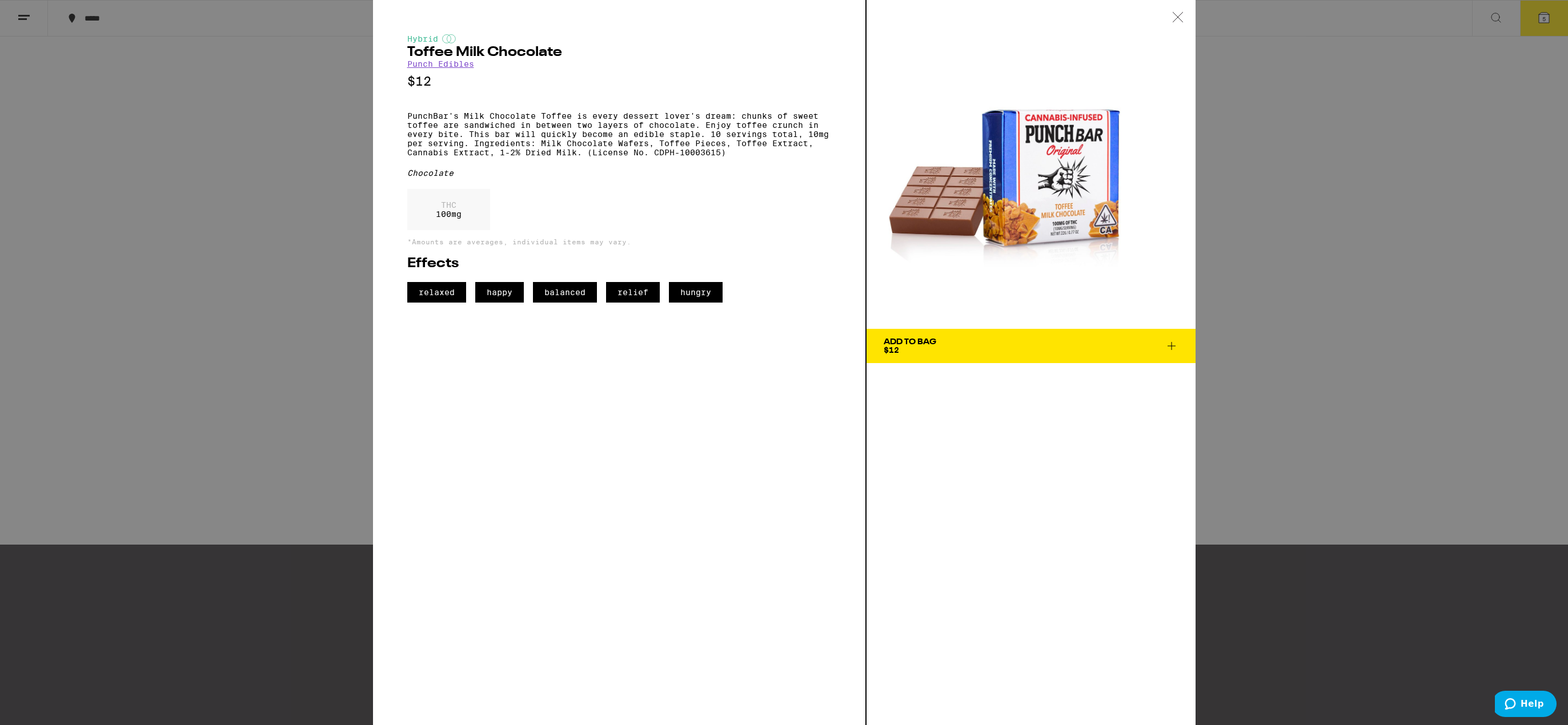
click at [1174, 17] on icon at bounding box center [1178, 17] width 12 height 11
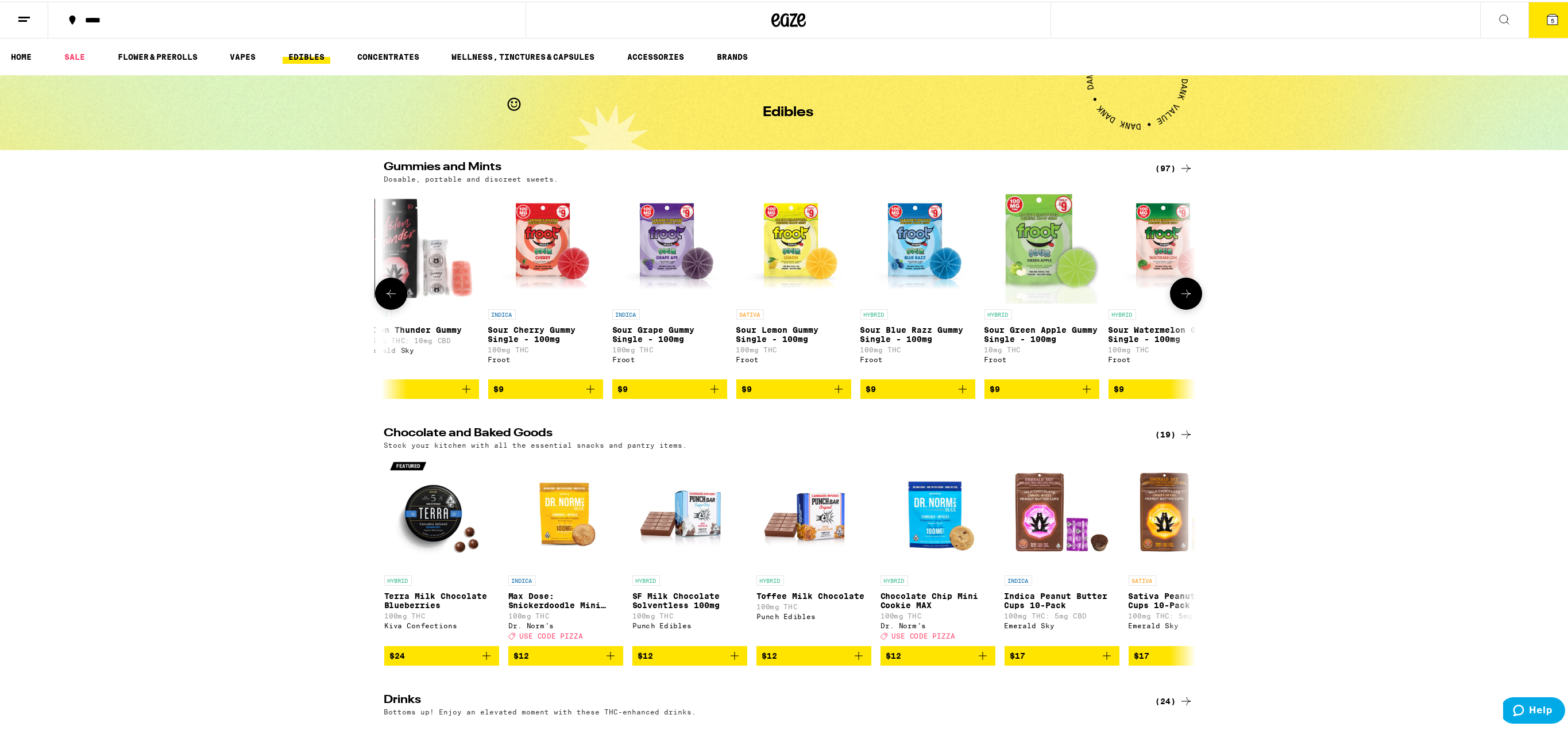
scroll to position [0, 268]
click at [1042, 535] on img "Open page for Indica Peanut Butter Cups 10-Pack from Emerald Sky" at bounding box center [1062, 510] width 115 height 115
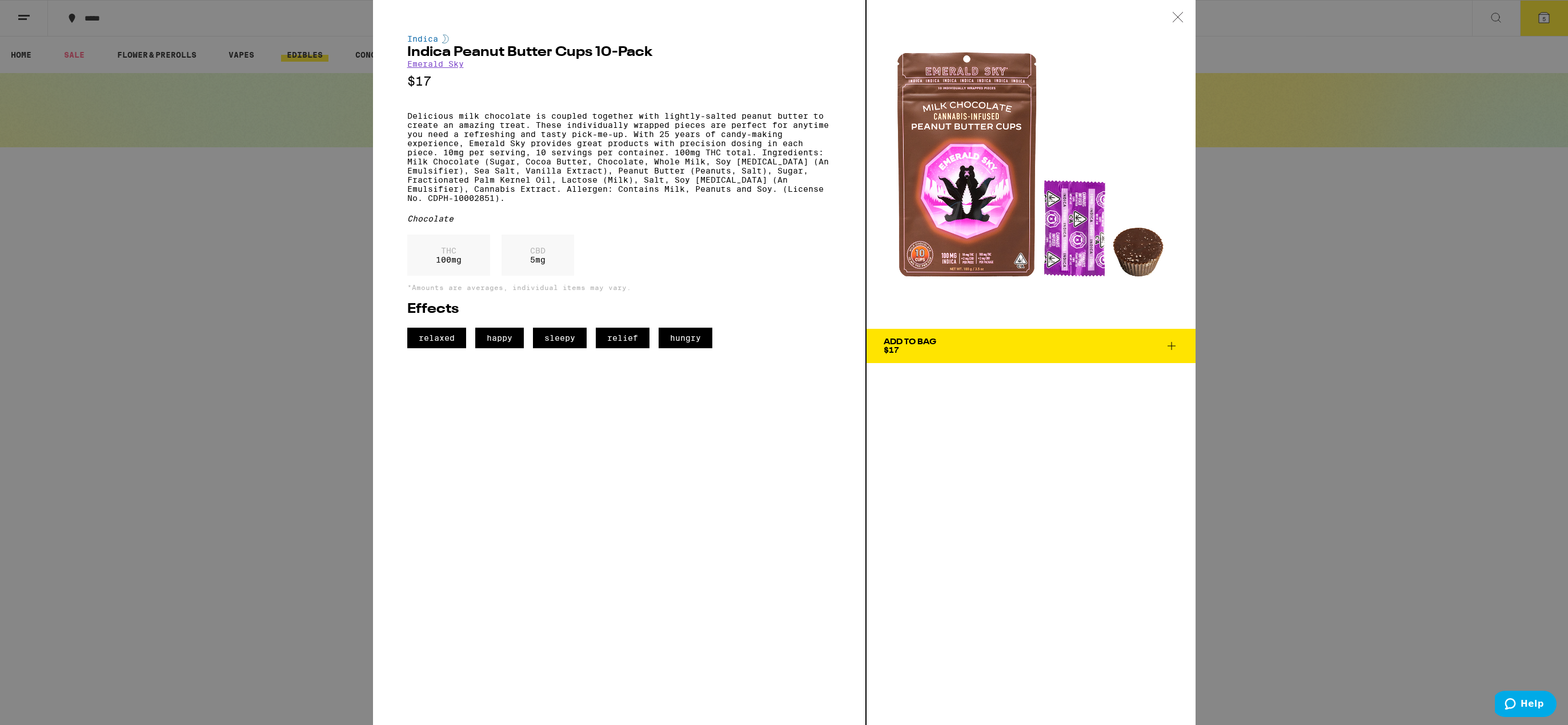
click at [1180, 20] on icon at bounding box center [1178, 17] width 12 height 11
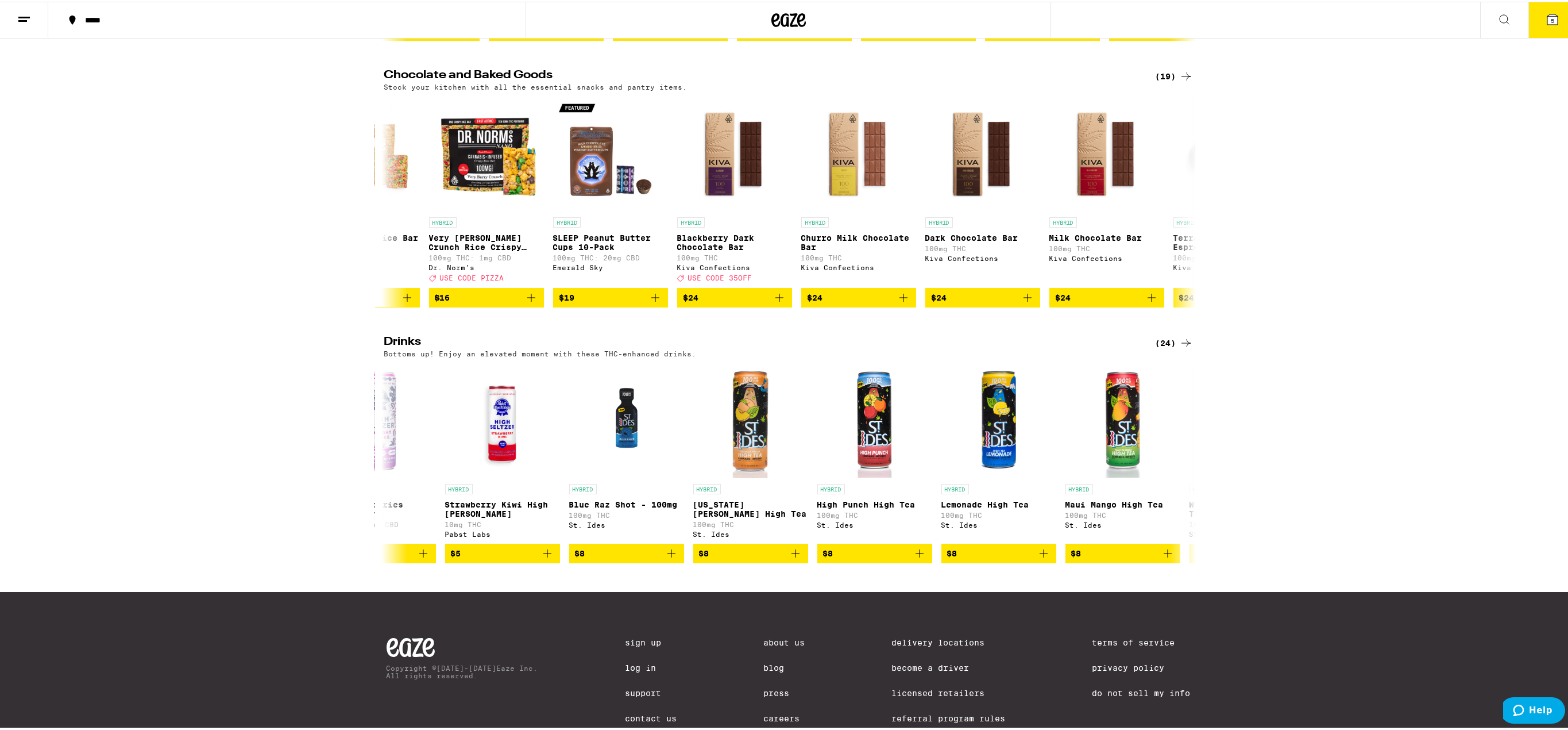
scroll to position [29, 0]
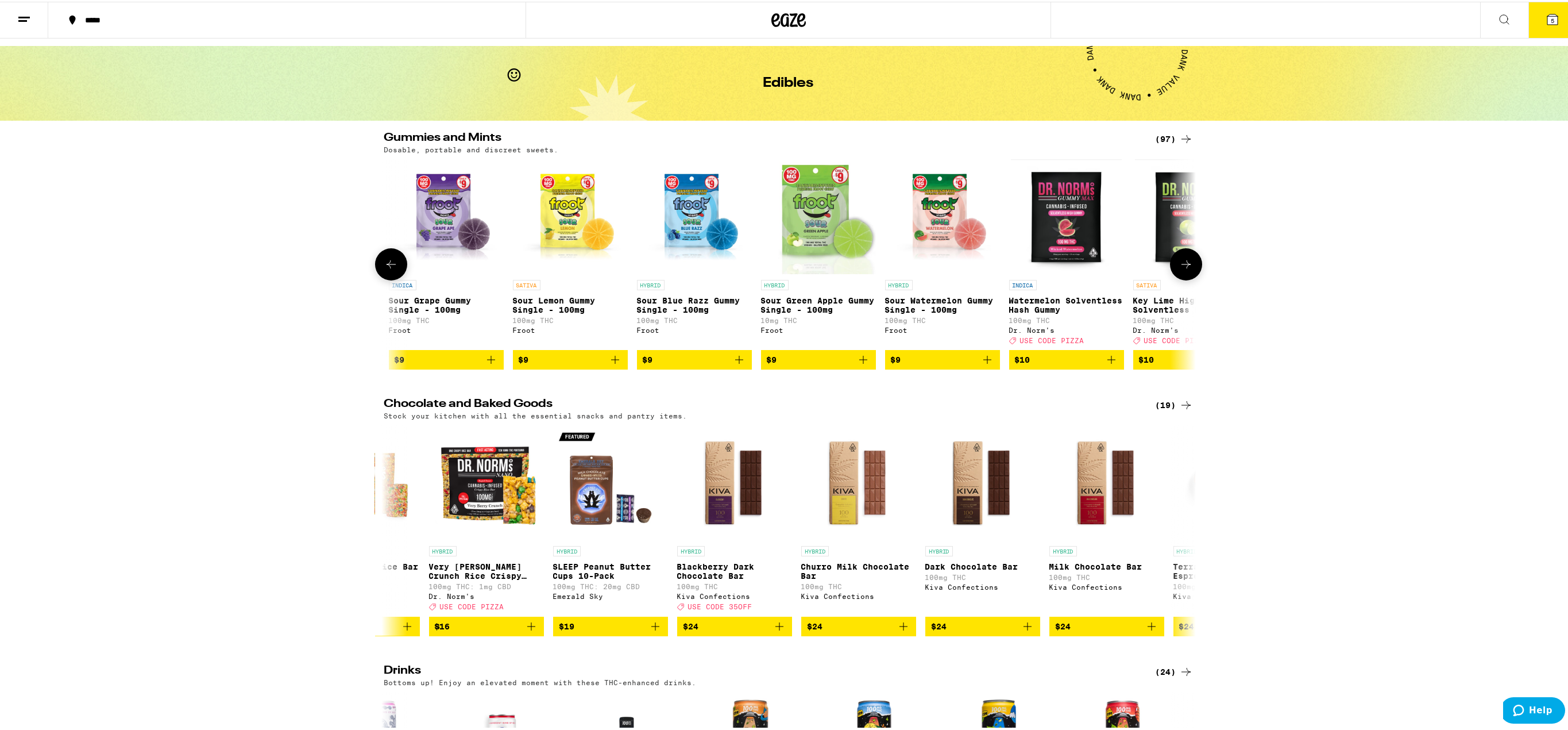
click at [1184, 270] on icon at bounding box center [1187, 263] width 14 height 14
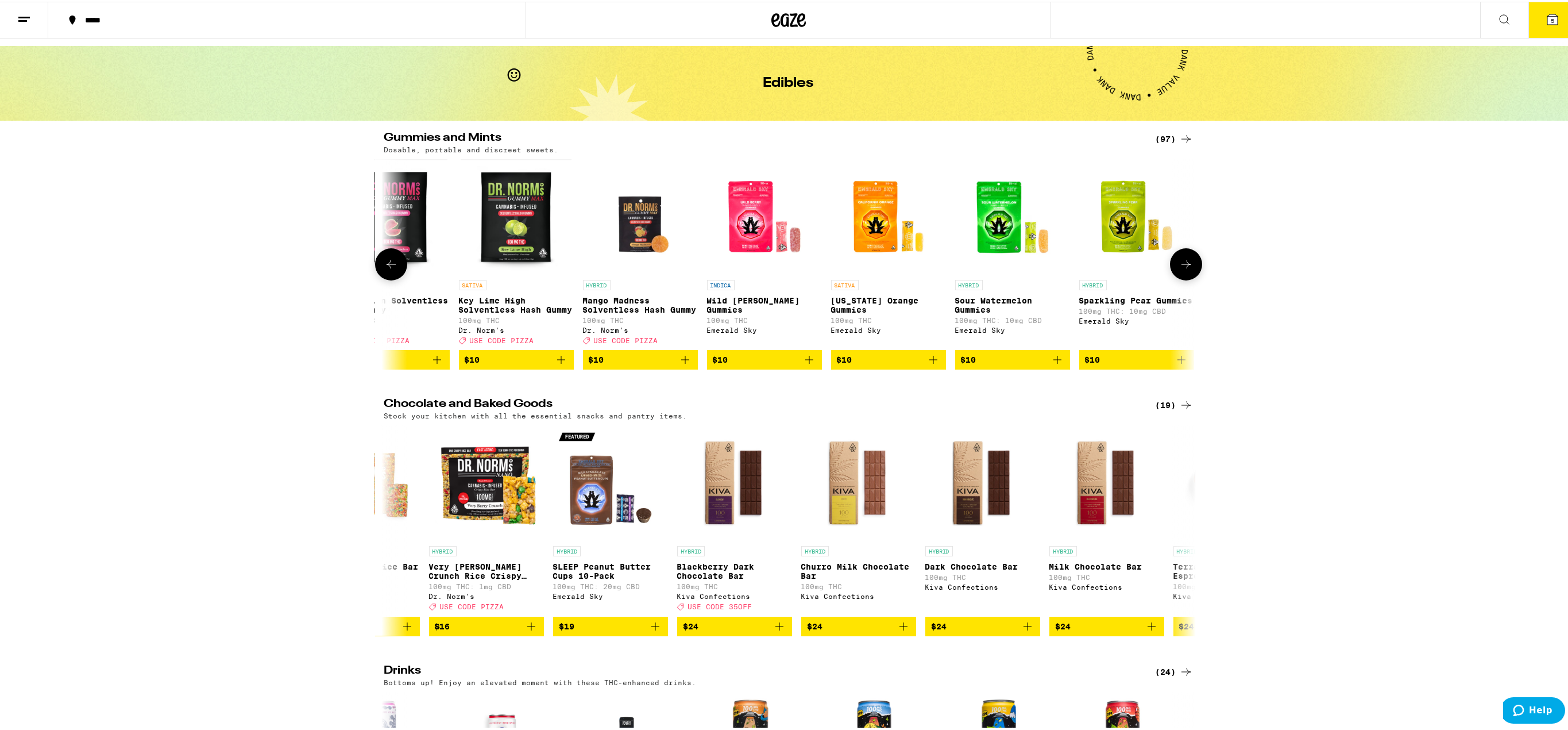
scroll to position [0, 1176]
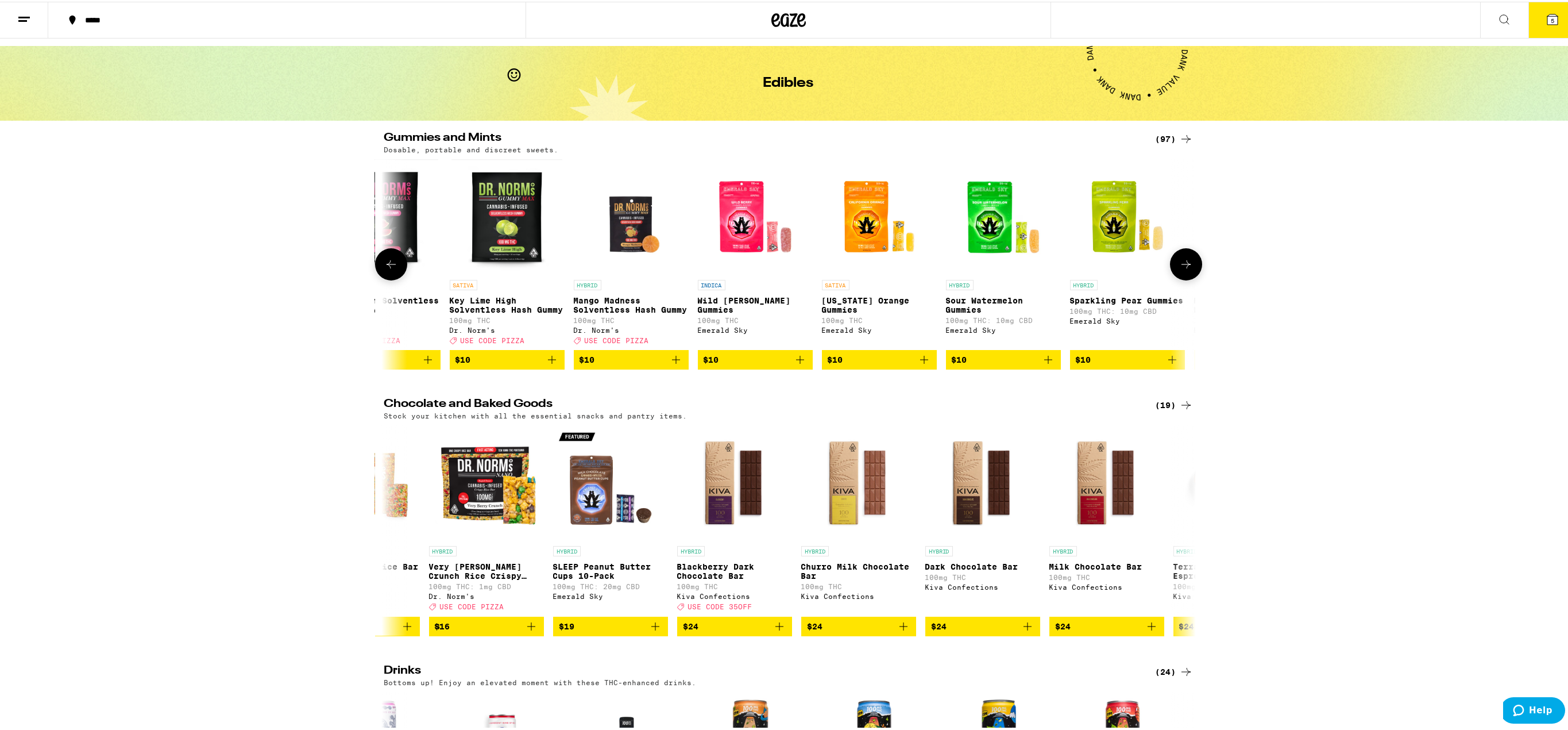
click at [976, 226] on img "Open page for Sour Watermelon Gummies from Emerald Sky" at bounding box center [1003, 215] width 115 height 115
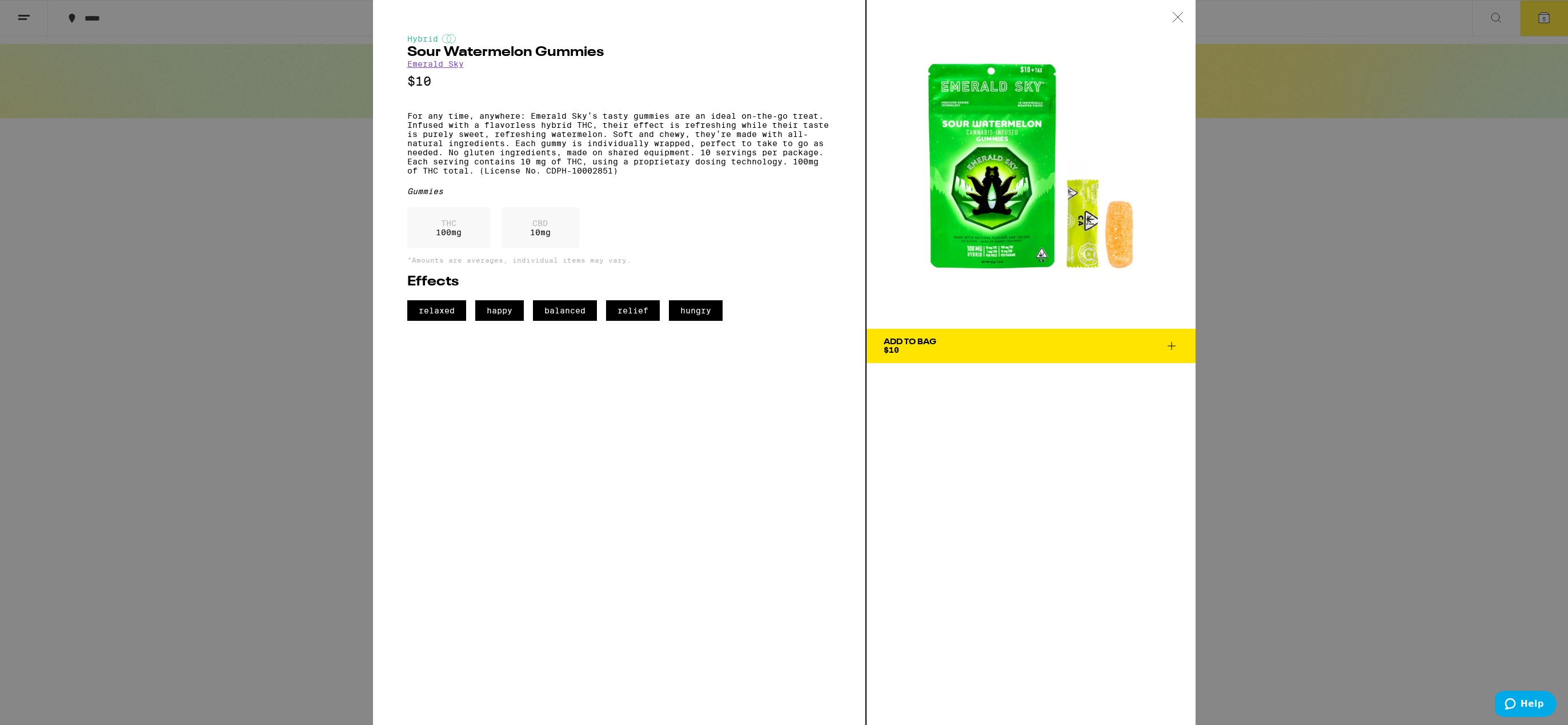
click at [913, 341] on div "Add To Bag" at bounding box center [910, 342] width 53 height 8
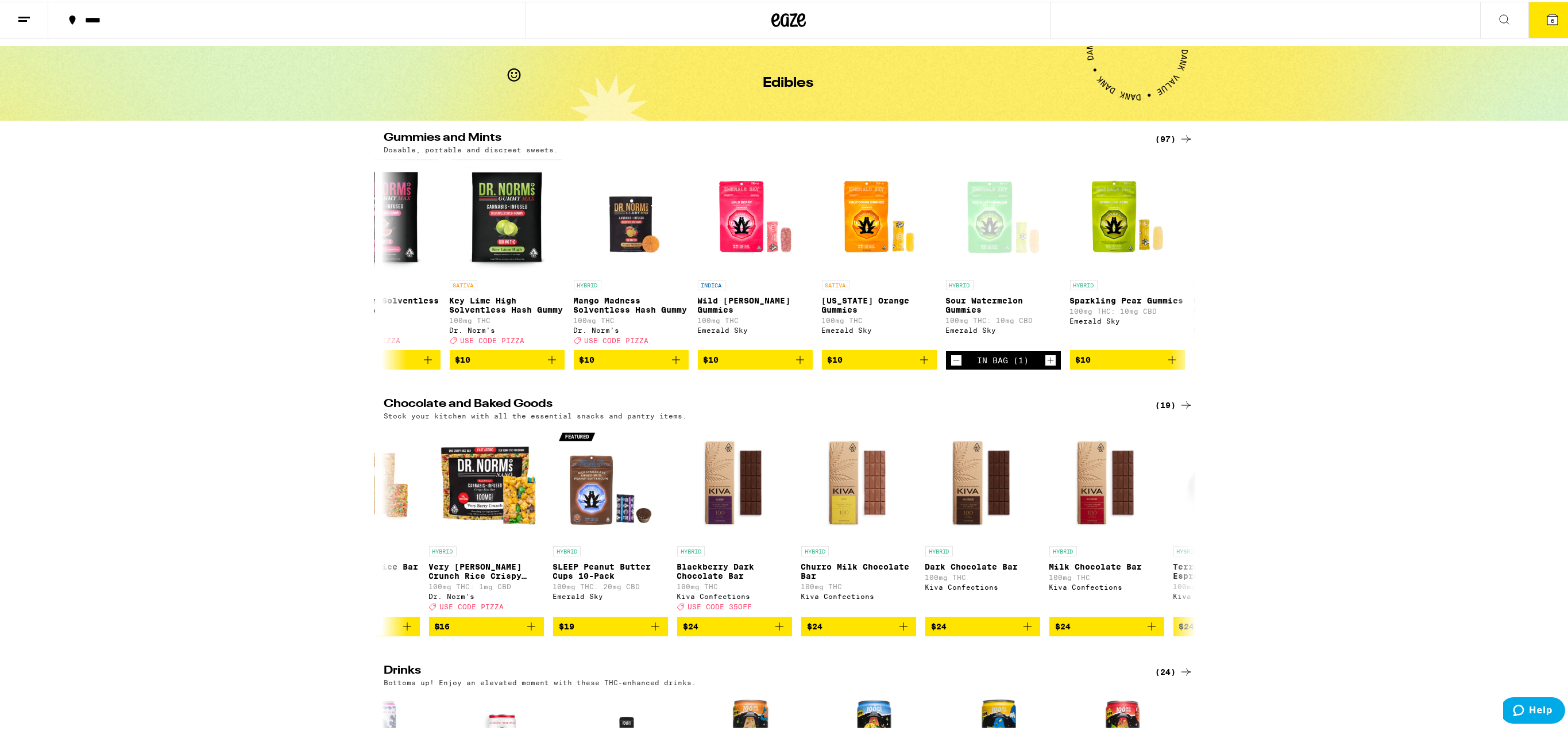
click at [1547, 23] on icon at bounding box center [1552, 18] width 11 height 11
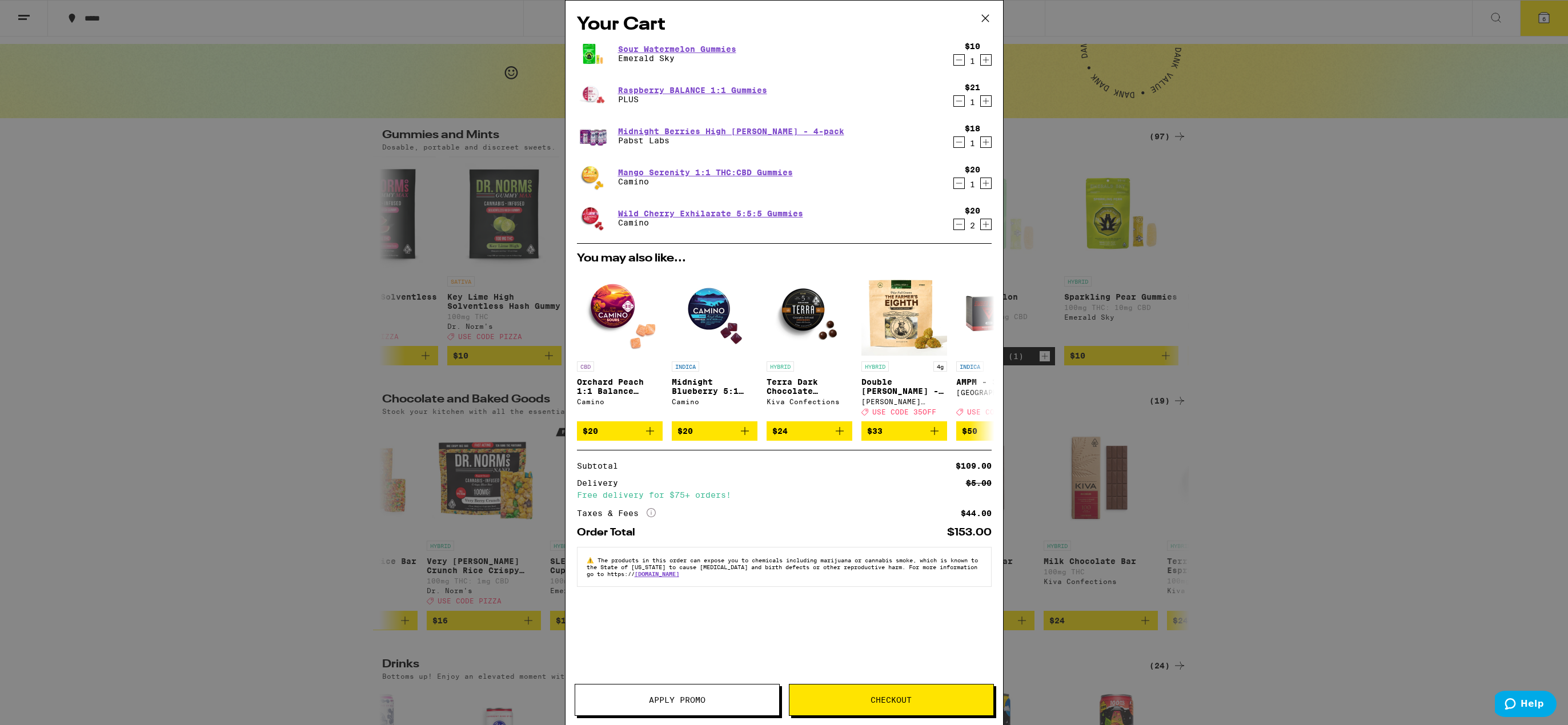
click at [1275, 441] on div "Your Cart Sour Watermelon Gummies Emerald Sky $10 1 Raspberry BALANCE 1:1 Gummi…" at bounding box center [784, 362] width 1568 height 725
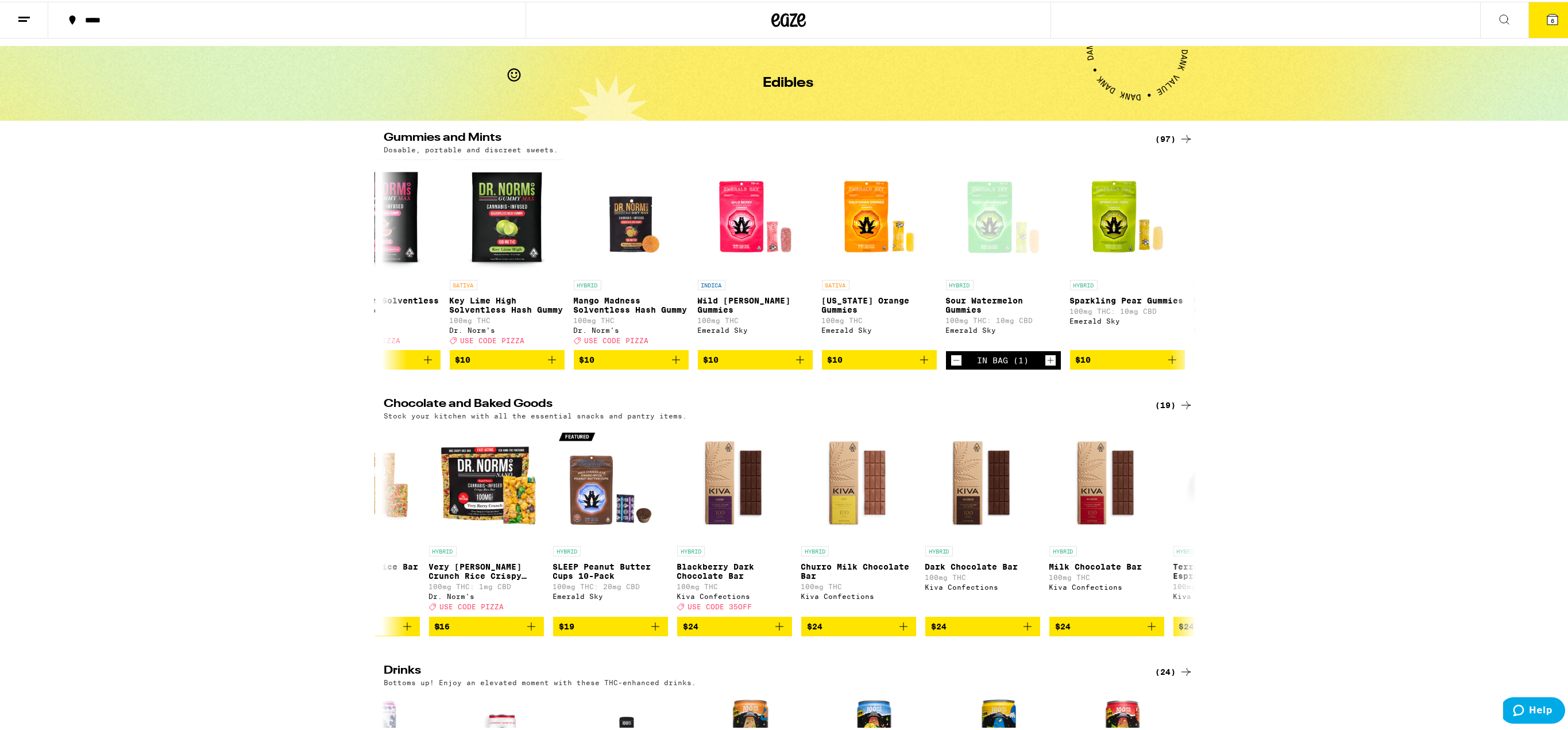
click at [1547, 21] on icon at bounding box center [1552, 18] width 11 height 11
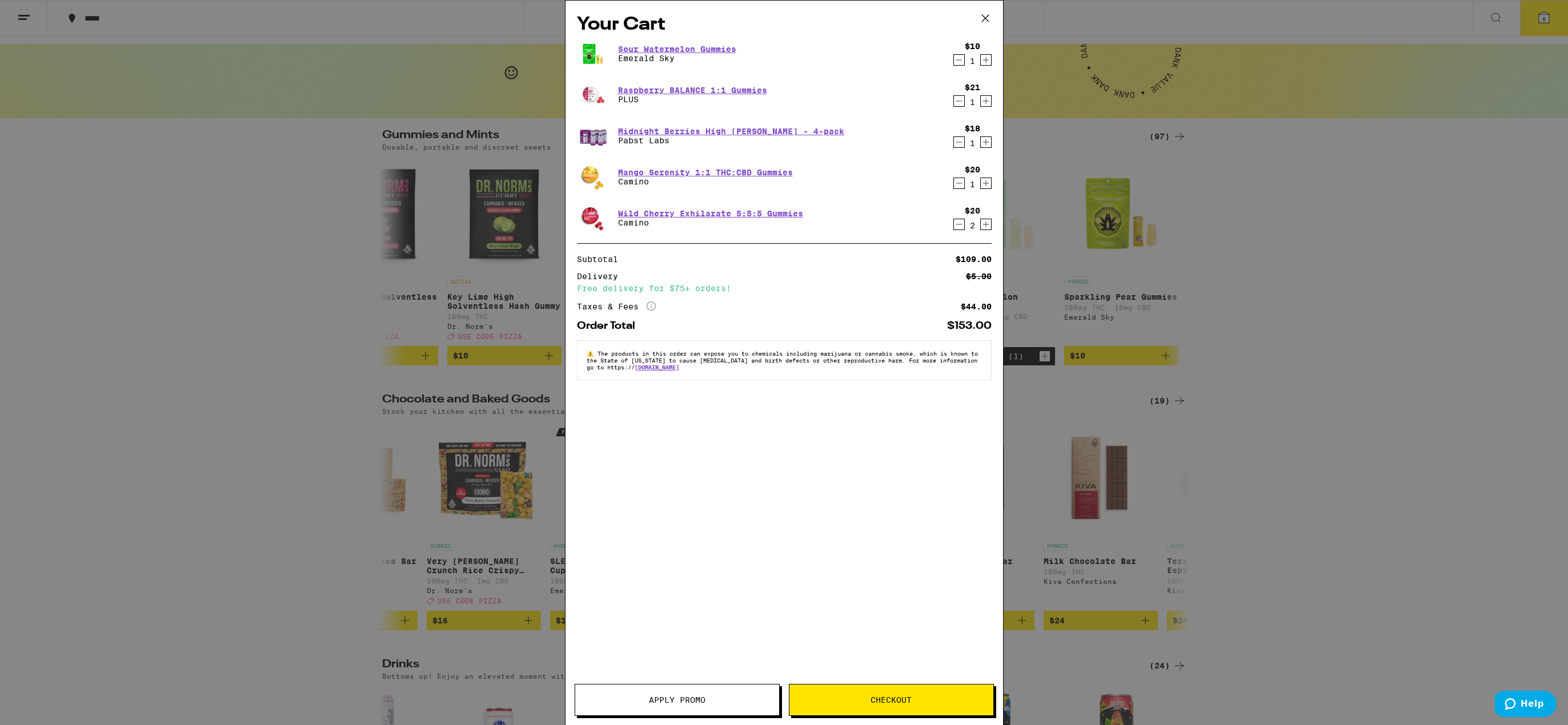
click at [1330, 176] on div "Your Cart Sour Watermelon Gummies Emerald Sky $10 1 Raspberry BALANCE 1:1 Gummi…" at bounding box center [784, 362] width 1568 height 725
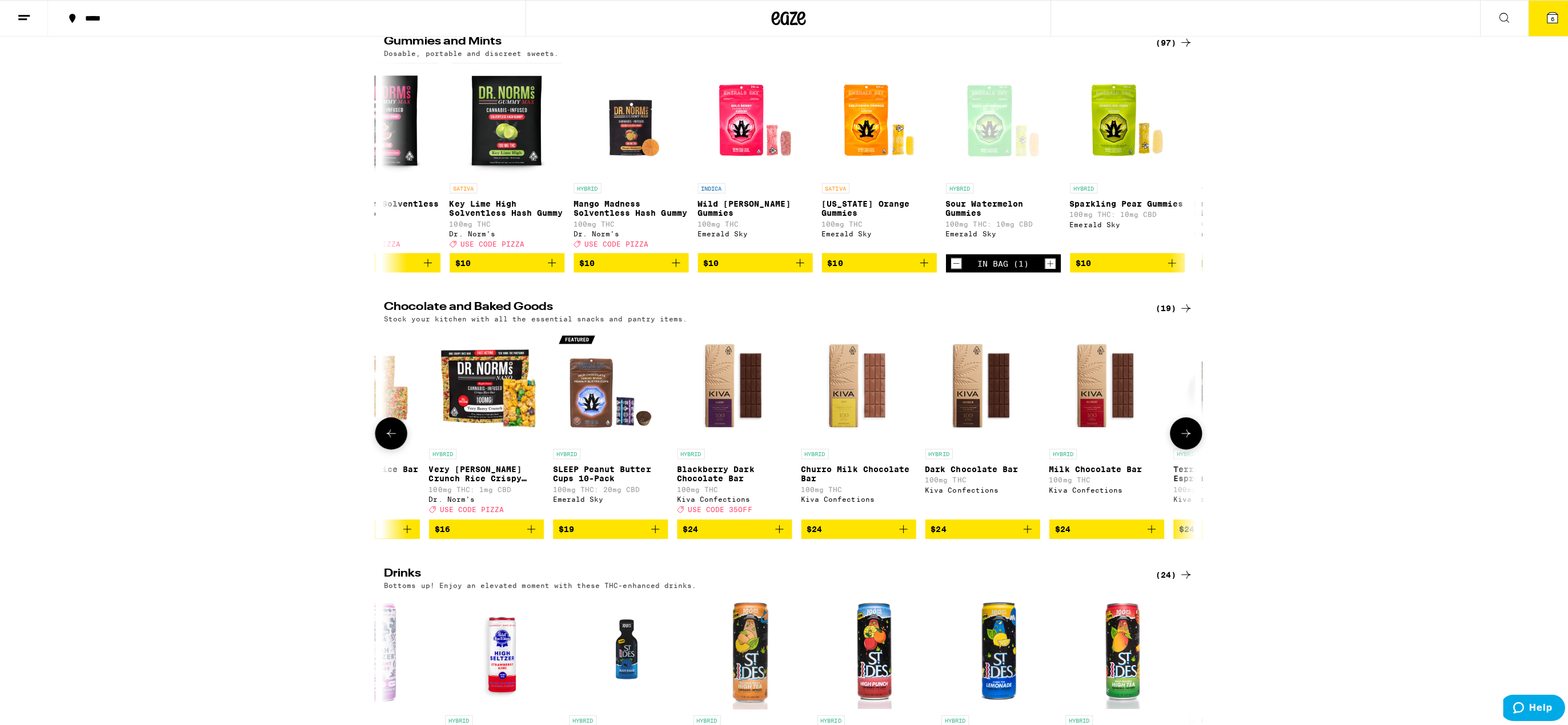
scroll to position [371, 0]
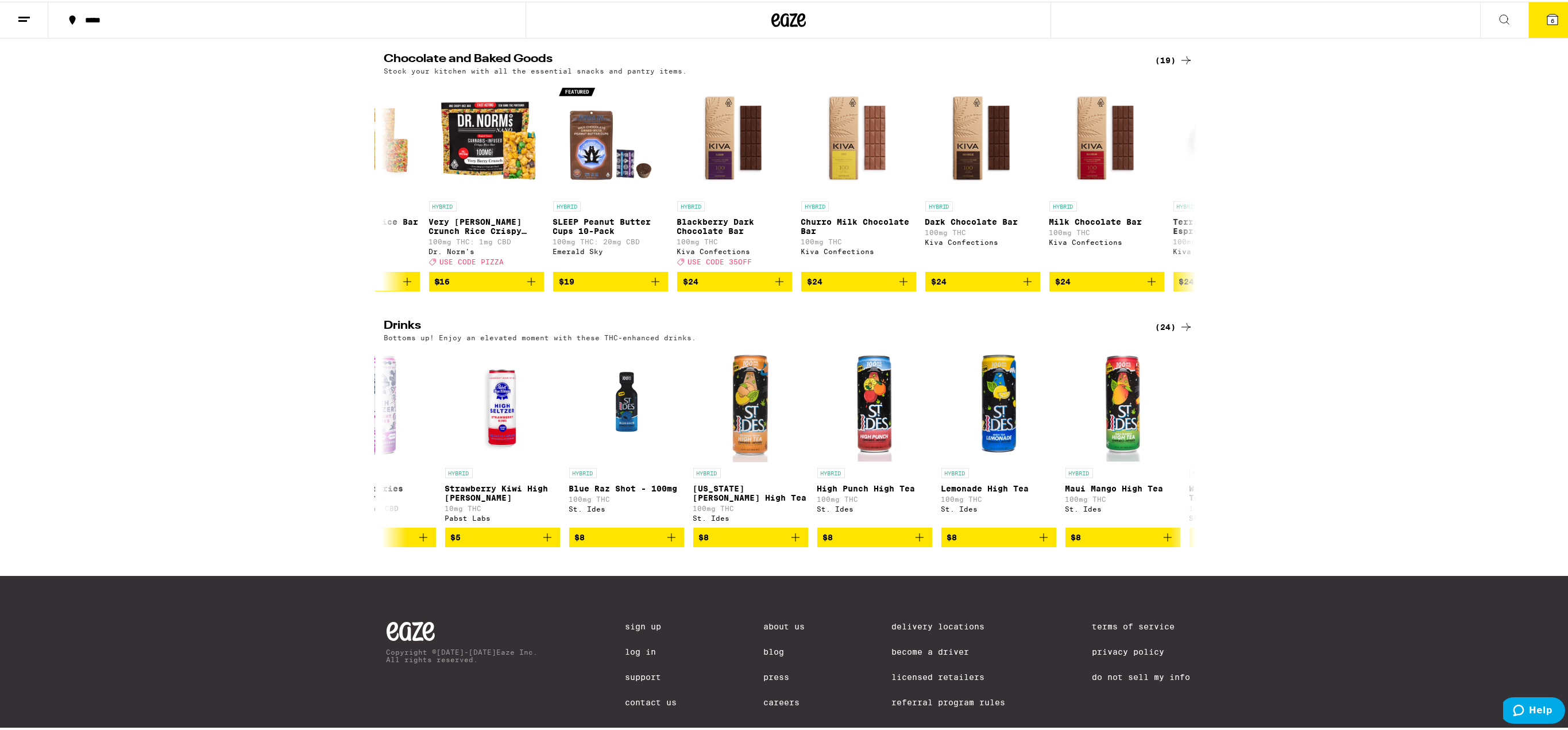
click at [1545, 17] on icon at bounding box center [1552, 18] width 14 height 14
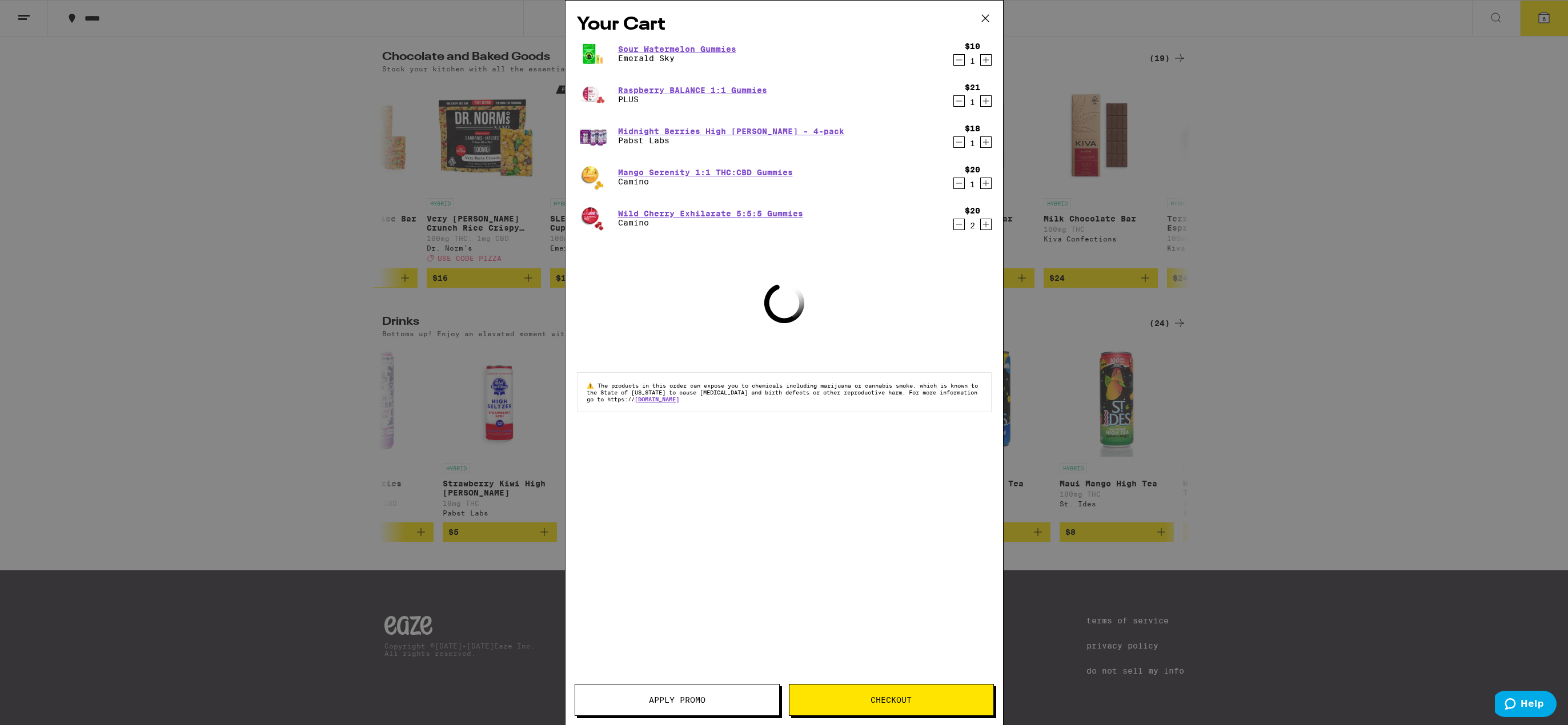
click at [882, 700] on span "Checkout" at bounding box center [891, 700] width 41 height 8
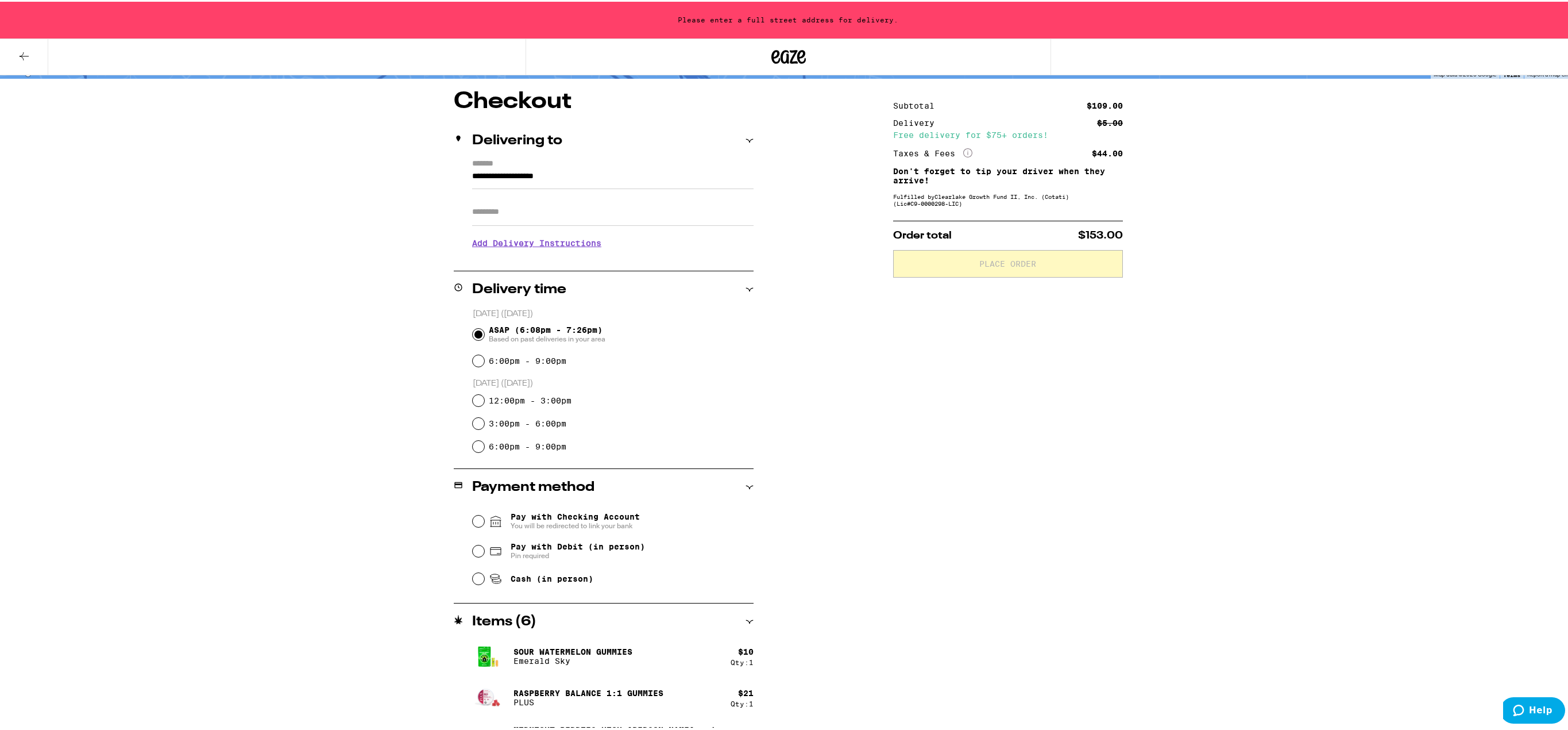
scroll to position [115, 0]
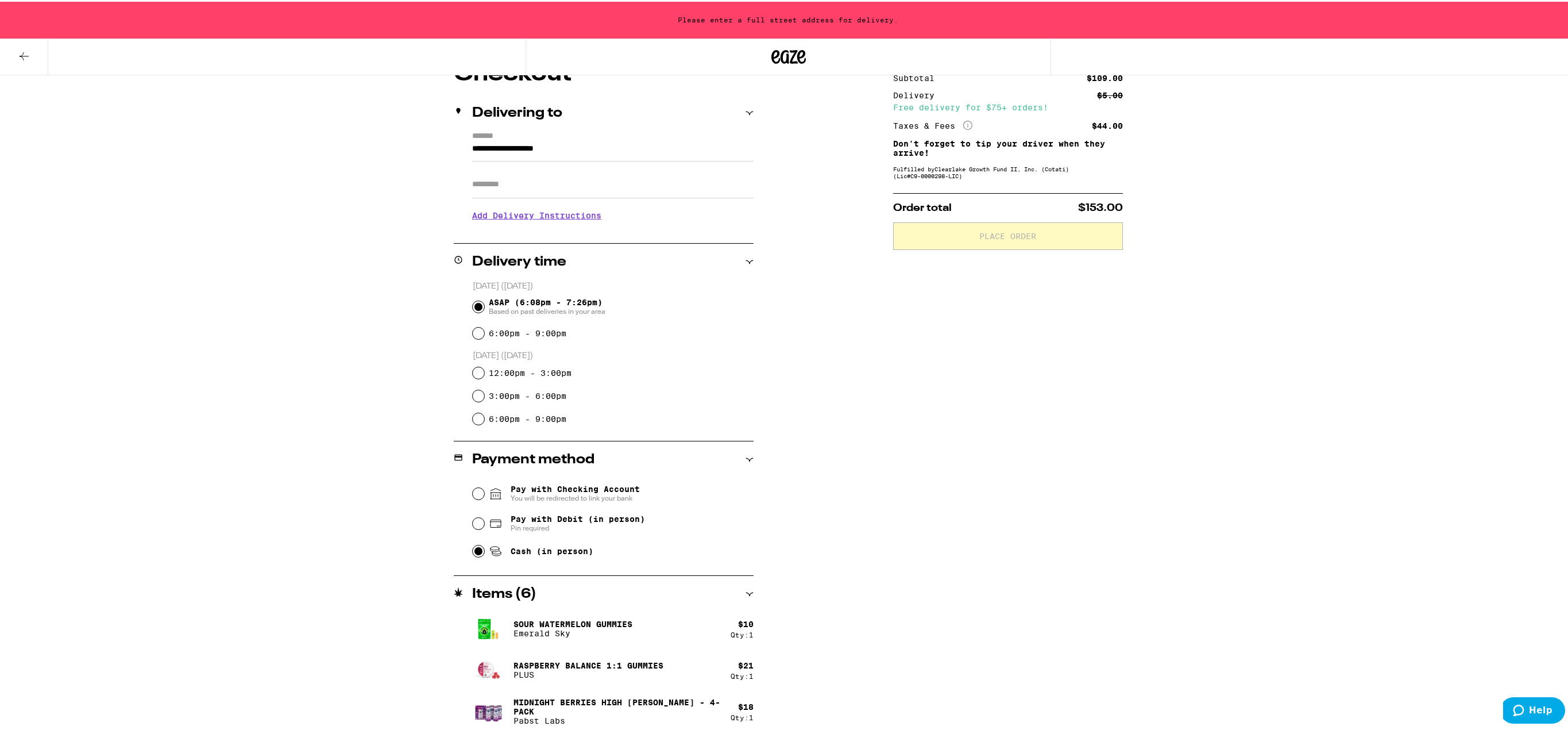
click at [477, 554] on input "Cash (in person)" at bounding box center [479, 549] width 12 height 12
radio input "true"
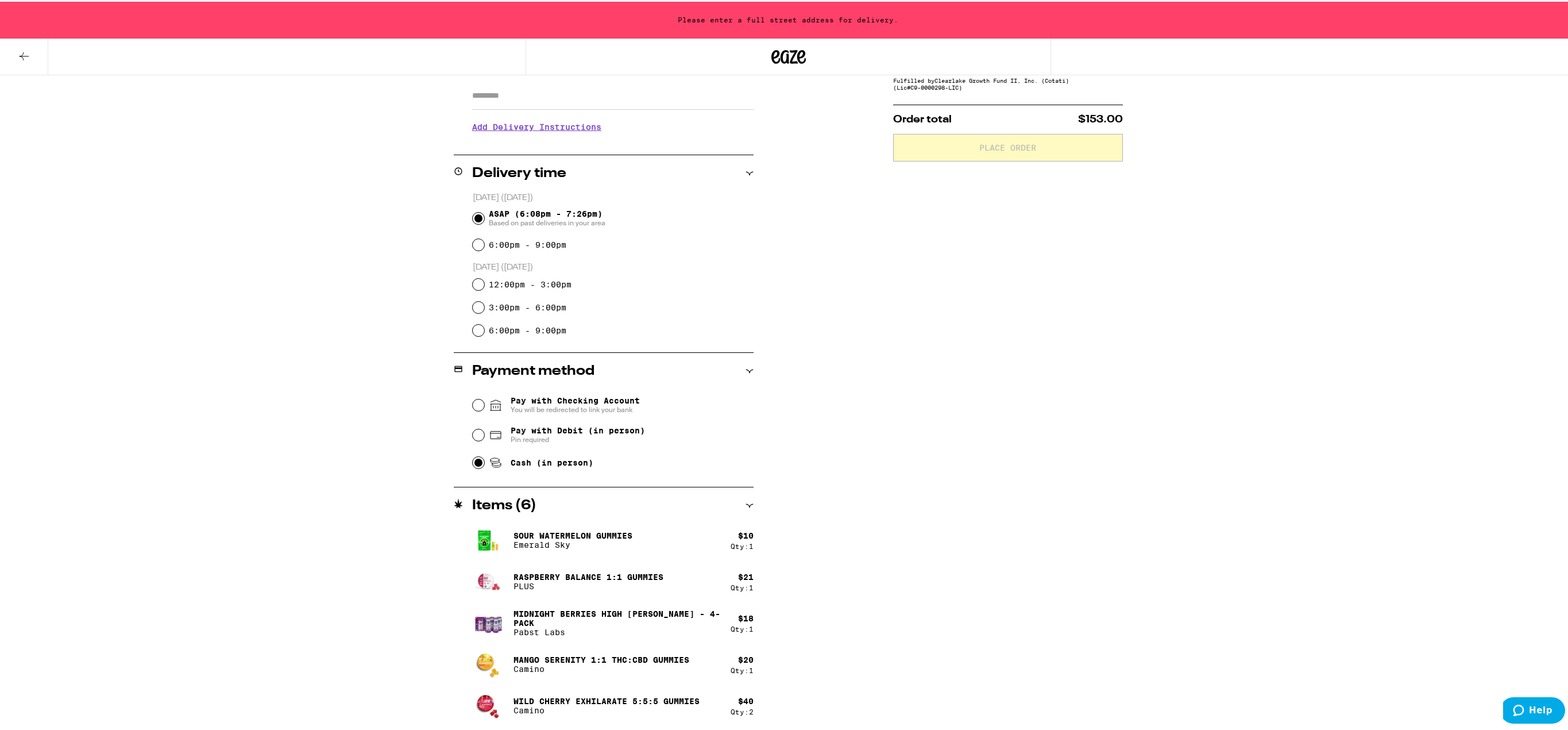
scroll to position [0, 0]
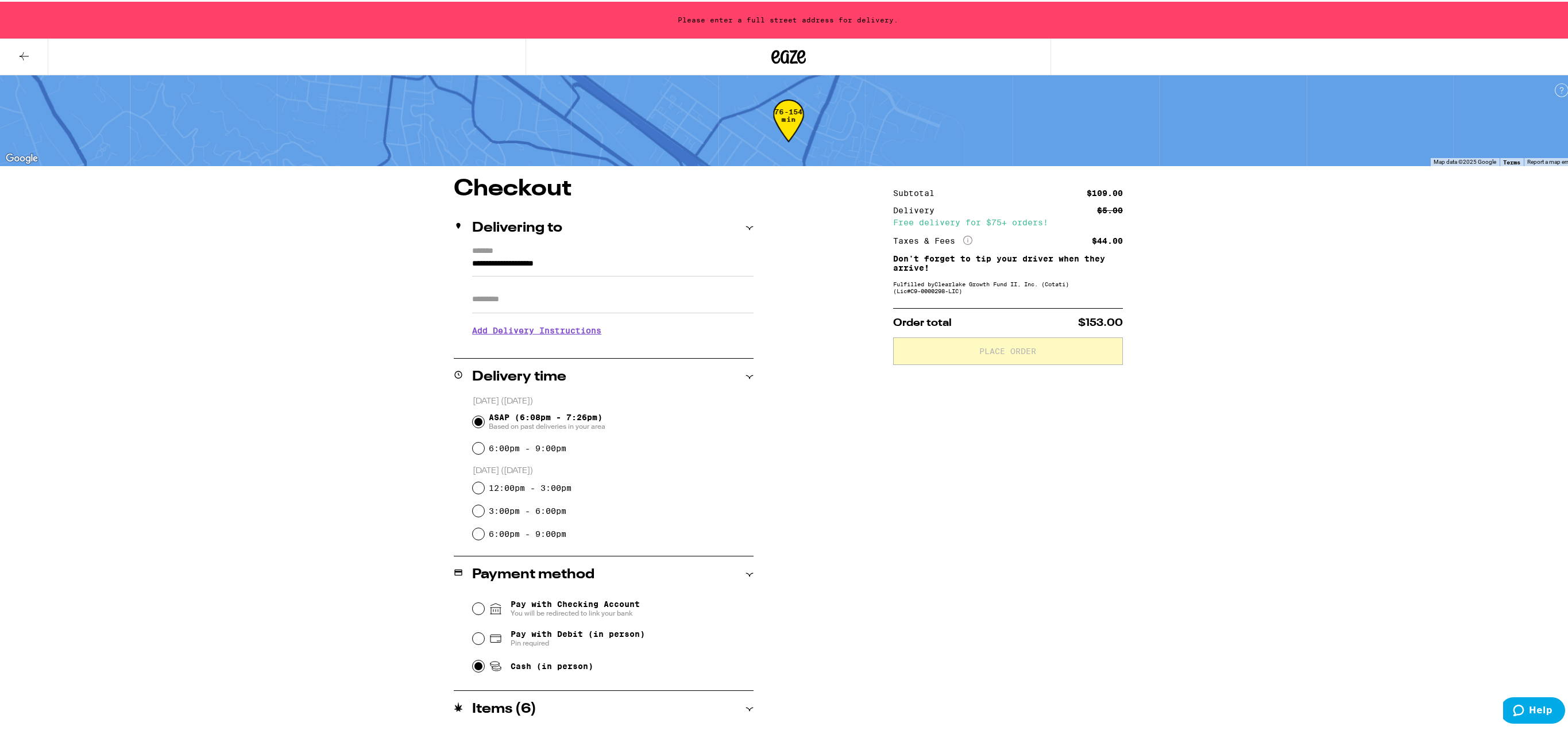
click at [571, 262] on input "**********" at bounding box center [613, 265] width 281 height 20
click at [824, 433] on div "**********" at bounding box center [789, 554] width 828 height 757
click at [512, 268] on input "**********" at bounding box center [613, 265] width 281 height 20
click at [511, 267] on input "**********" at bounding box center [613, 265] width 281 height 20
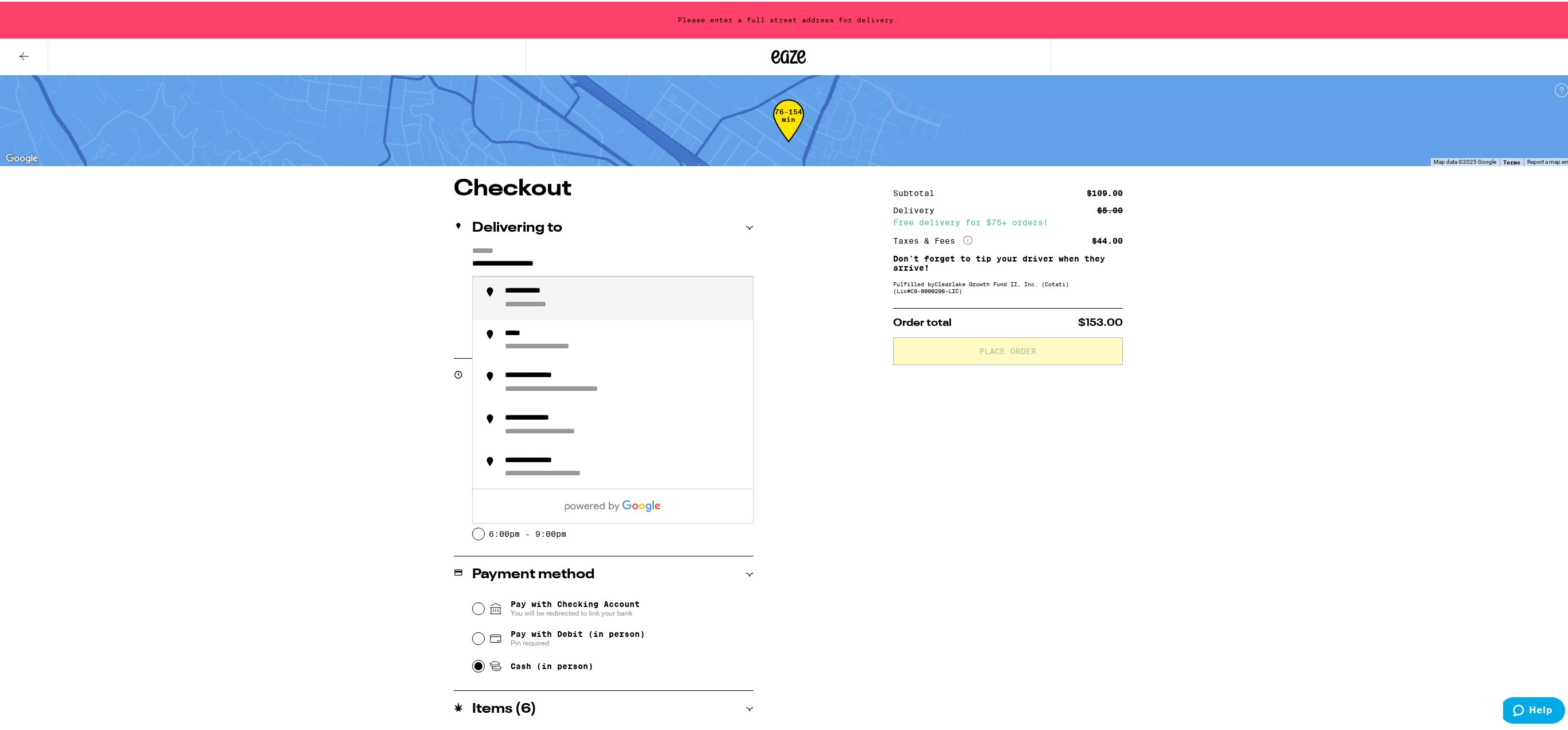
click at [511, 267] on input "**********" at bounding box center [613, 265] width 281 height 20
click at [604, 262] on input "**********" at bounding box center [613, 265] width 281 height 20
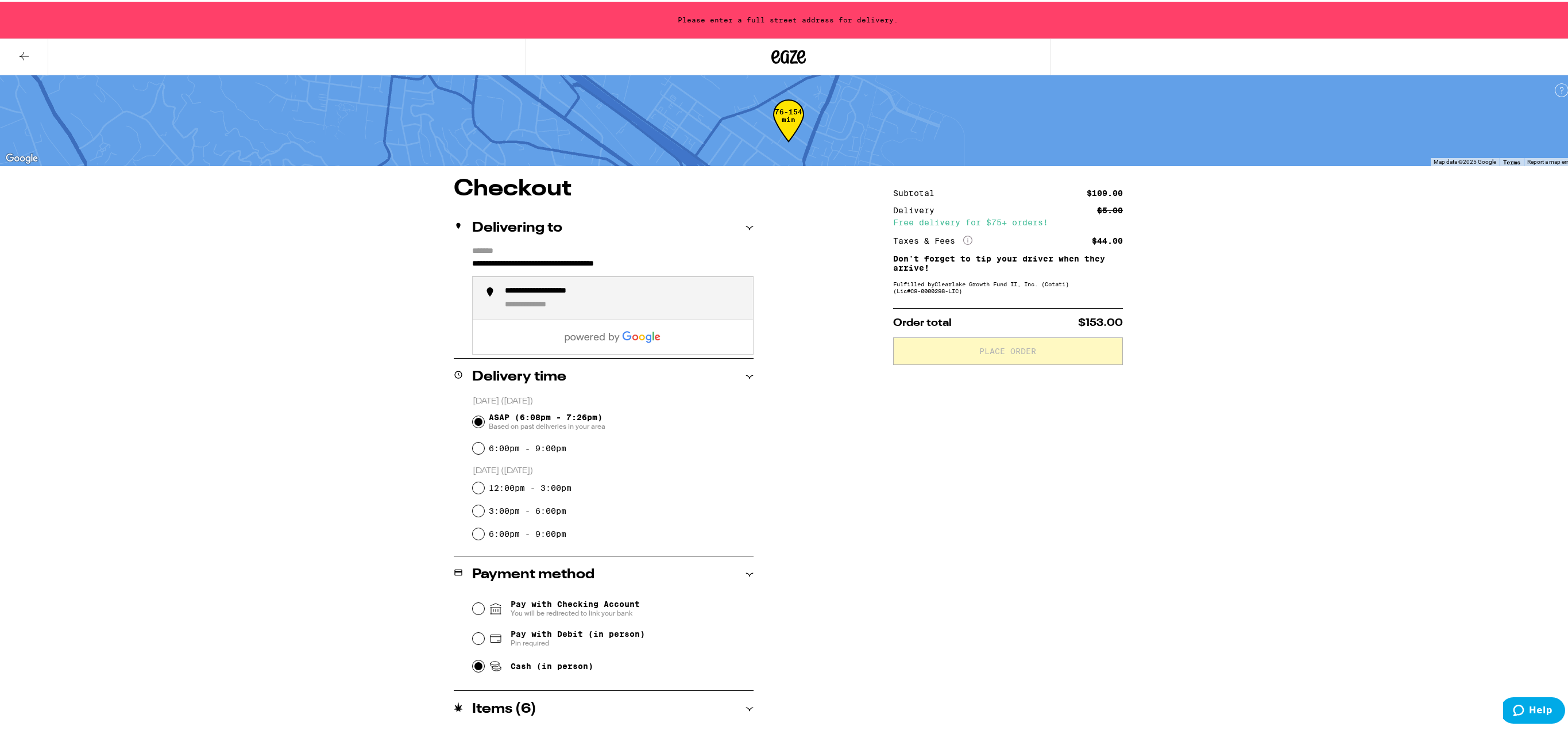
click at [548, 294] on div "**********" at bounding box center [559, 289] width 109 height 11
type input "**********"
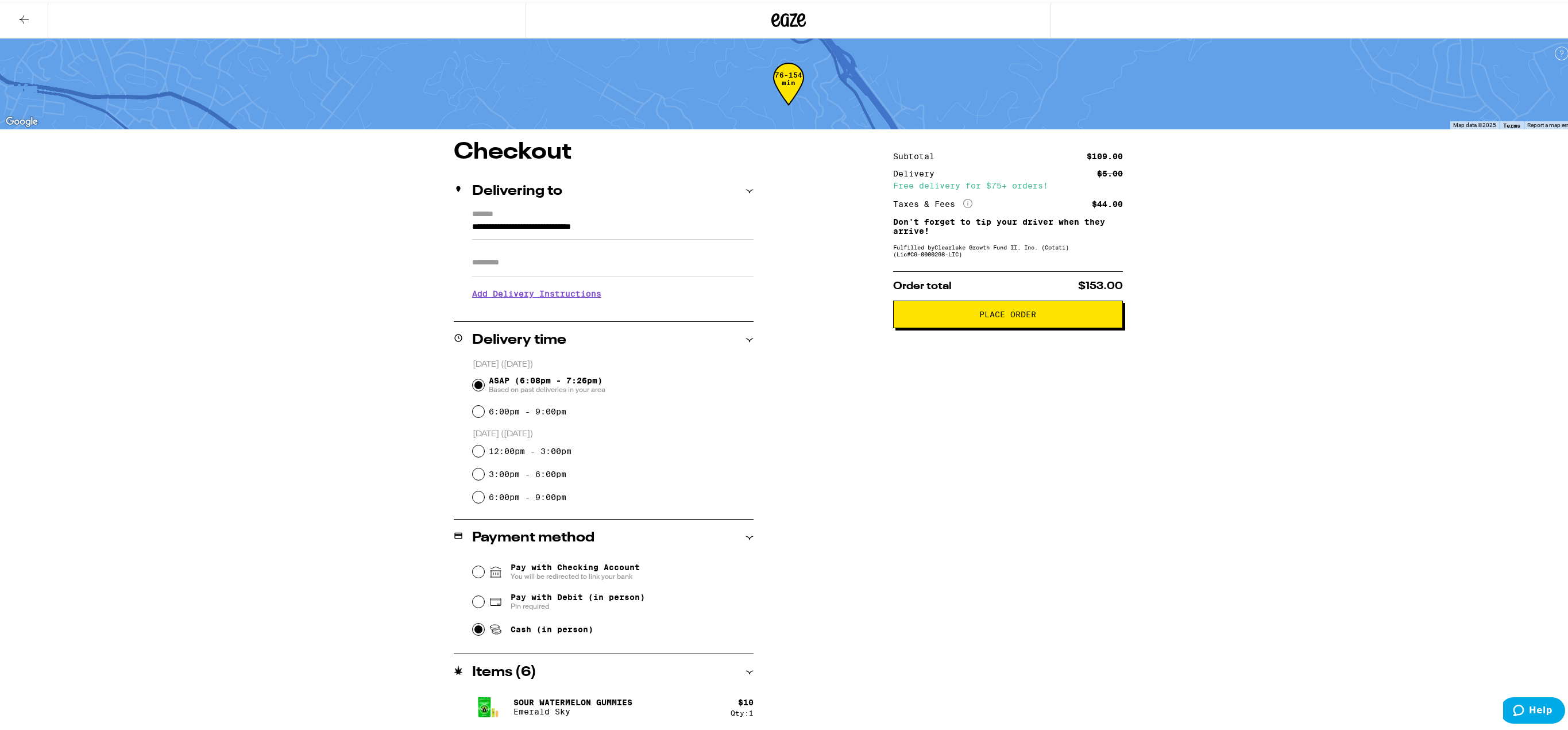
click at [988, 314] on span "Place Order" at bounding box center [1008, 313] width 57 height 8
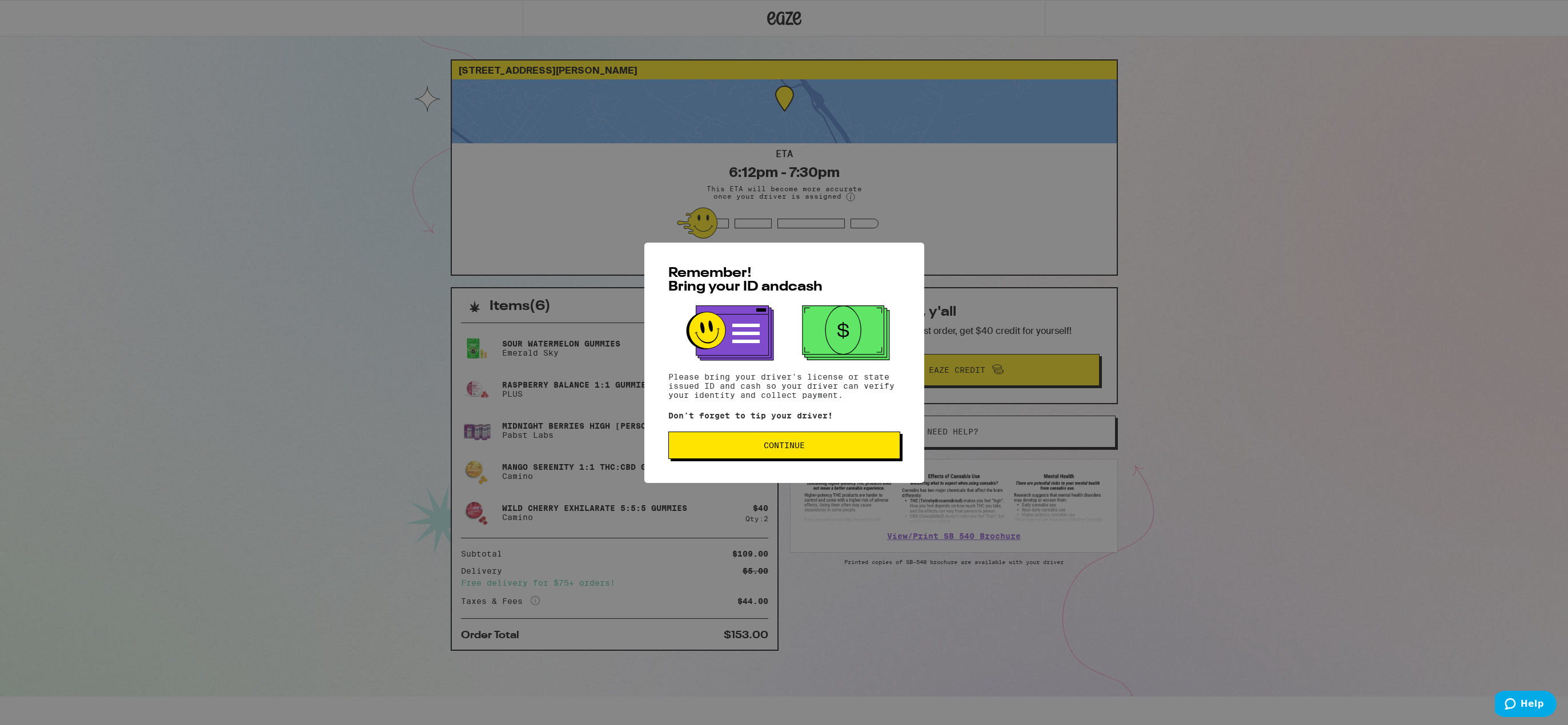
click at [791, 449] on span "Continue" at bounding box center [784, 445] width 41 height 8
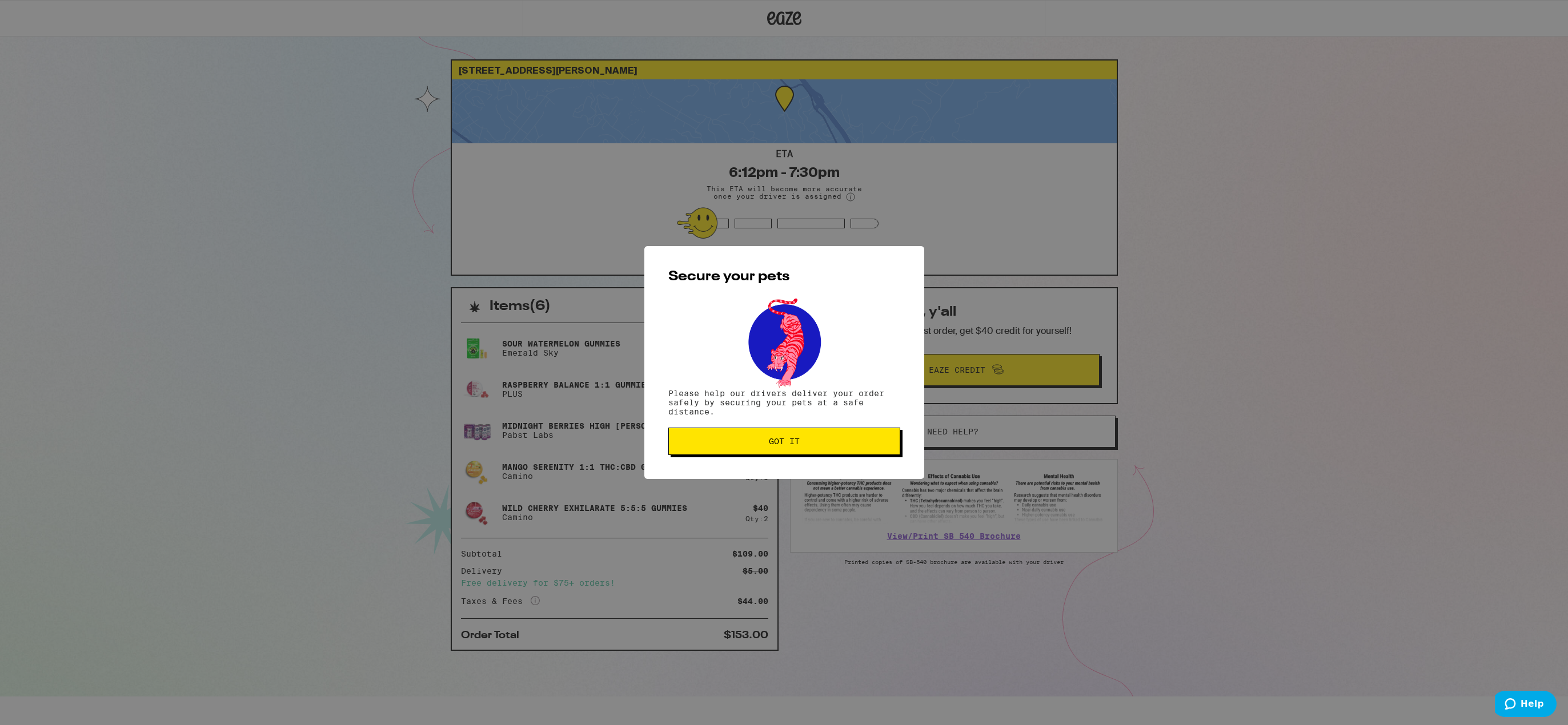
click at [789, 445] on span "Got it" at bounding box center [785, 441] width 31 height 8
